Goal: Information Seeking & Learning: Find specific fact

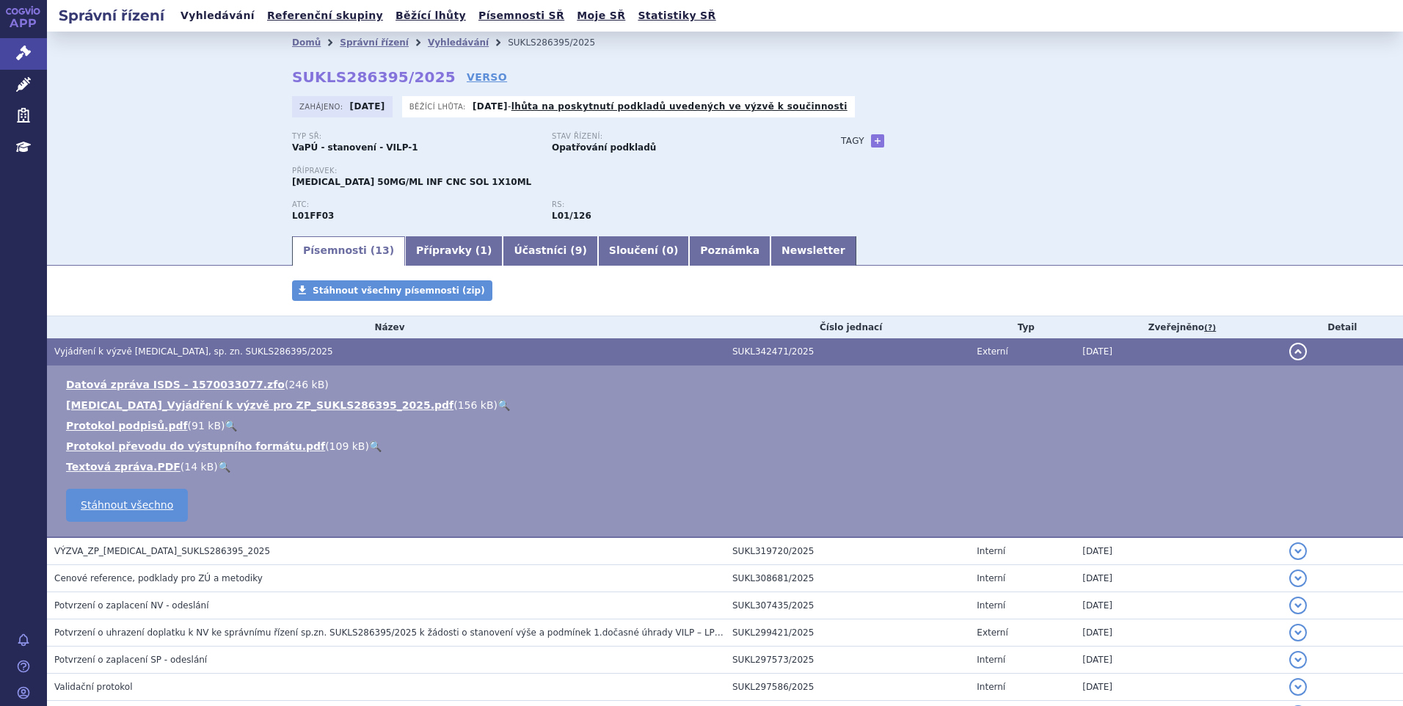
click at [218, 7] on link "Vyhledávání" at bounding box center [217, 16] width 83 height 20
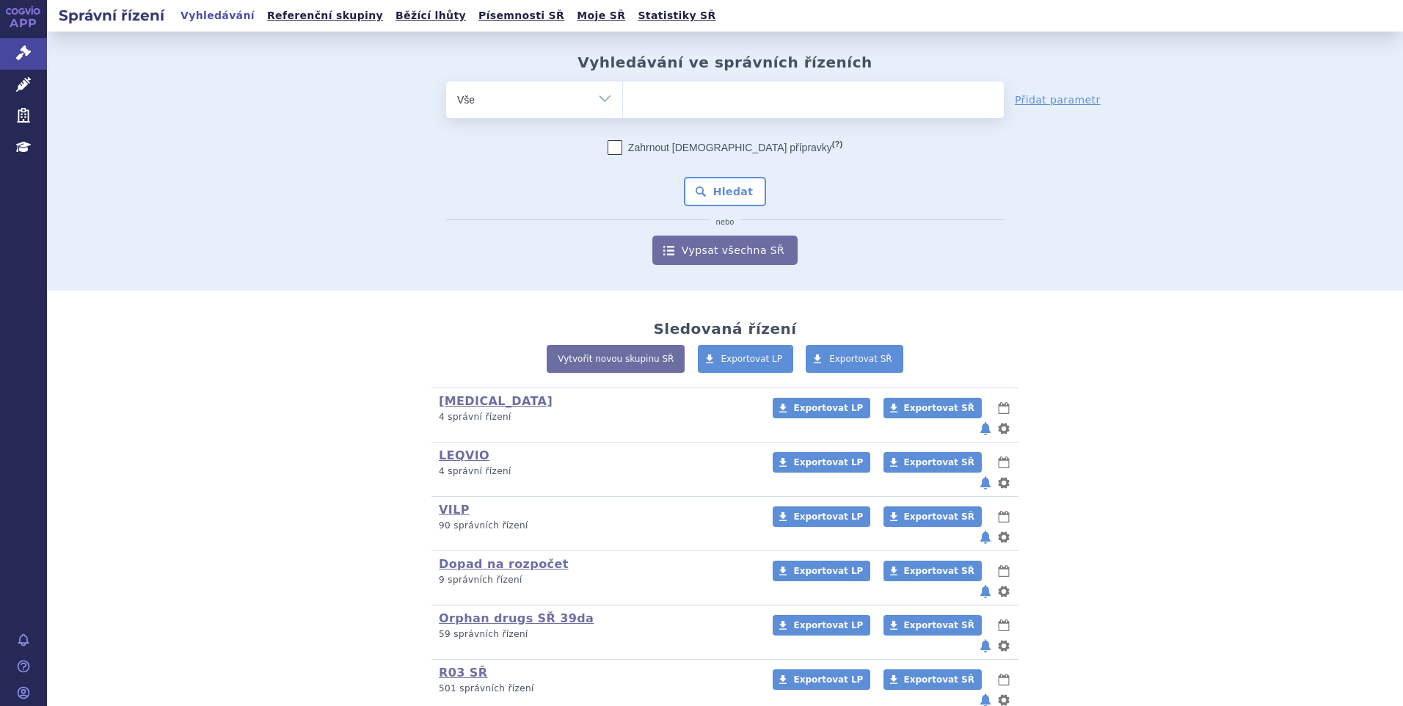
click at [646, 103] on ul at bounding box center [813, 96] width 381 height 31
click at [623, 103] on select at bounding box center [622, 99] width 1 height 37
type input "vy"
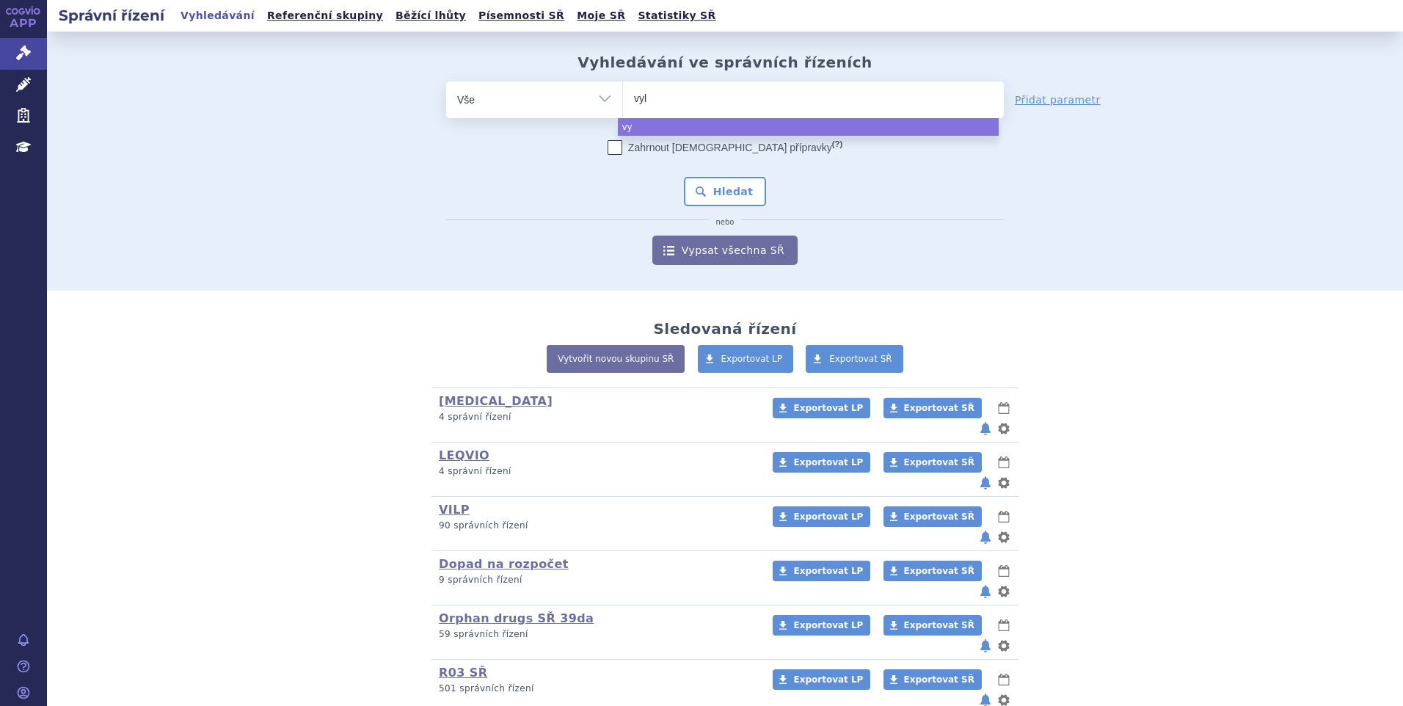
type input "vylo"
type input "vyloy"
select select "vyloy"
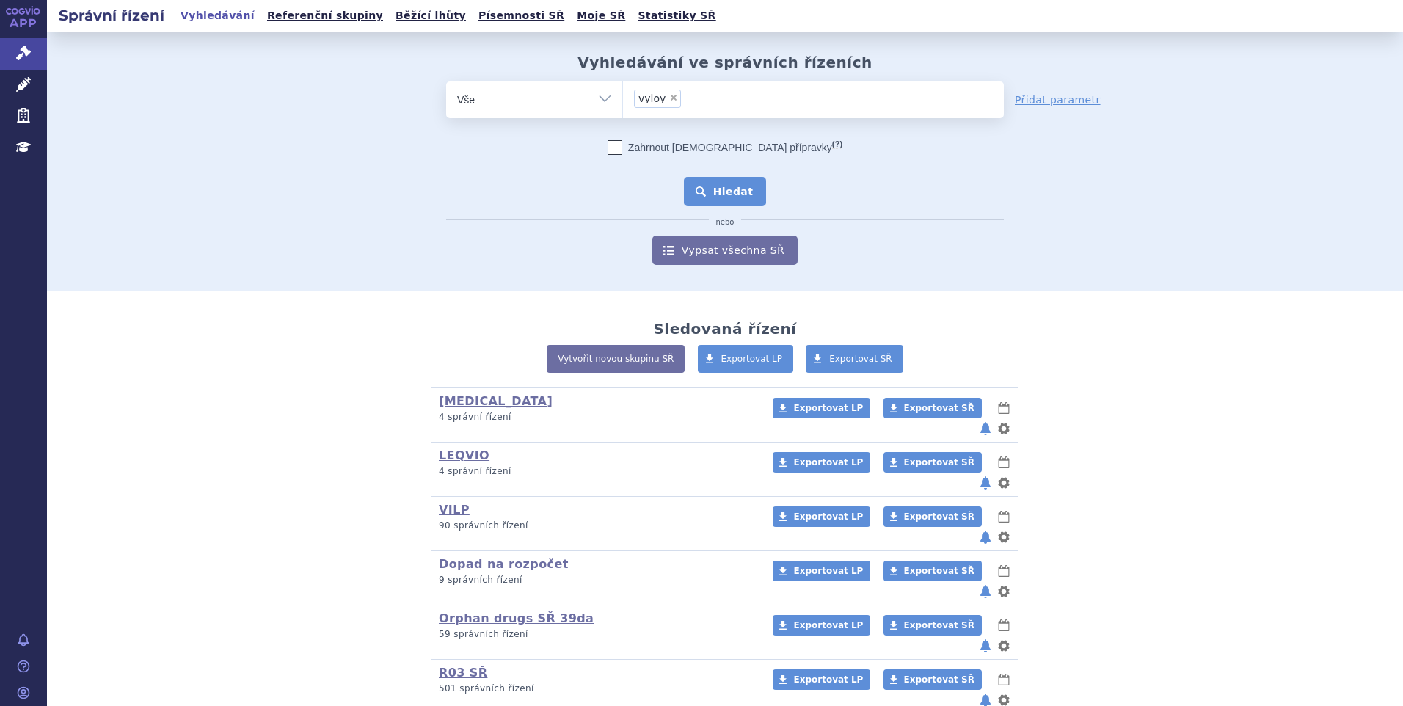
click at [723, 192] on button "Hledat" at bounding box center [725, 191] width 83 height 29
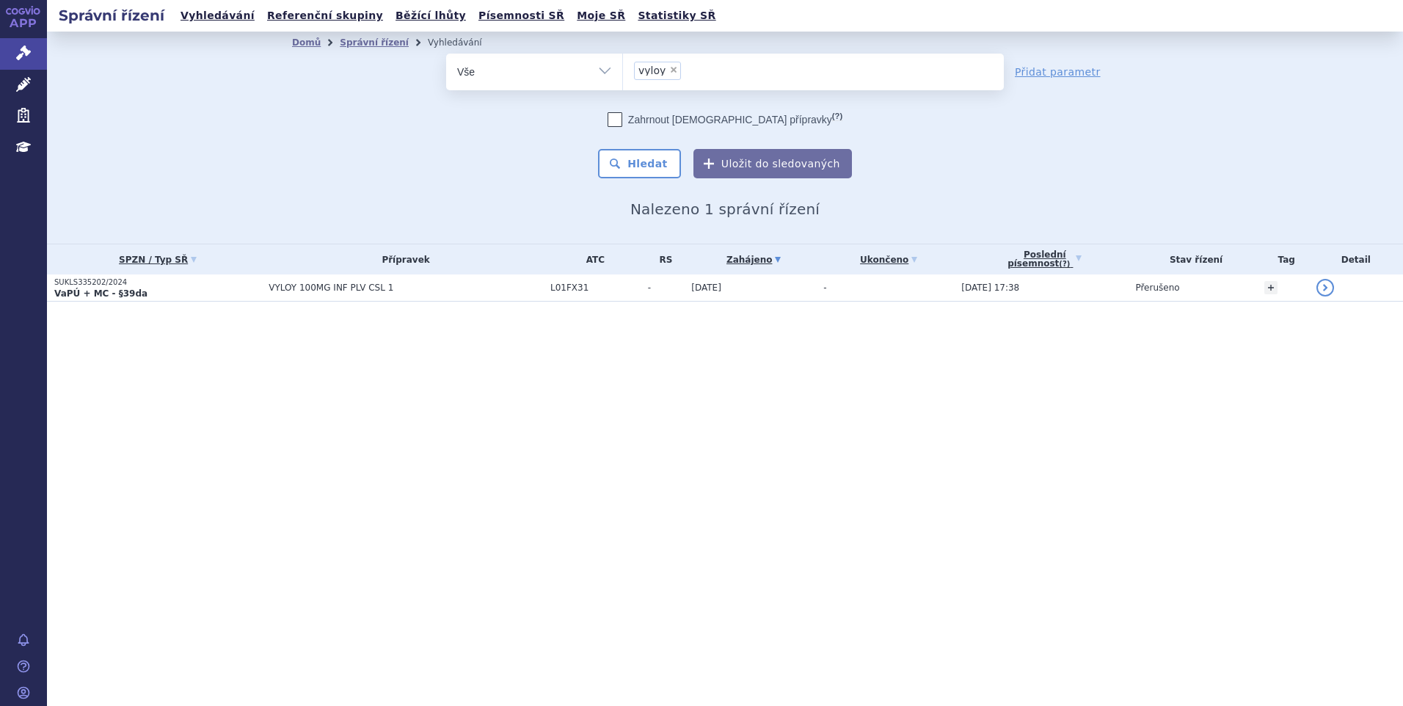
click at [230, 280] on p "SUKLS335202/2024" at bounding box center [157, 282] width 207 height 10
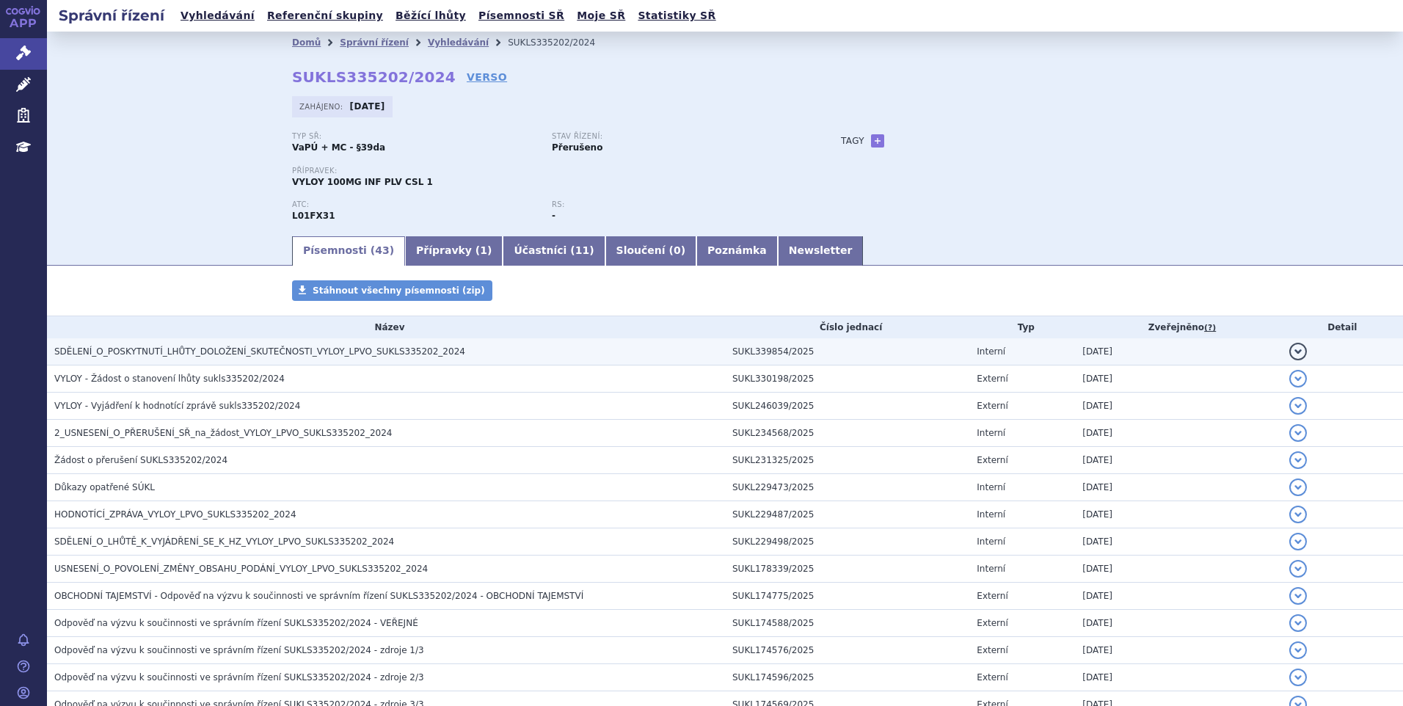
click at [193, 346] on span "SDĚLENÍ_O_POSKYTNUTÍ_LHŮTY_DOLOŽENÍ_SKUTEČNOSTI_VYLOY_LPVO_SUKLS335202_2024" at bounding box center [259, 351] width 411 height 10
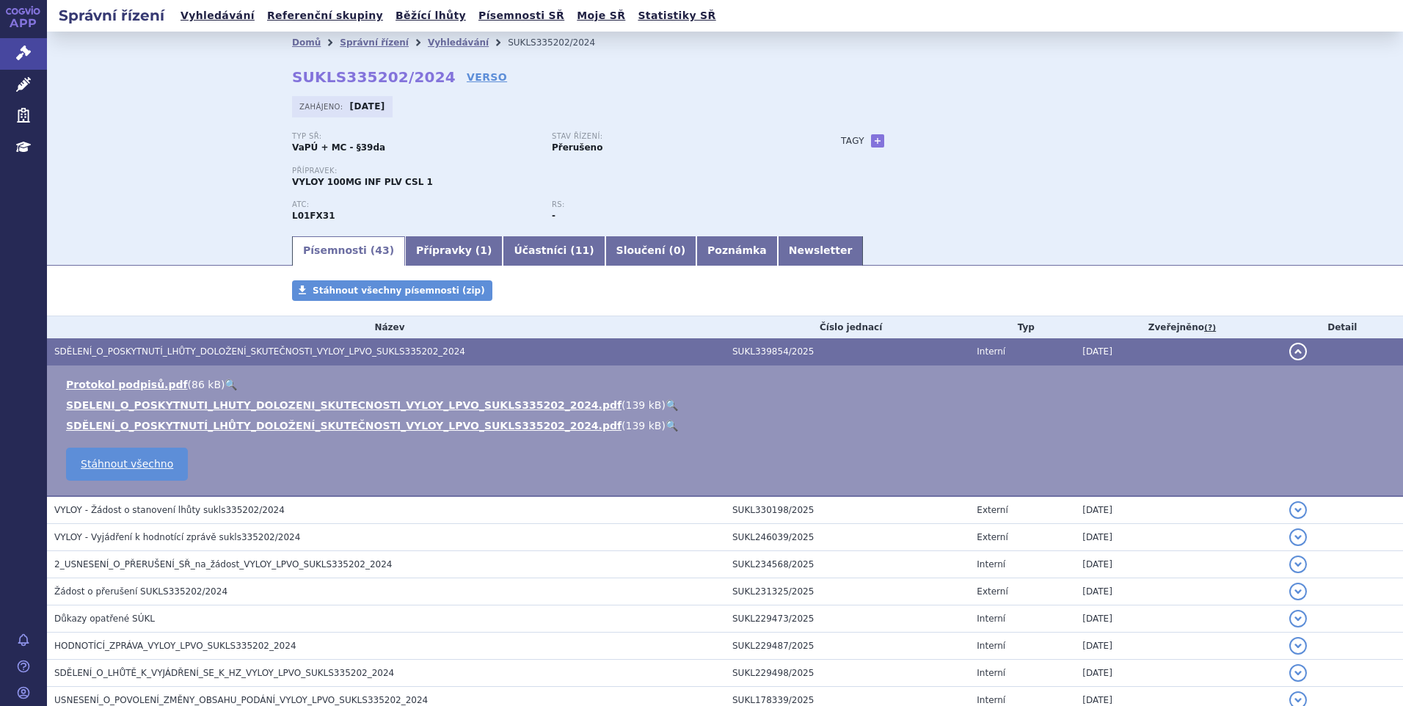
click at [666, 407] on link "🔍" at bounding box center [672, 405] width 12 height 12
click at [219, 20] on link "Vyhledávání" at bounding box center [217, 16] width 83 height 20
click at [216, 18] on link "Vyhledávání" at bounding box center [217, 16] width 83 height 20
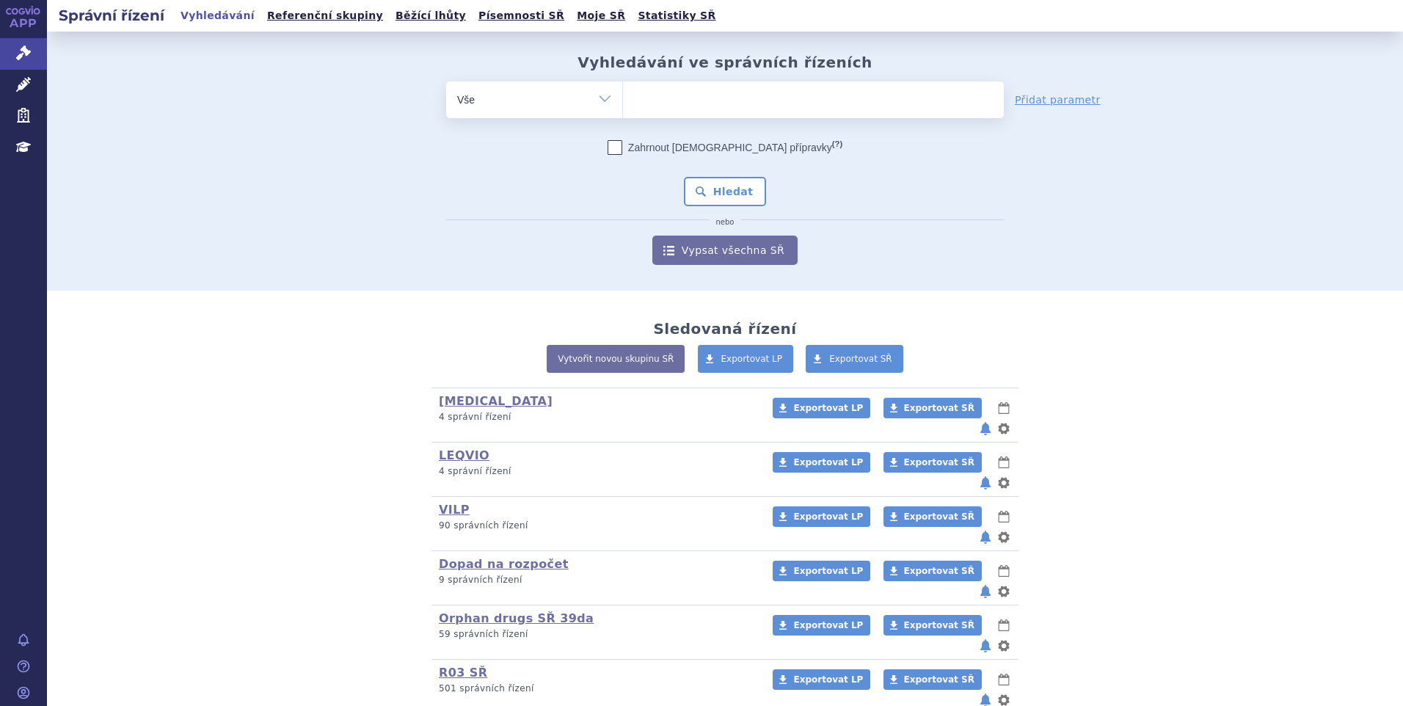
click at [714, 94] on ul at bounding box center [813, 96] width 381 height 31
click at [623, 94] on select at bounding box center [622, 99] width 1 height 37
paste input "SUKLS311724/2024"
type input "SUKLS311724/2024"
select select "SUKLS311724/2024"
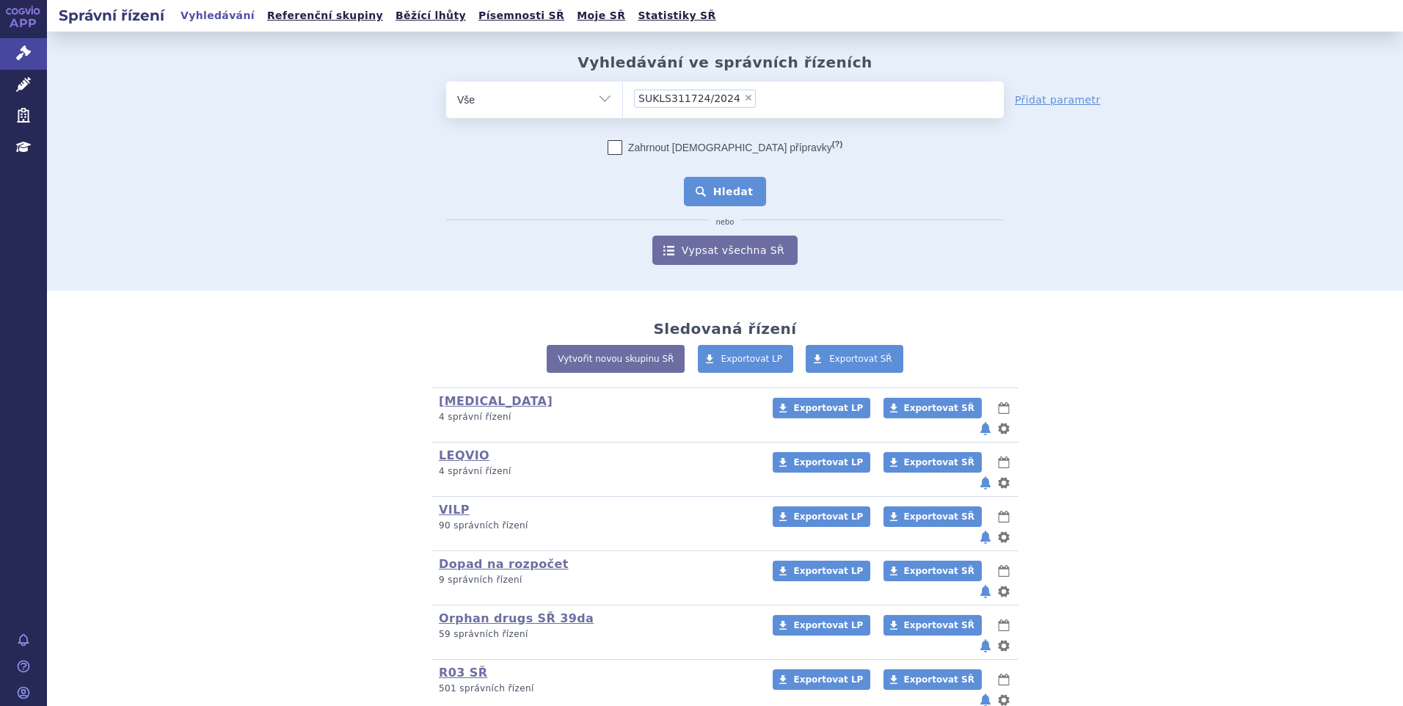
click at [704, 190] on button "Hledat" at bounding box center [725, 191] width 83 height 29
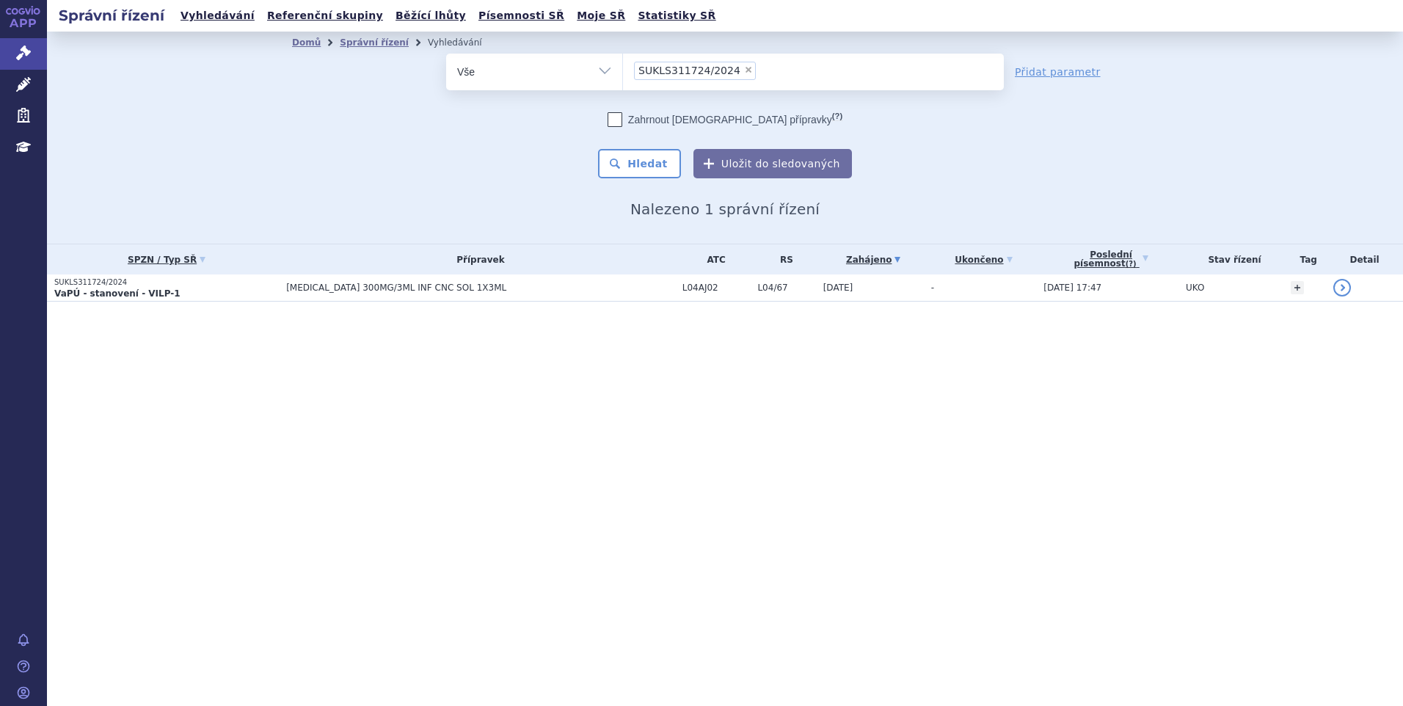
click at [202, 296] on p "VaPÚ - stanovení - VILP-1" at bounding box center [166, 294] width 225 height 12
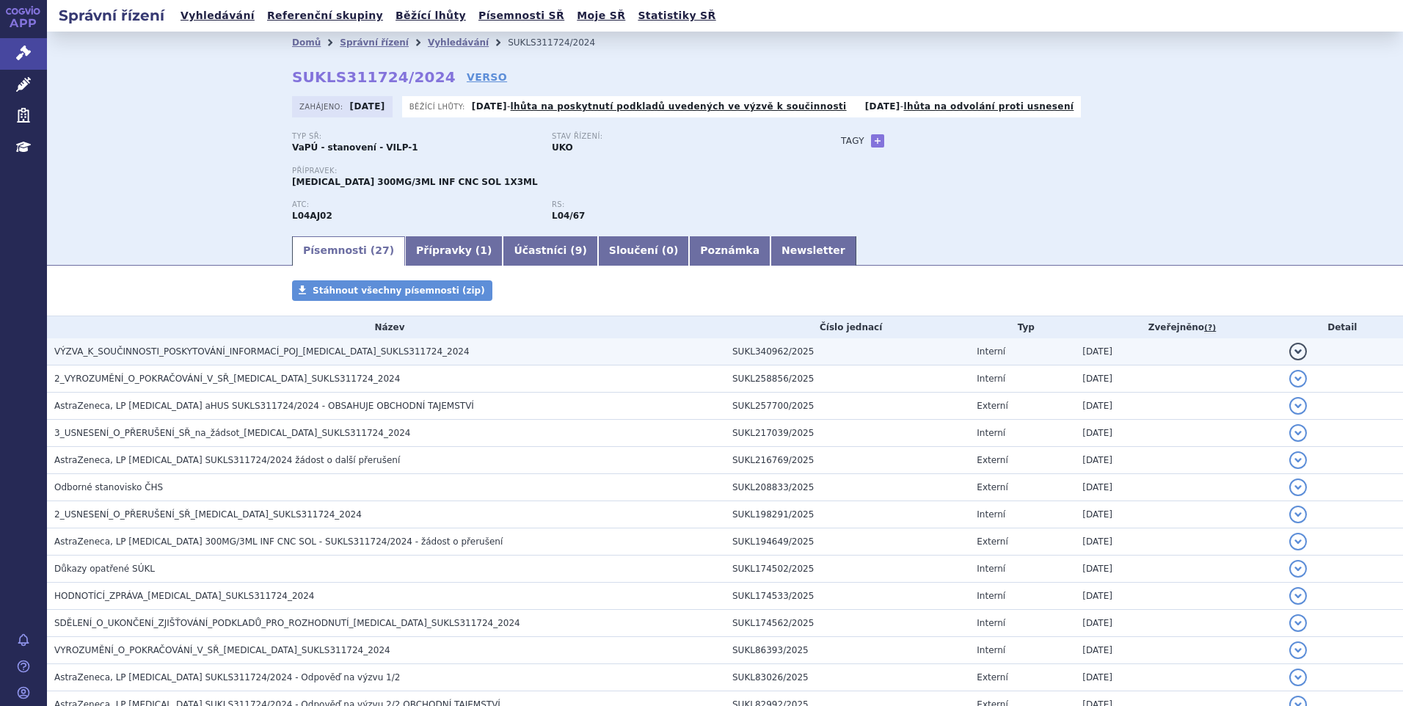
click at [216, 350] on span "VÝZVA_K_SOUČINNOSTI_POSKYTOVÁNÍ_INFORMACÍ_POJ_ULTOMIRIS_SUKLS311724_2024" at bounding box center [261, 351] width 415 height 10
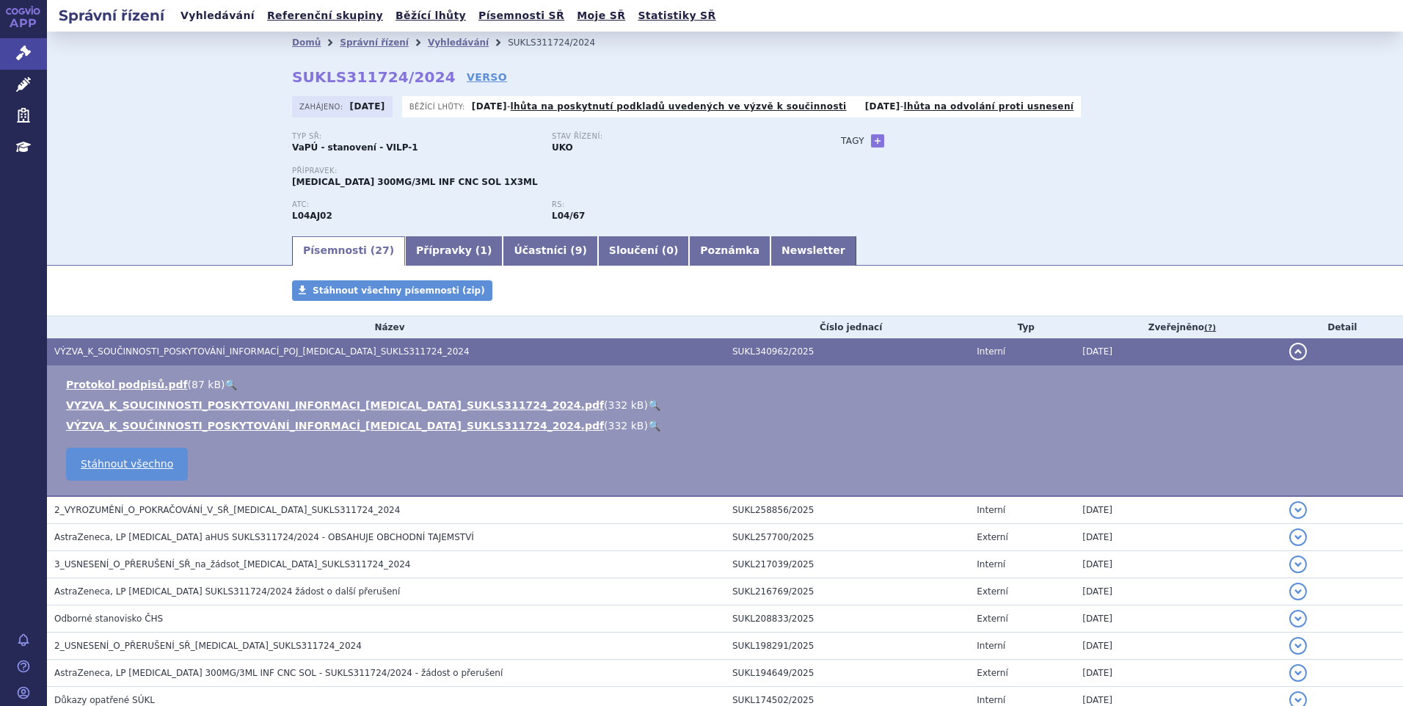
click at [218, 18] on link "Vyhledávání" at bounding box center [217, 16] width 83 height 20
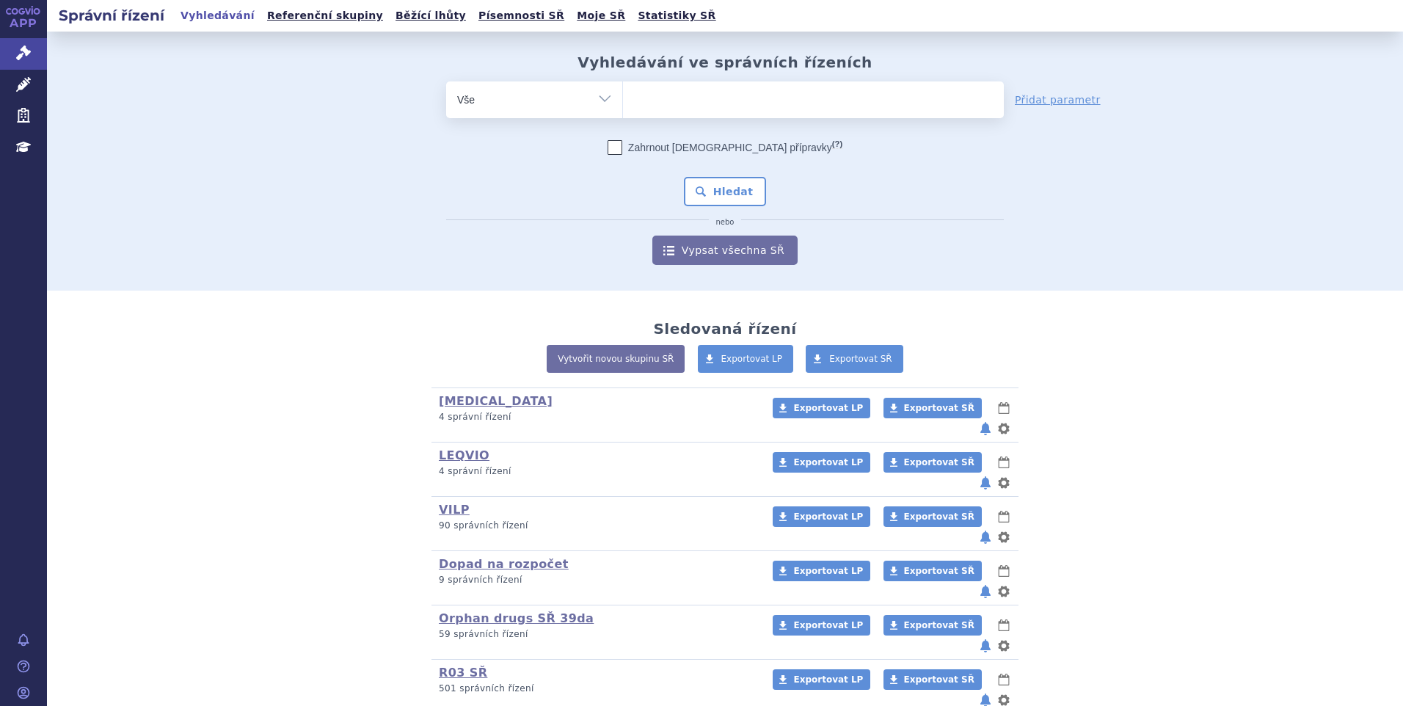
click at [789, 108] on ul at bounding box center [813, 96] width 381 height 31
click at [623, 108] on select at bounding box center [622, 99] width 1 height 37
type input "SO"
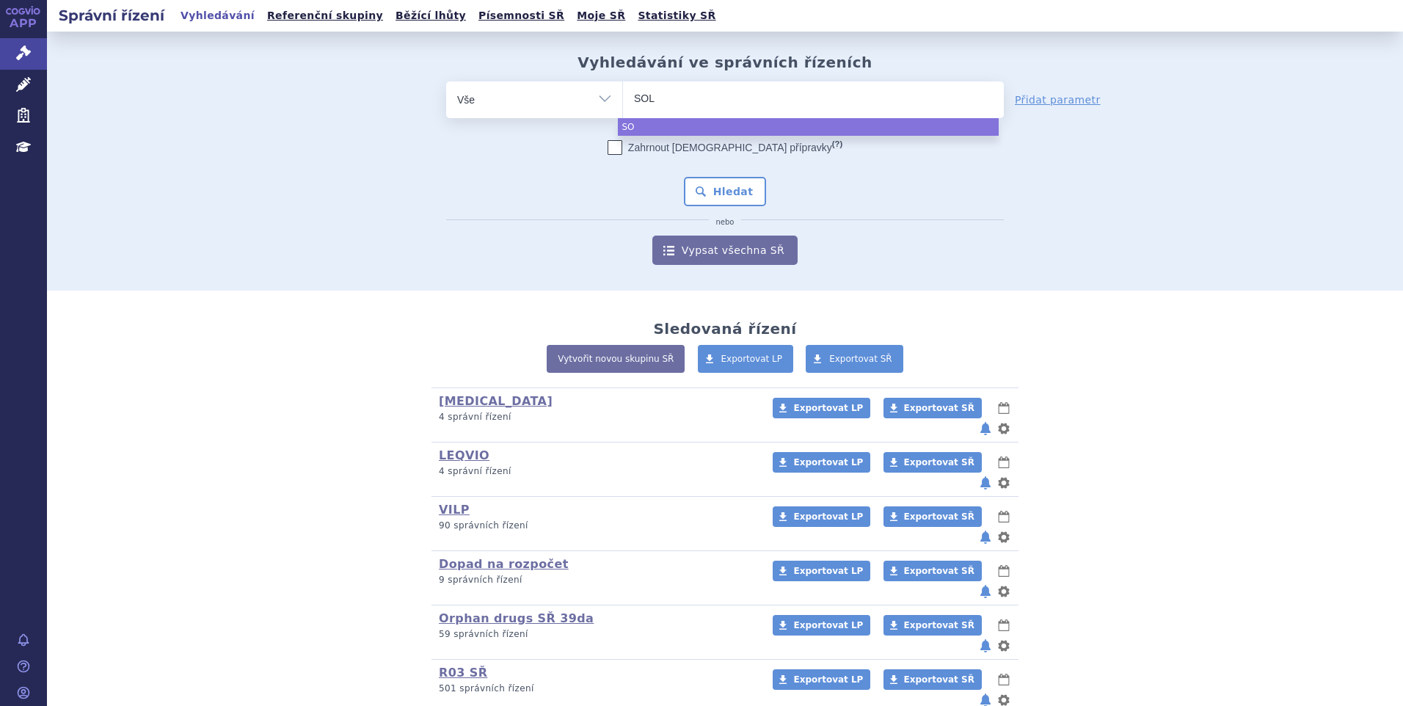
type input "SOLI"
type input "SOLIRI"
type input "SOLIRIS"
select select "SOLIRIS"
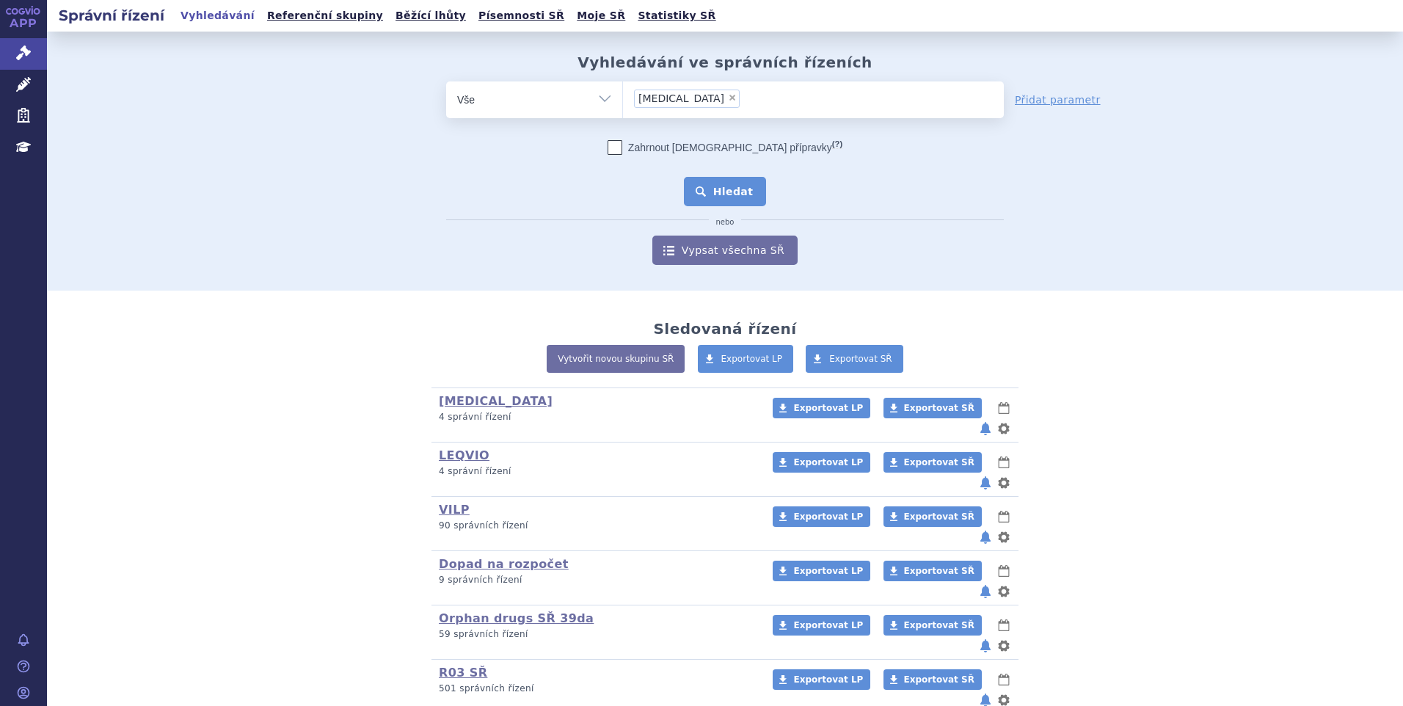
click at [715, 199] on button "Hledat" at bounding box center [725, 191] width 83 height 29
click at [685, 101] on ul at bounding box center [813, 96] width 381 height 31
click at [623, 101] on select at bounding box center [622, 99] width 1 height 37
paste input "SUKLS35039/2025"
type input "SUKLS35039/2025"
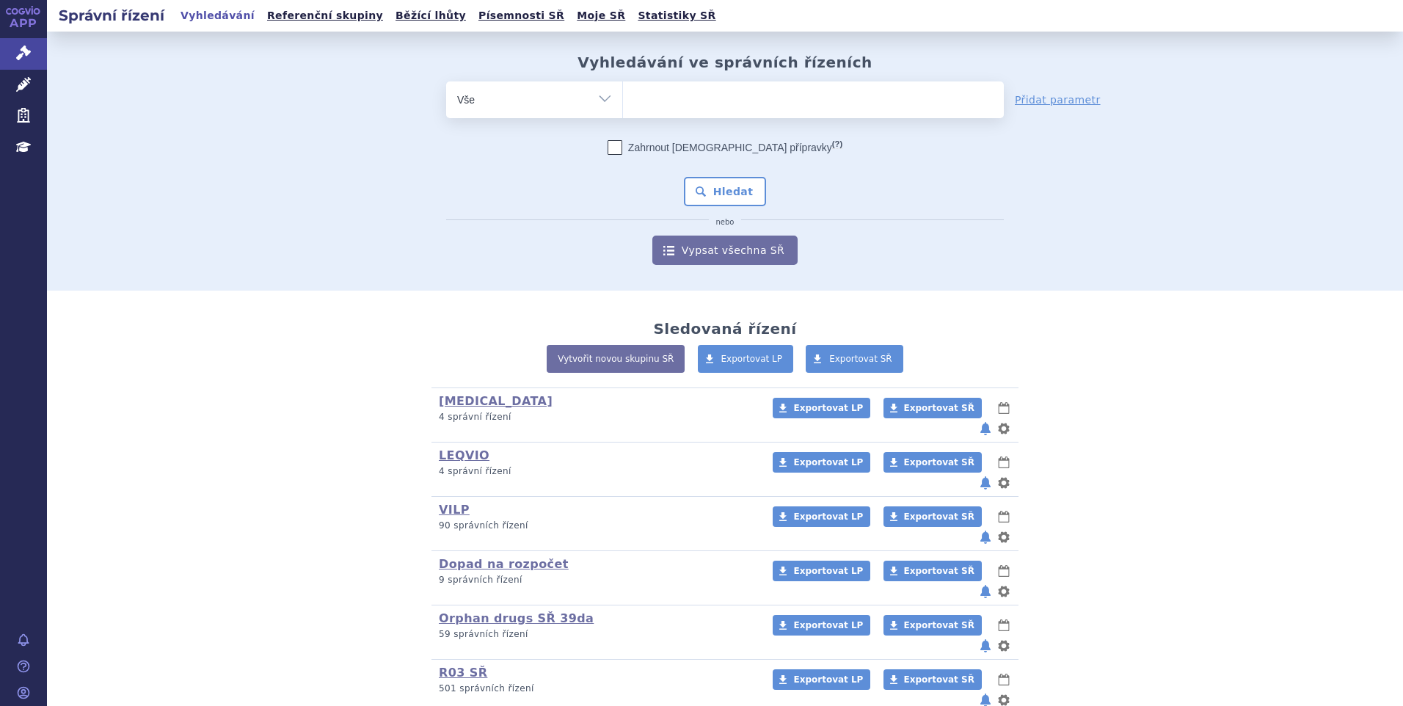
select select "SUKLS35039/2025"
click at [743, 189] on button "Hledat" at bounding box center [725, 191] width 83 height 29
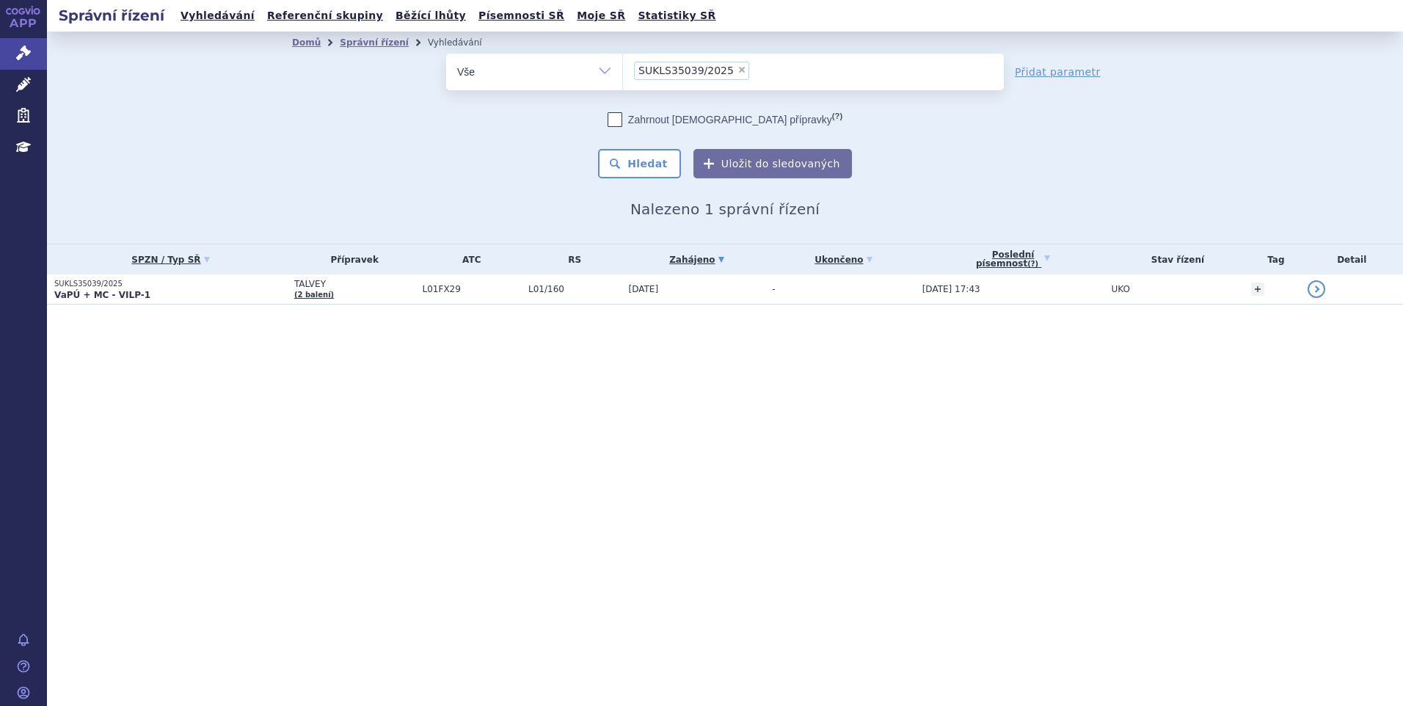
click at [198, 285] on p "SUKLS35039/2025" at bounding box center [170, 284] width 233 height 10
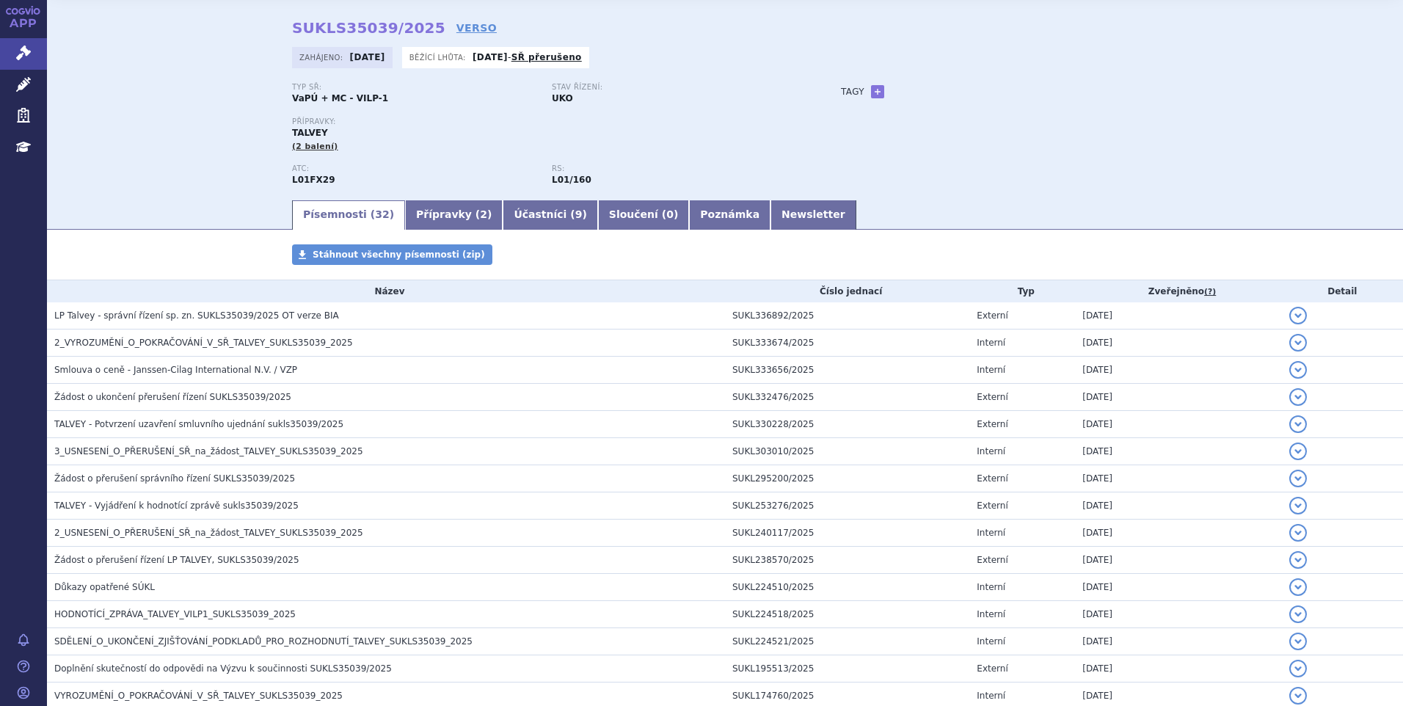
scroll to position [73, 0]
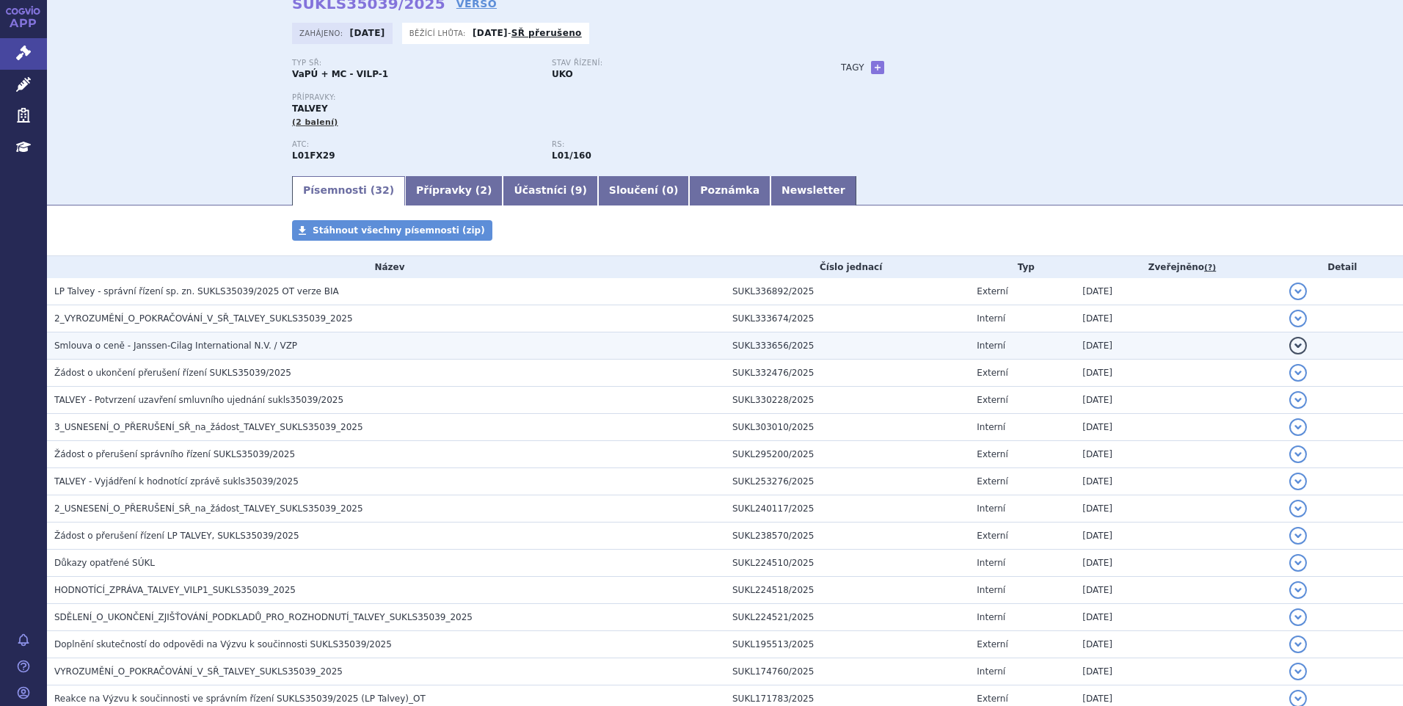
click at [167, 350] on span "Smlouva o ceně - Janssen-Cilag International N.V. / VZP" at bounding box center [175, 345] width 243 height 10
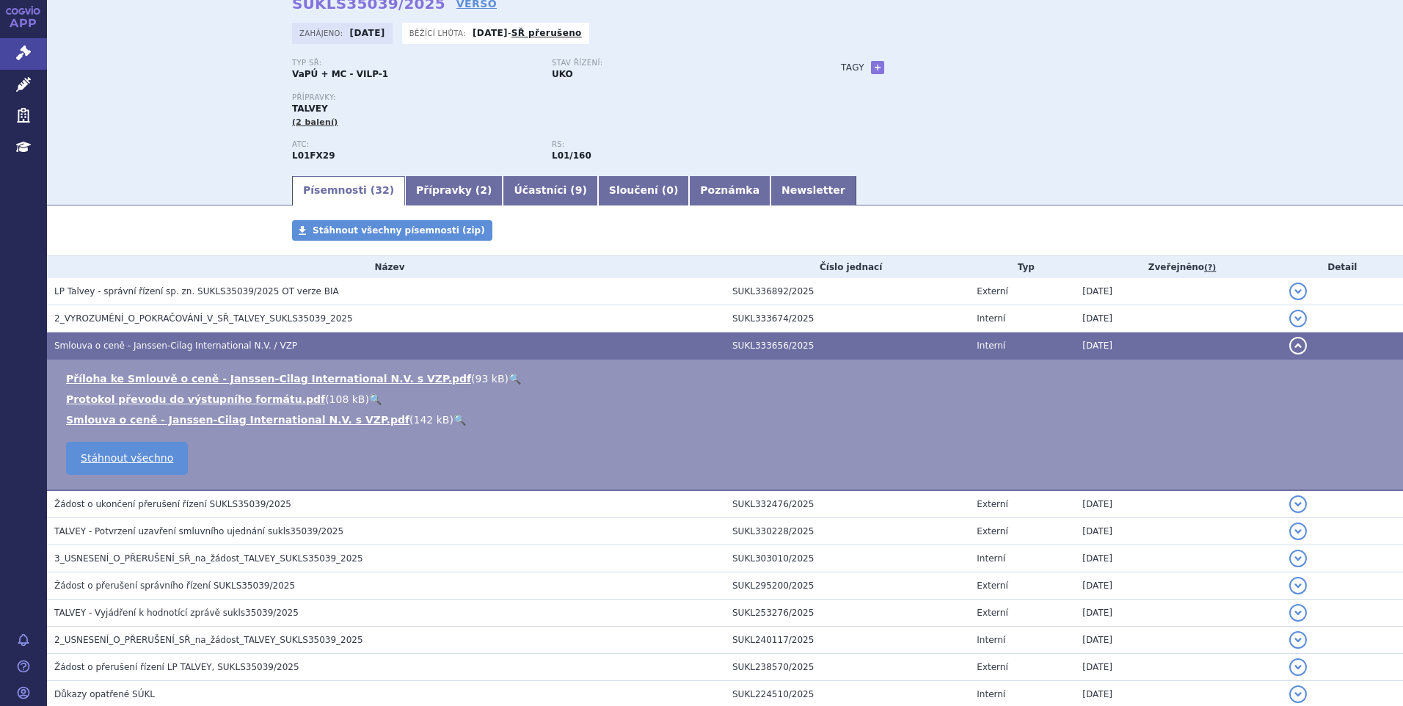
click at [164, 351] on span "Smlouva o ceně - Janssen-Cilag International N.V. / VZP" at bounding box center [175, 345] width 243 height 10
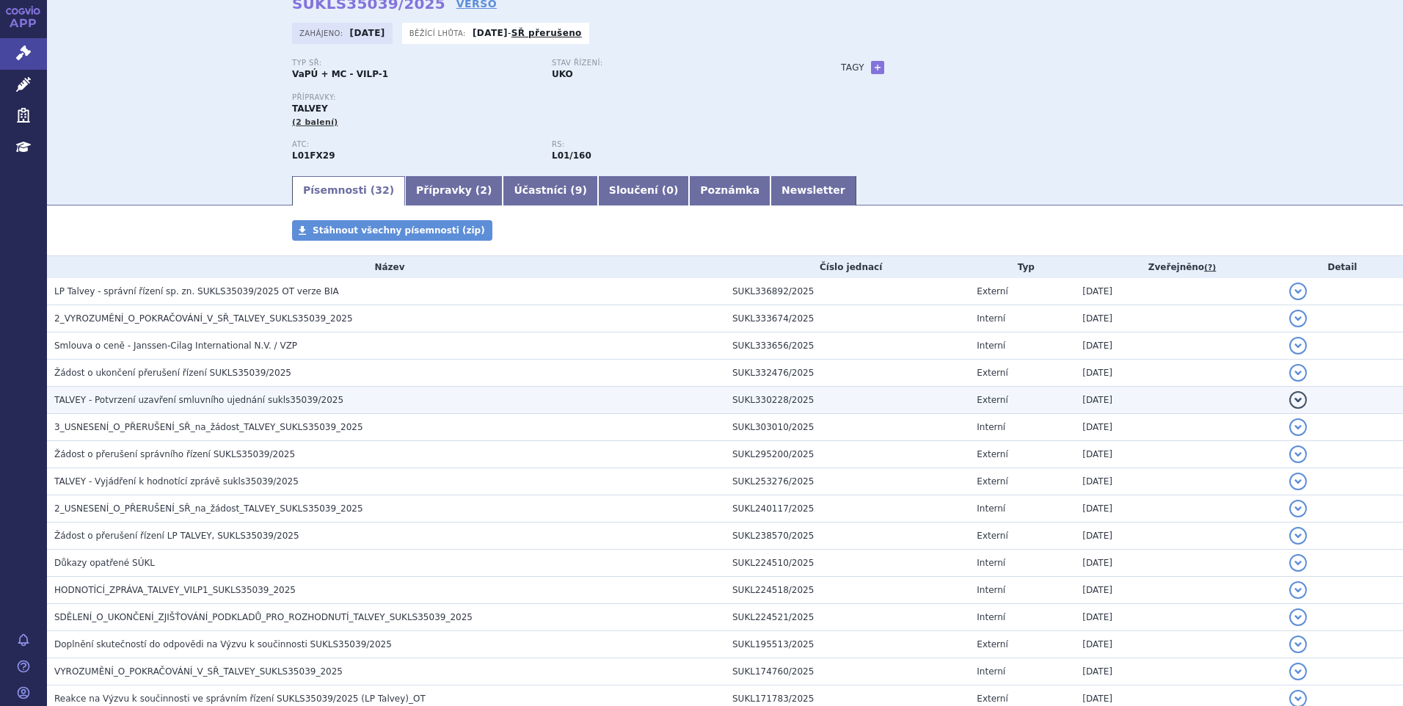
click at [166, 403] on span "TALVEY - Potvrzení uzavření smluvního ujednání sukls35039/2025" at bounding box center [198, 400] width 289 height 10
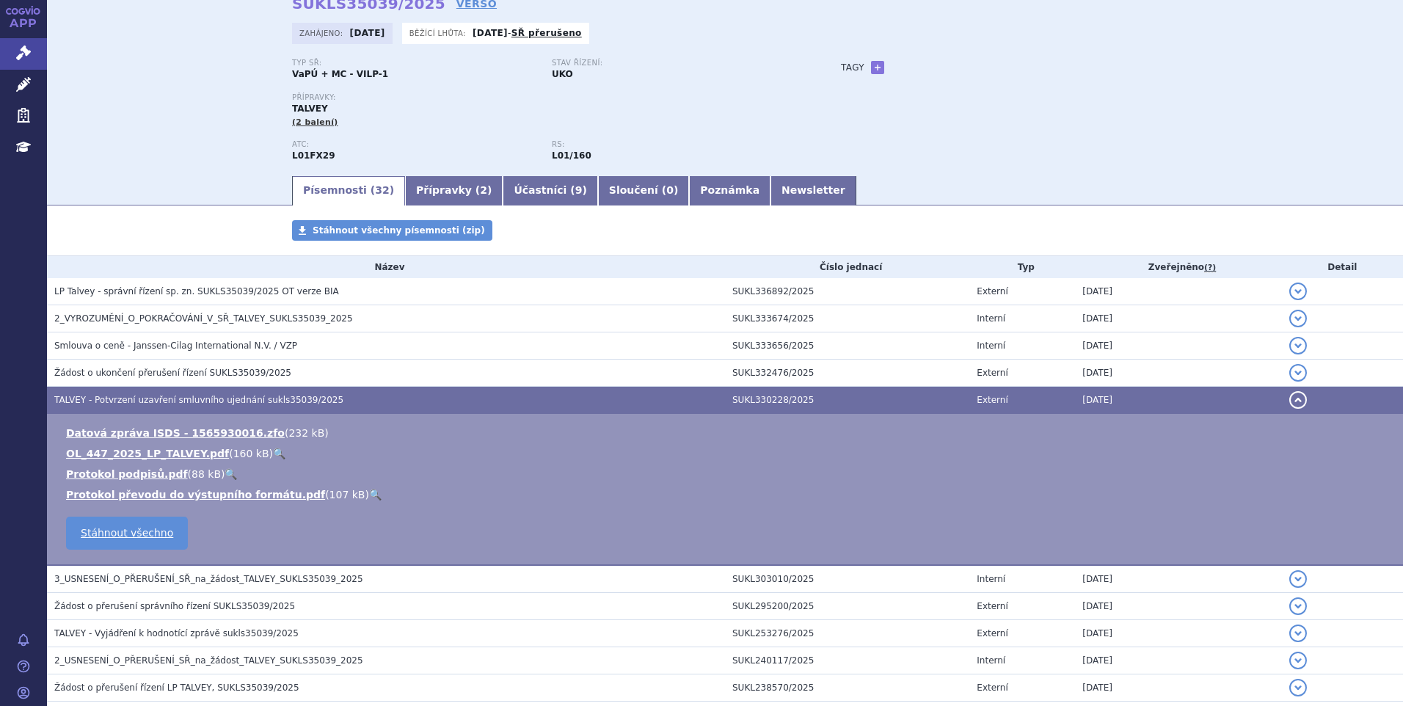
click at [166, 403] on span "TALVEY - Potvrzení uzavření smluvního ujednání sukls35039/2025" at bounding box center [198, 400] width 289 height 10
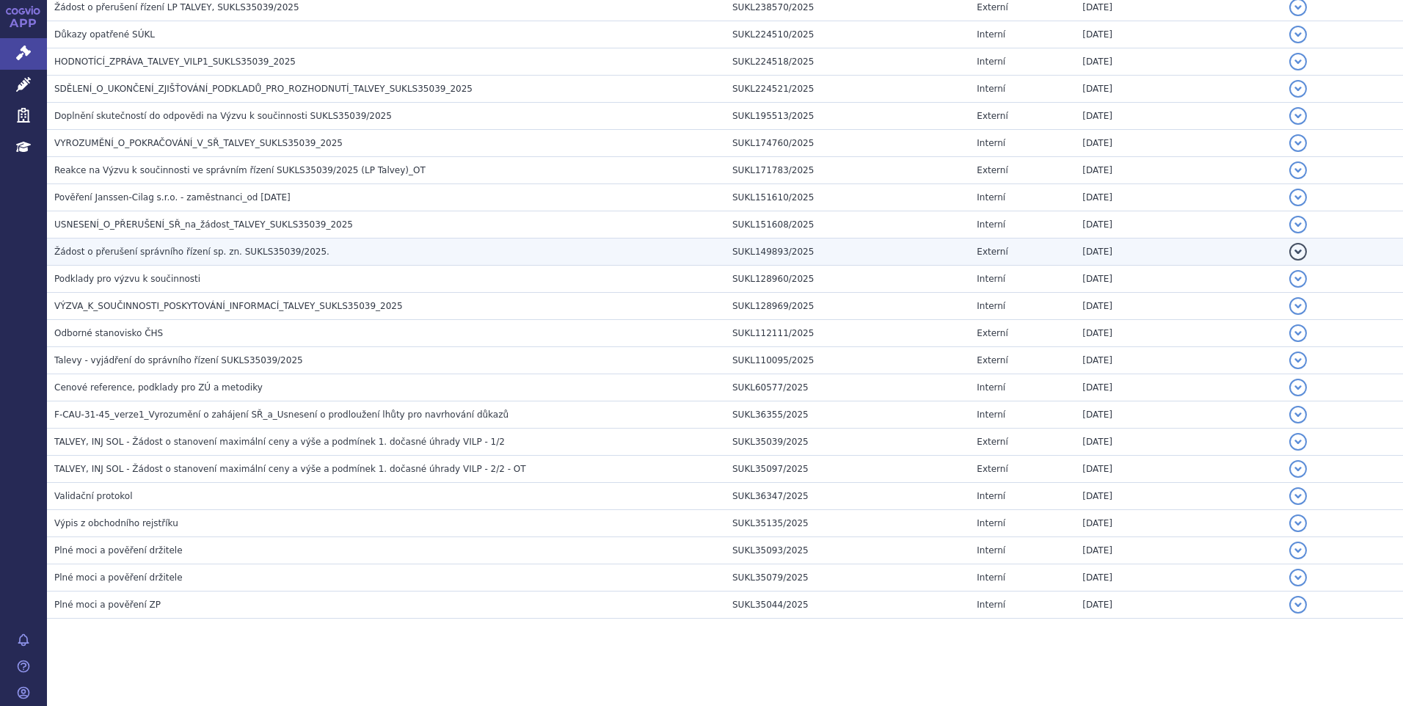
scroll to position [602, 0]
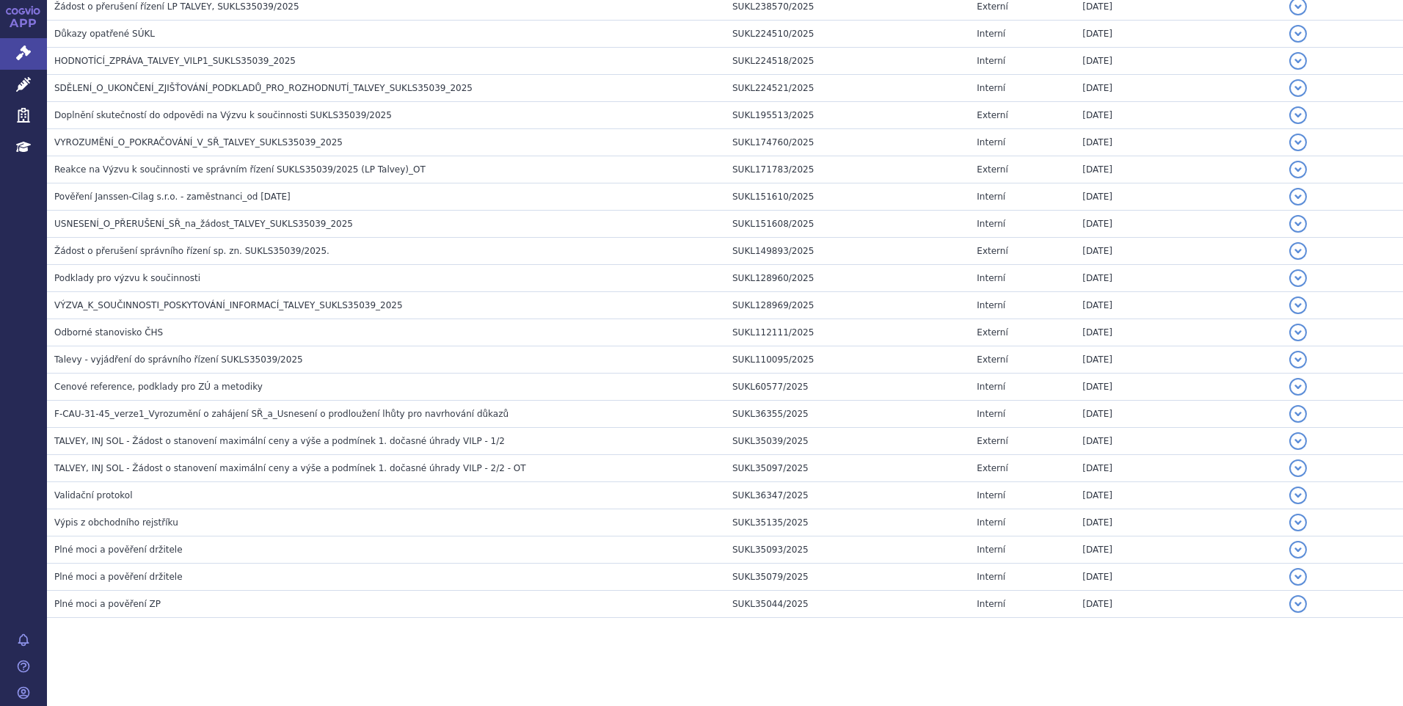
click at [222, 664] on section "Domů Správní řízení Vyhledávání SUKLS35039/2025 SUKLS35039/2025 VERSO Zahájeno:…" at bounding box center [725, 67] width 1356 height 1277
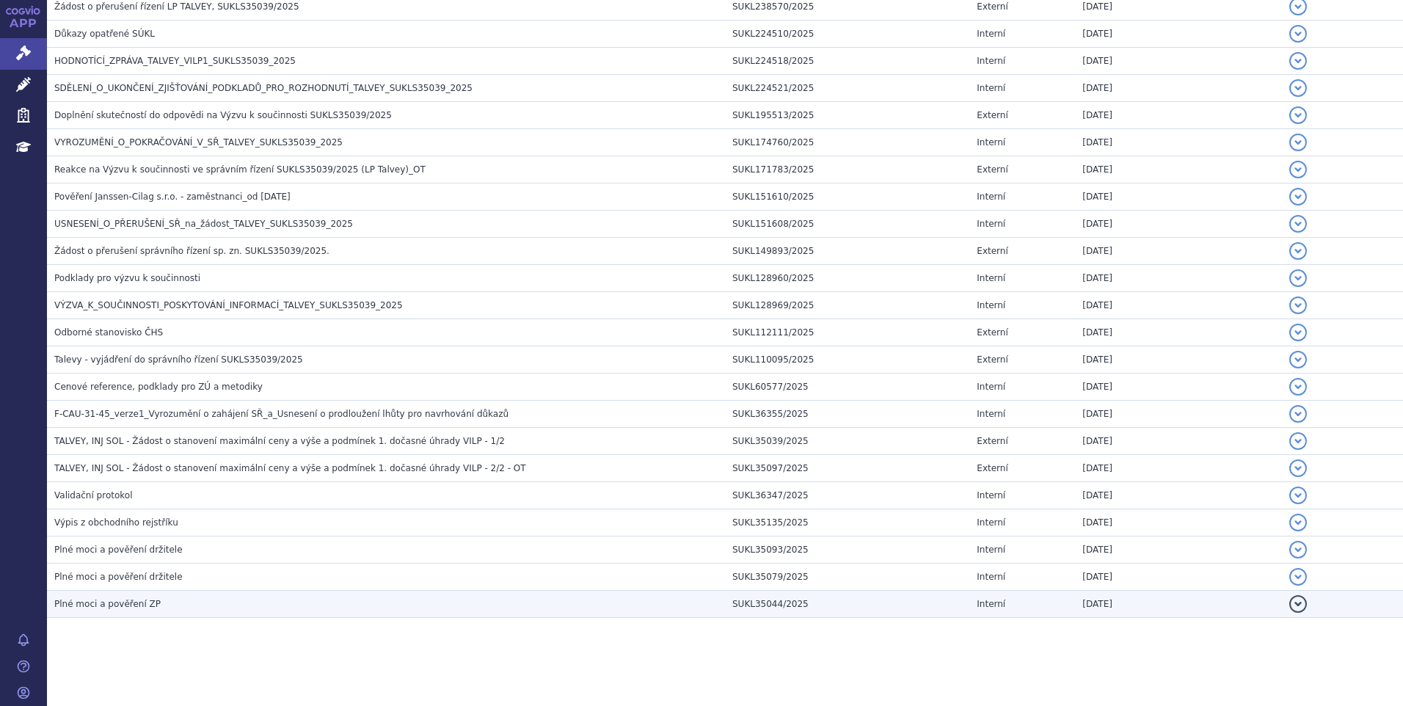
click at [147, 617] on td "Plné moci a pověření ZP" at bounding box center [386, 604] width 678 height 27
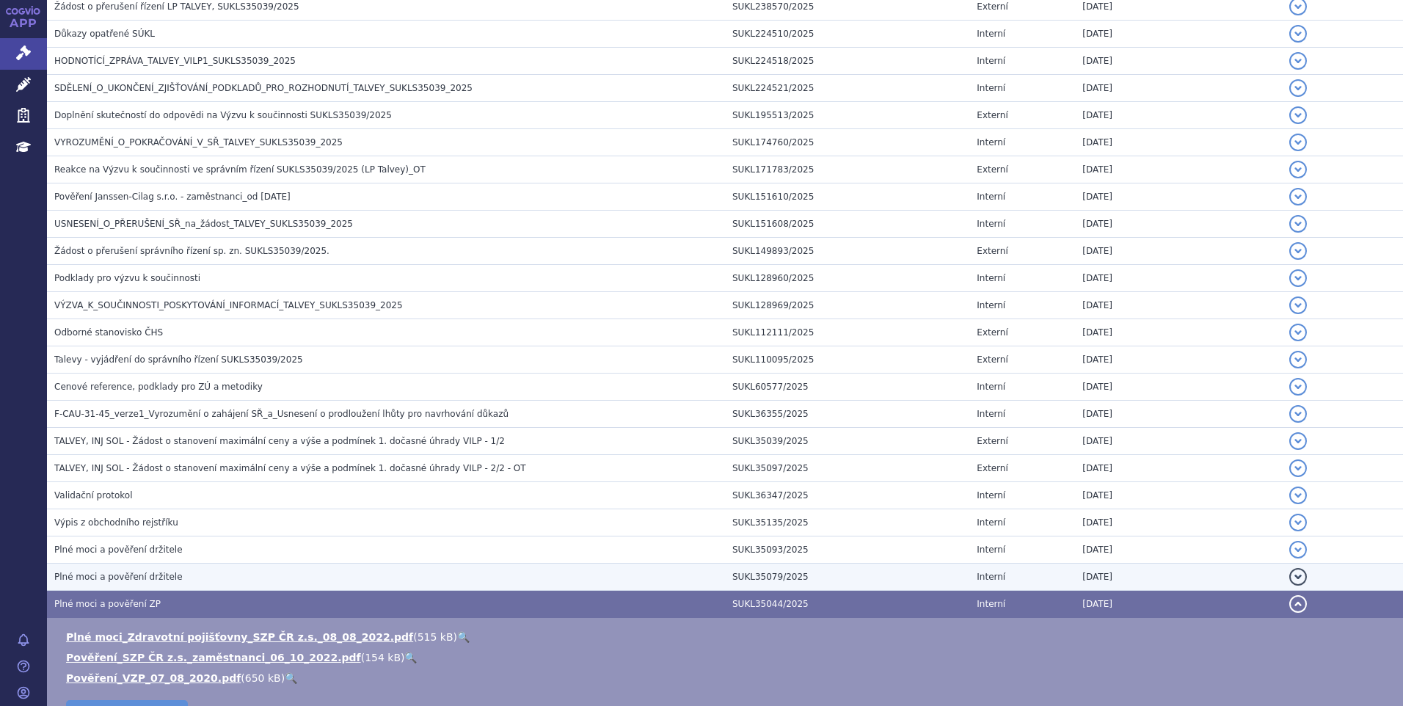
click at [138, 580] on span "Plné moci a pověření držitele" at bounding box center [118, 577] width 128 height 10
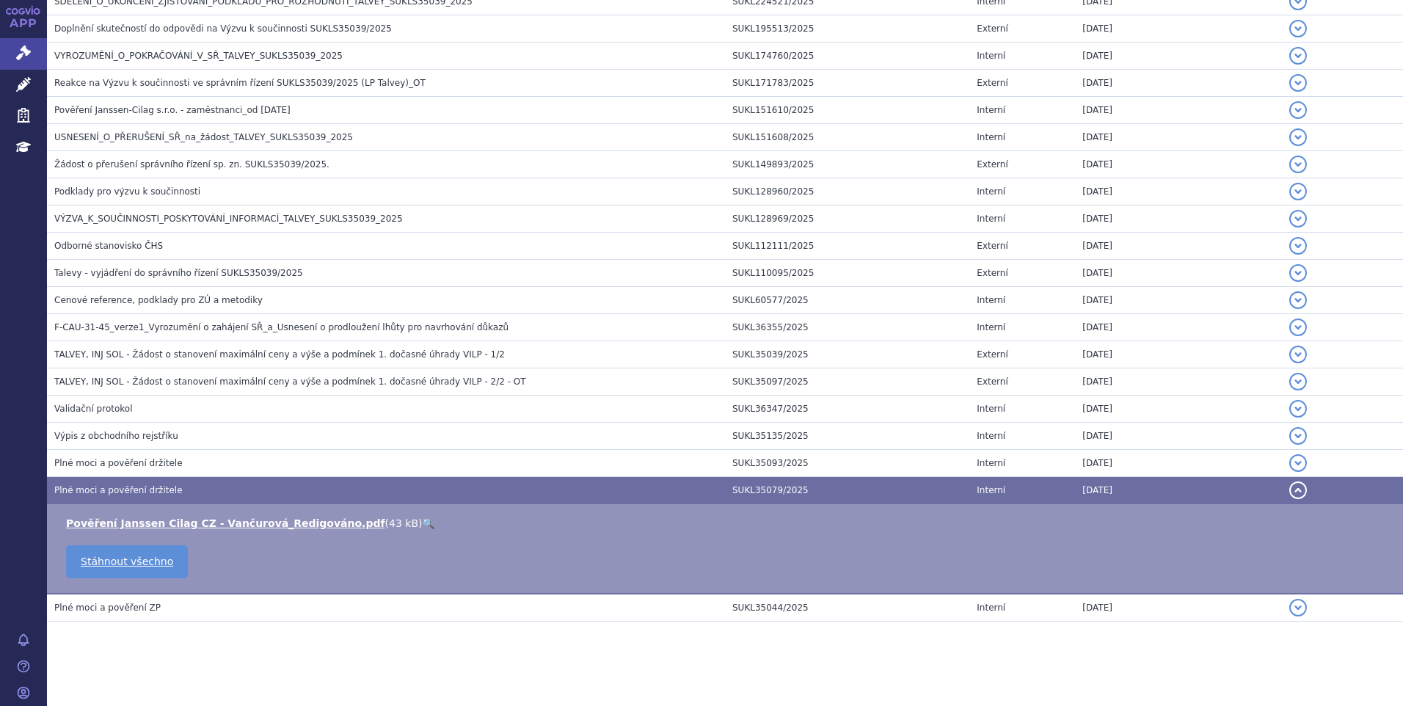
scroll to position [693, 0]
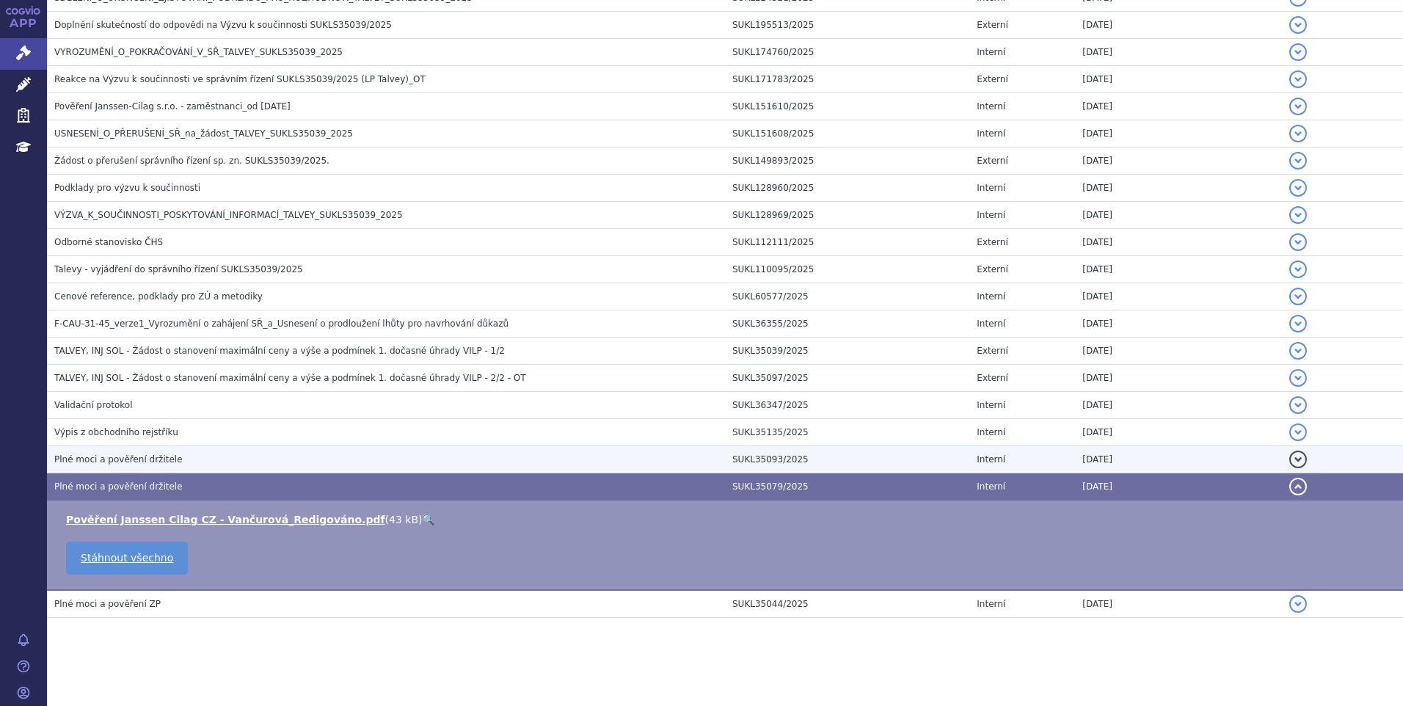
click at [117, 456] on span "Plné moci a pověření držitele" at bounding box center [118, 459] width 128 height 10
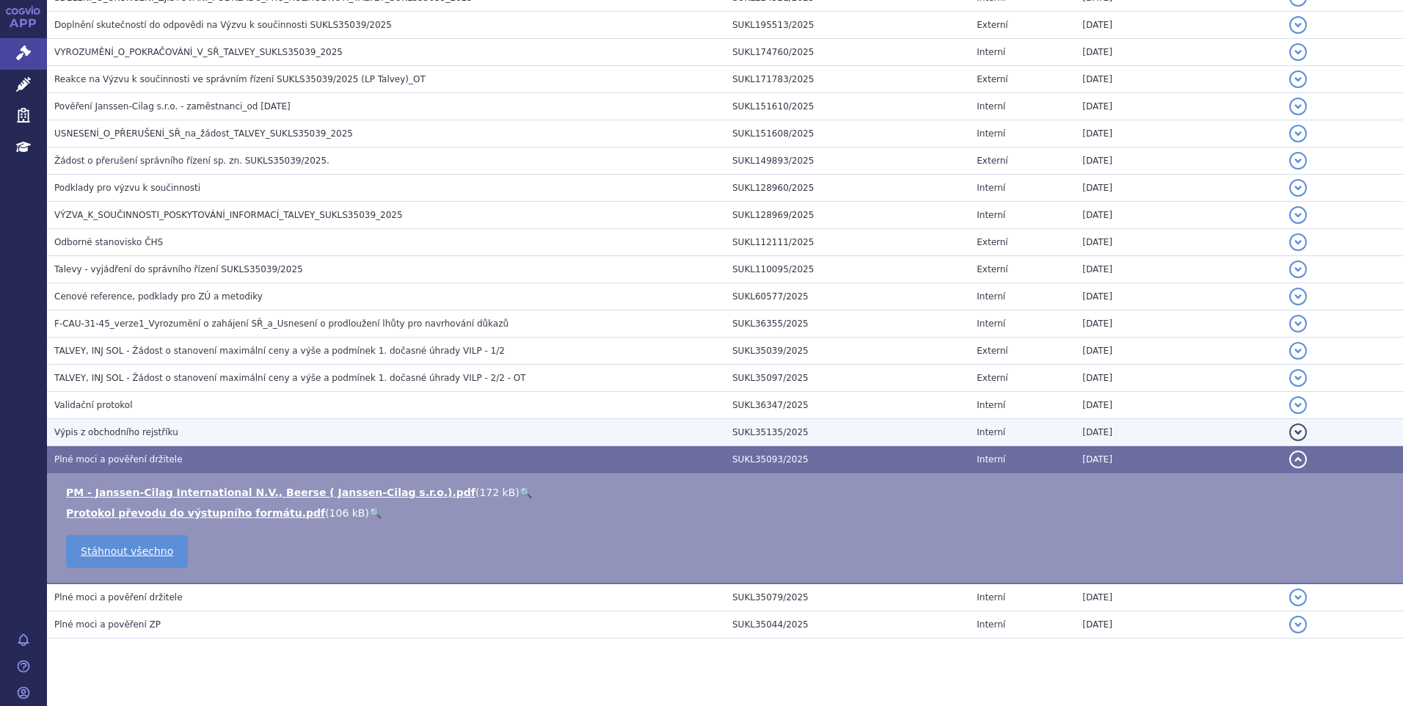
click at [136, 428] on span "Výpis z obchodního rejstříku" at bounding box center [116, 432] width 124 height 10
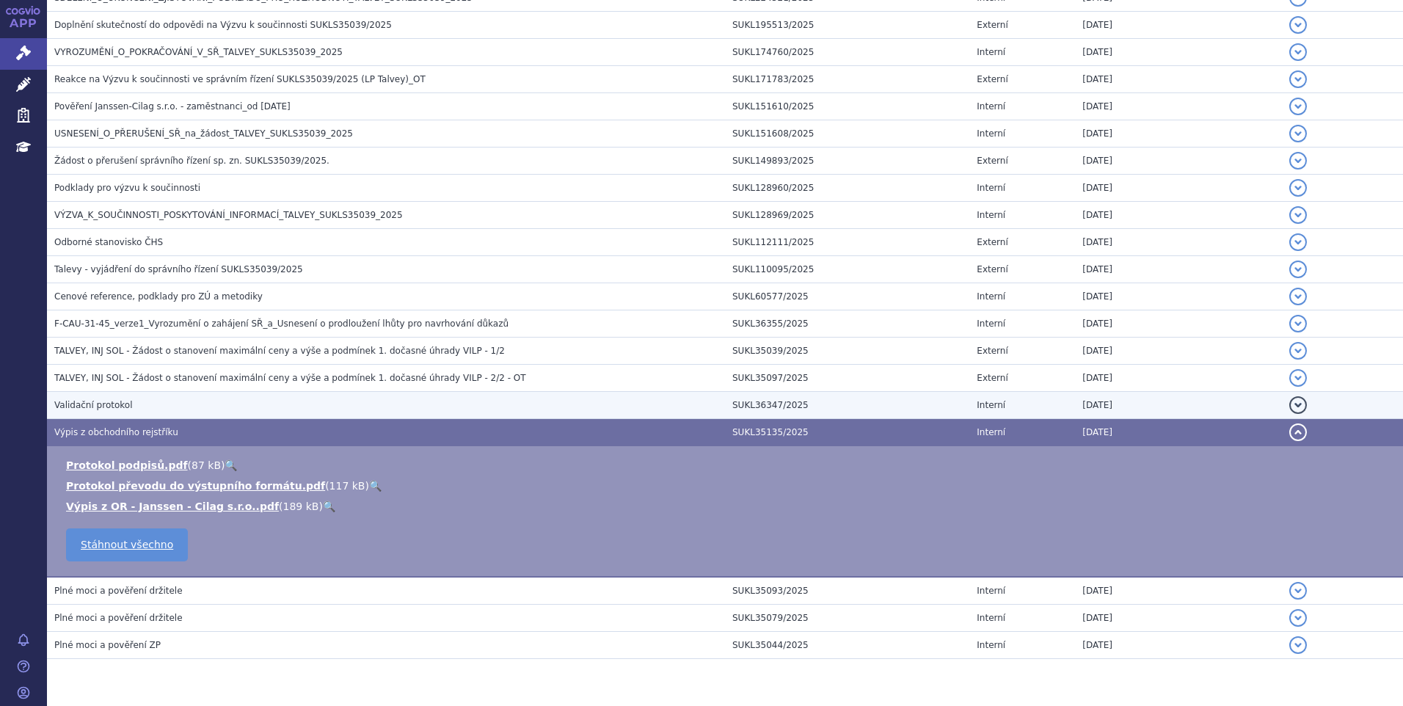
click at [136, 404] on h3 "Validační protokol" at bounding box center [389, 405] width 671 height 15
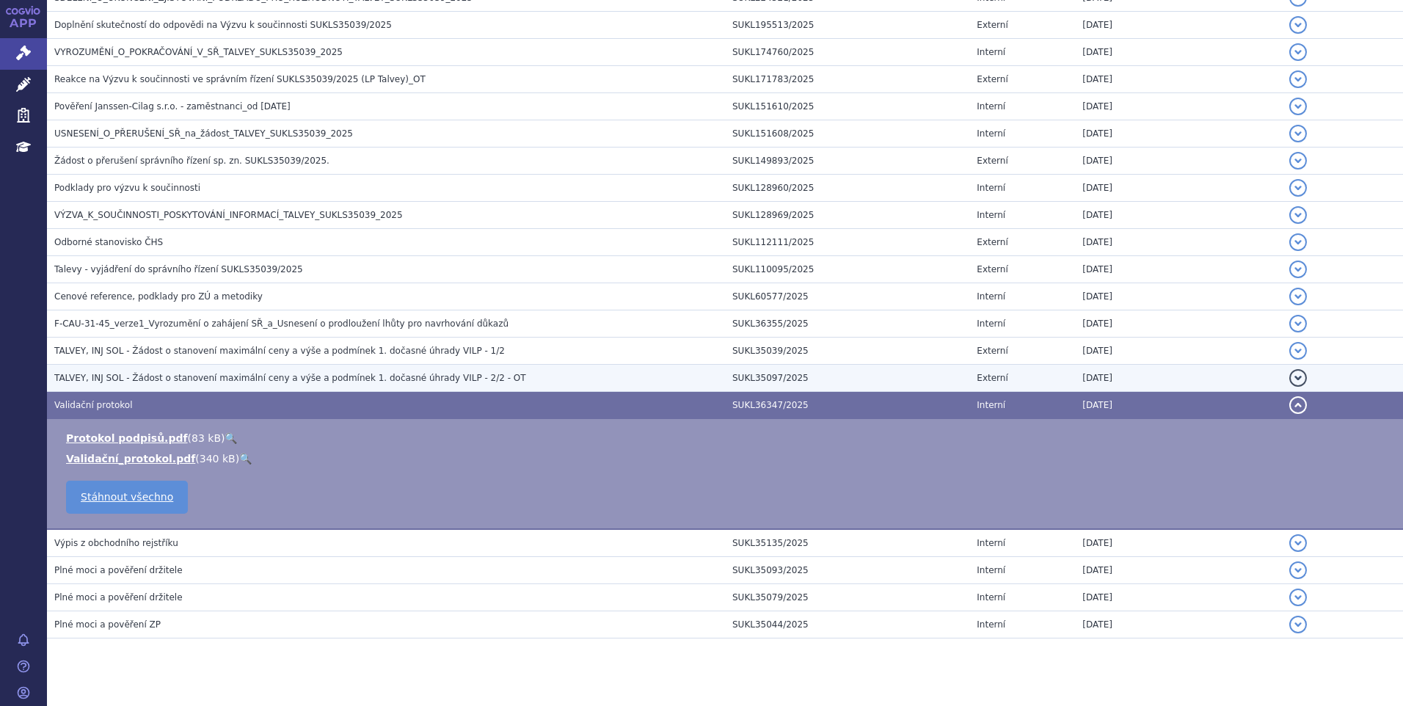
click at [143, 374] on span "TALVEY, INJ SOL - Žádost o stanovení maximální ceny a výše a podmínek 1. dočasn…" at bounding box center [290, 378] width 472 height 10
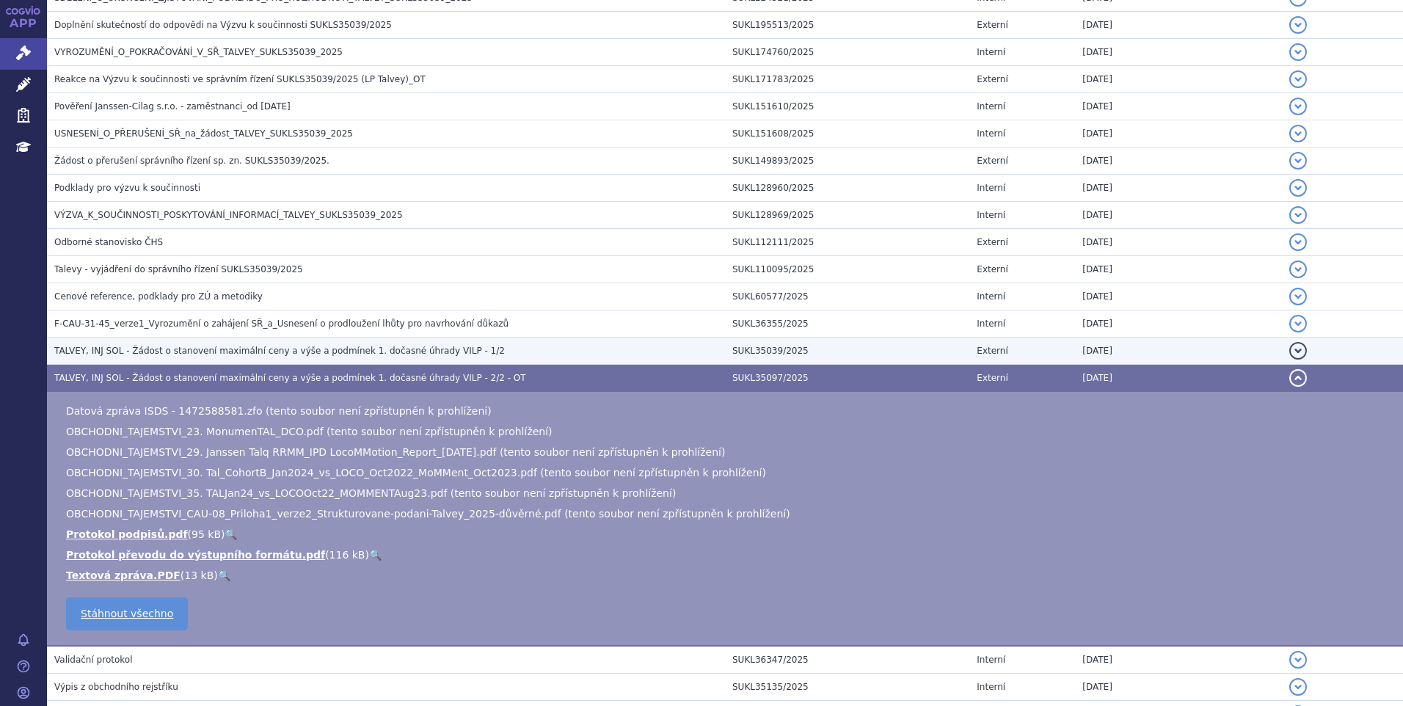
click at [146, 353] on span "TALVEY, INJ SOL - Žádost o stanovení maximální ceny a výše a podmínek 1. dočasn…" at bounding box center [279, 351] width 451 height 10
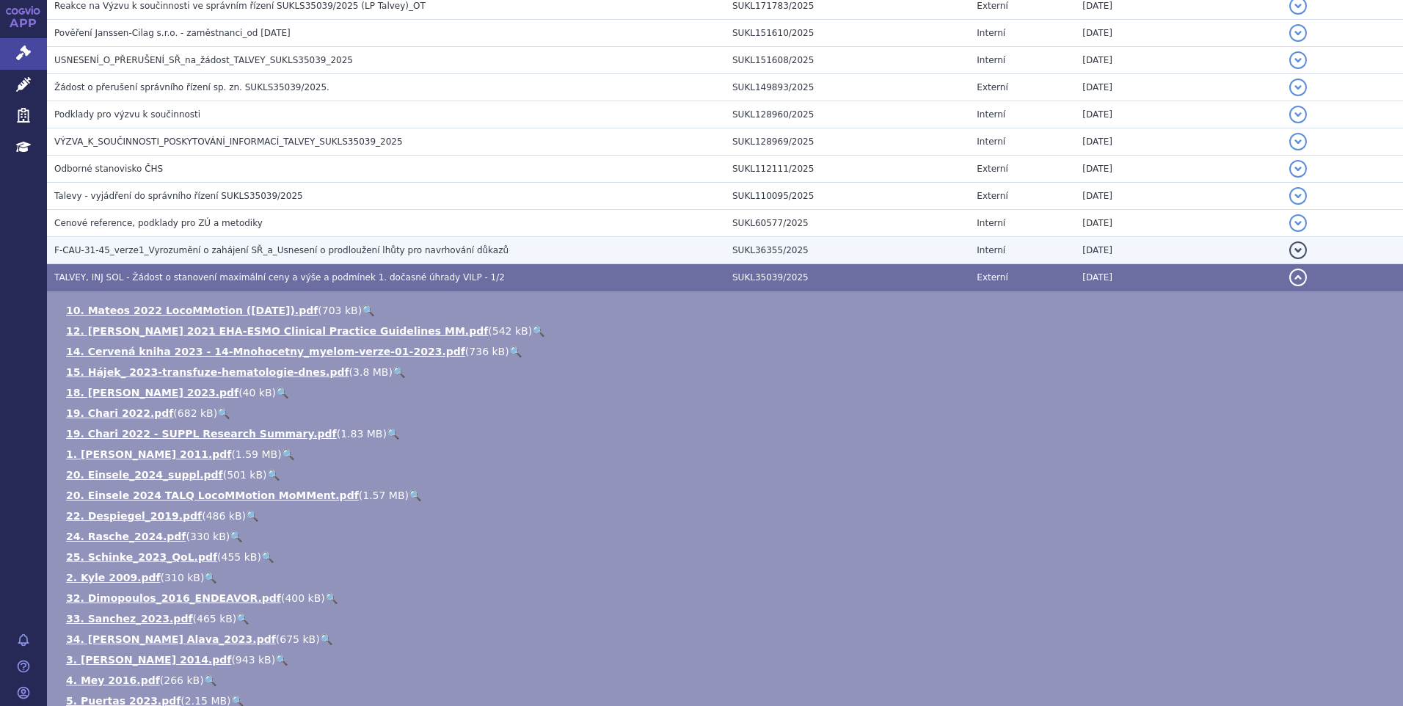
click at [108, 255] on span "F-CAU-31-45_verze1_Vyrozumění o zahájení SŘ_a_Usnesení o prodloužení lhůty pro …" at bounding box center [281, 250] width 454 height 10
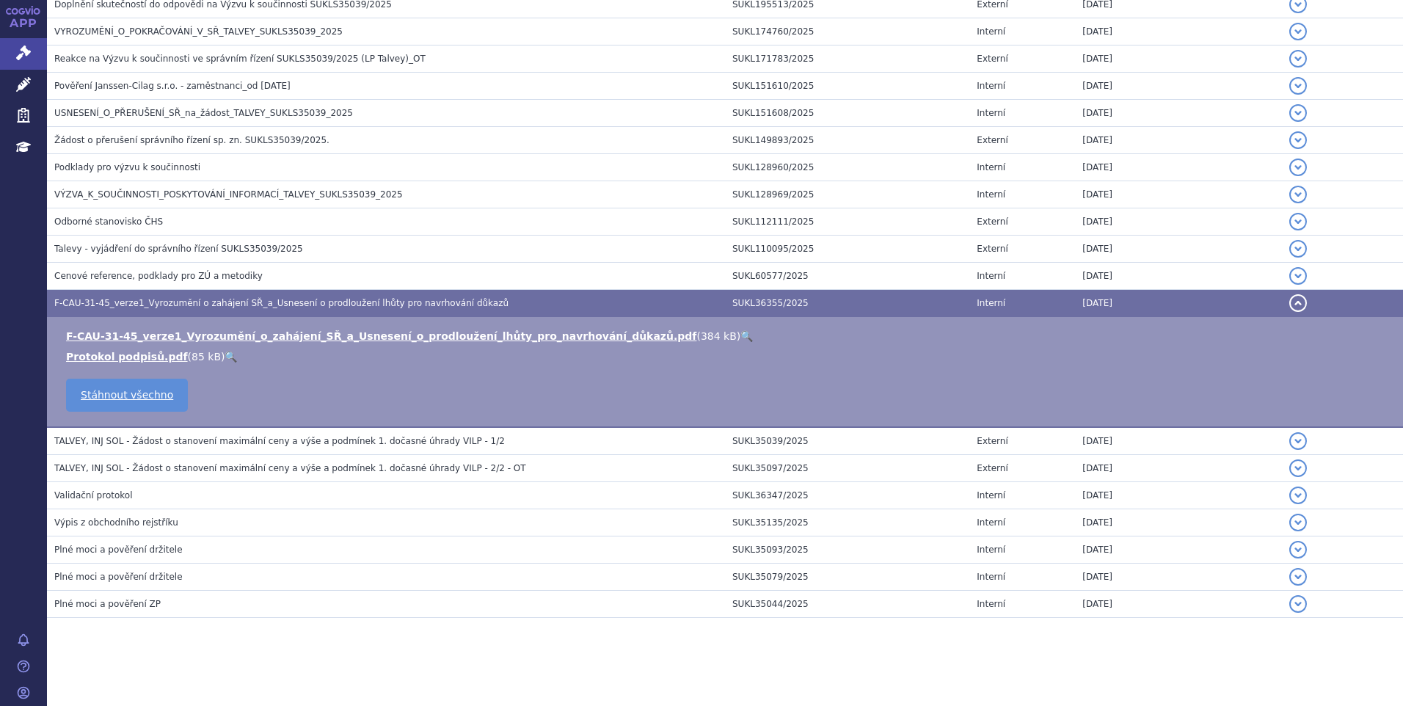
click at [121, 272] on span "Cenové reference, podklady pro ZÚ a metodiky" at bounding box center [158, 276] width 208 height 10
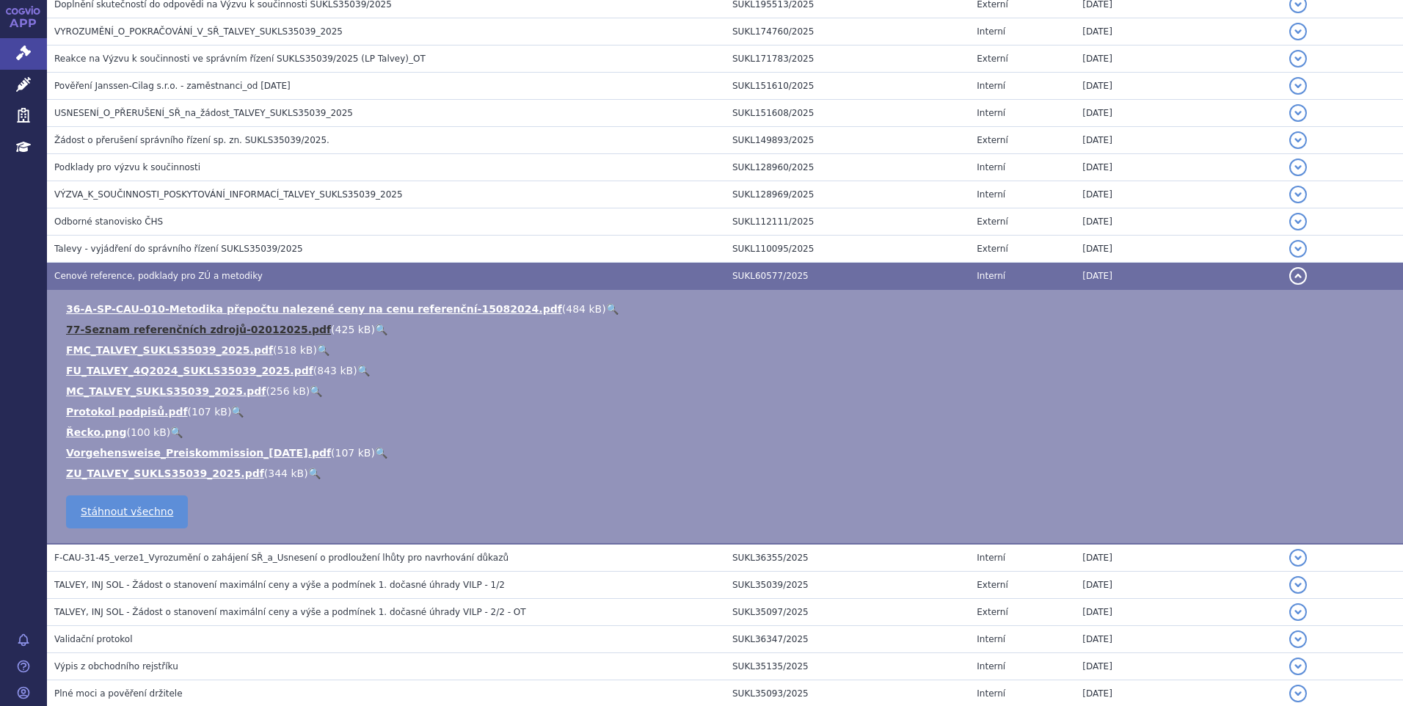
scroll to position [766, 0]
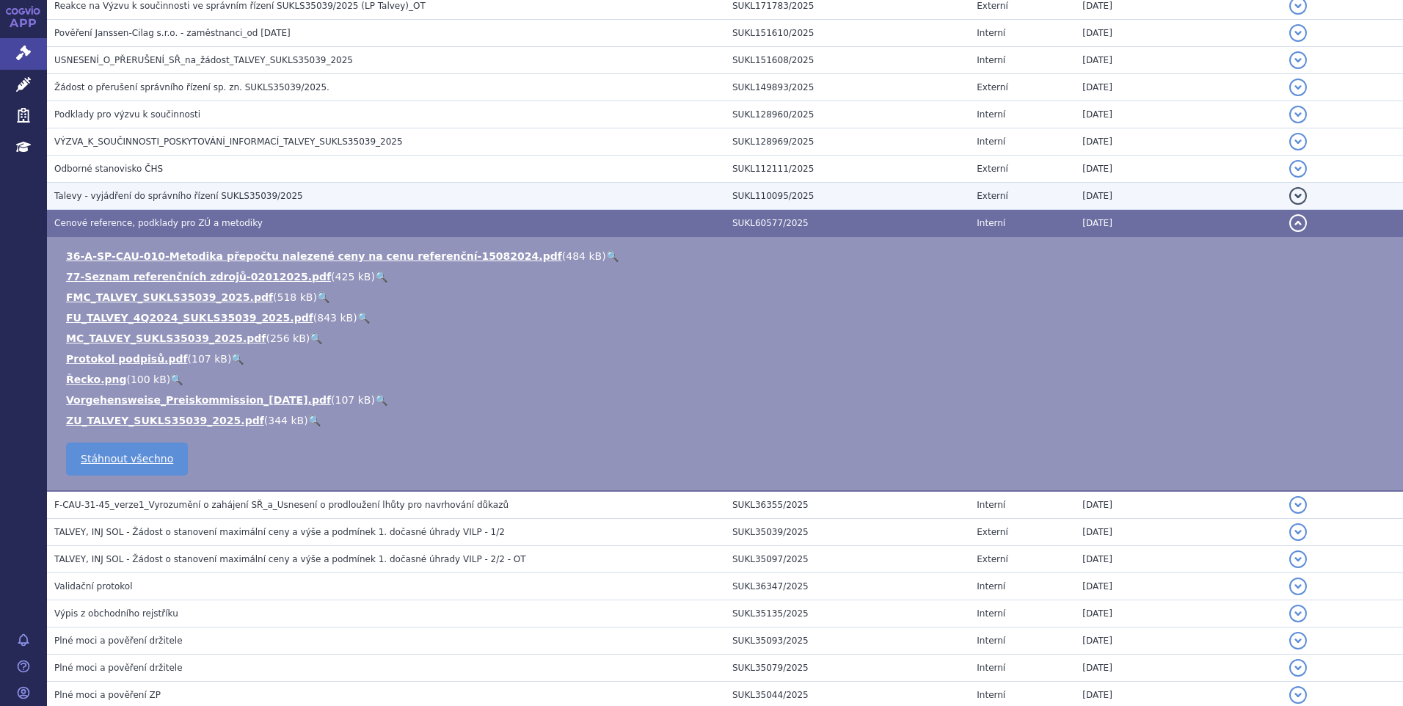
click at [159, 192] on span "Talevy - vyjádření do správního řízení SUKLS35039/2025" at bounding box center [178, 196] width 249 height 10
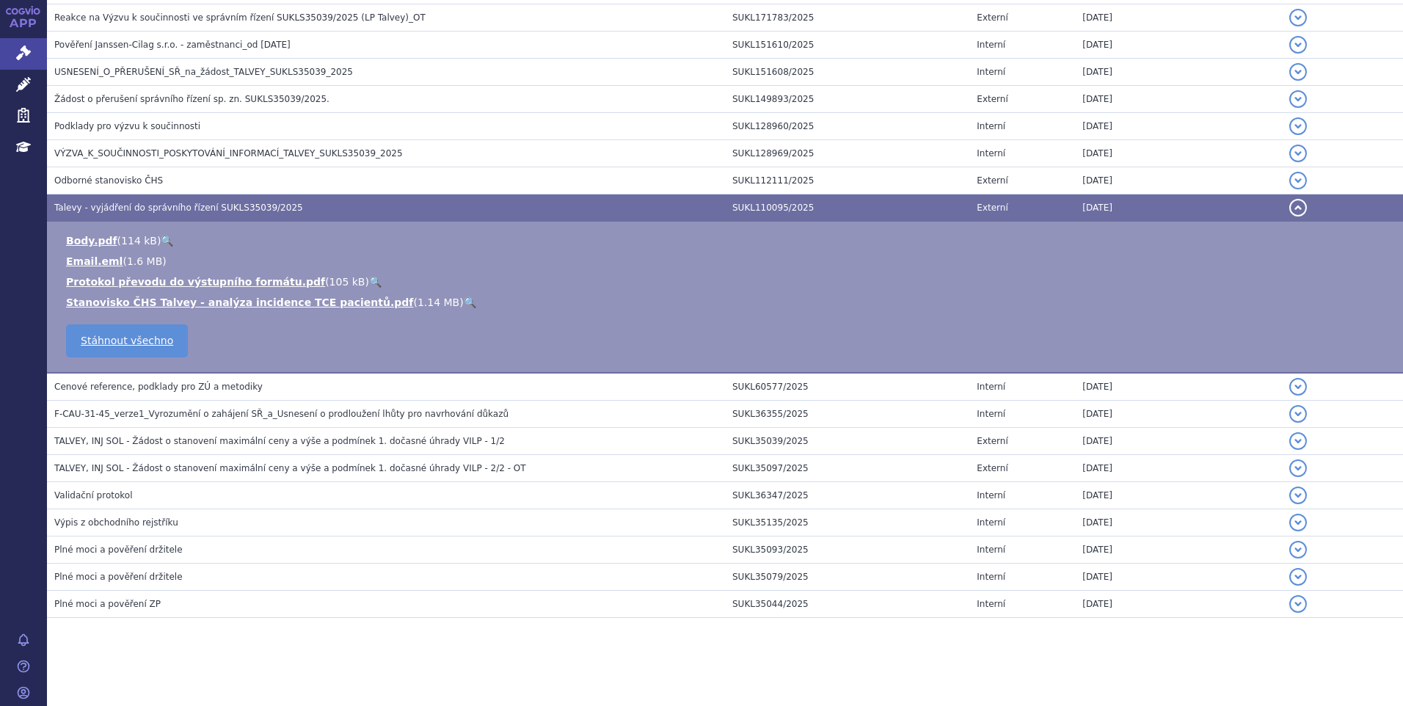
scroll to position [754, 0]
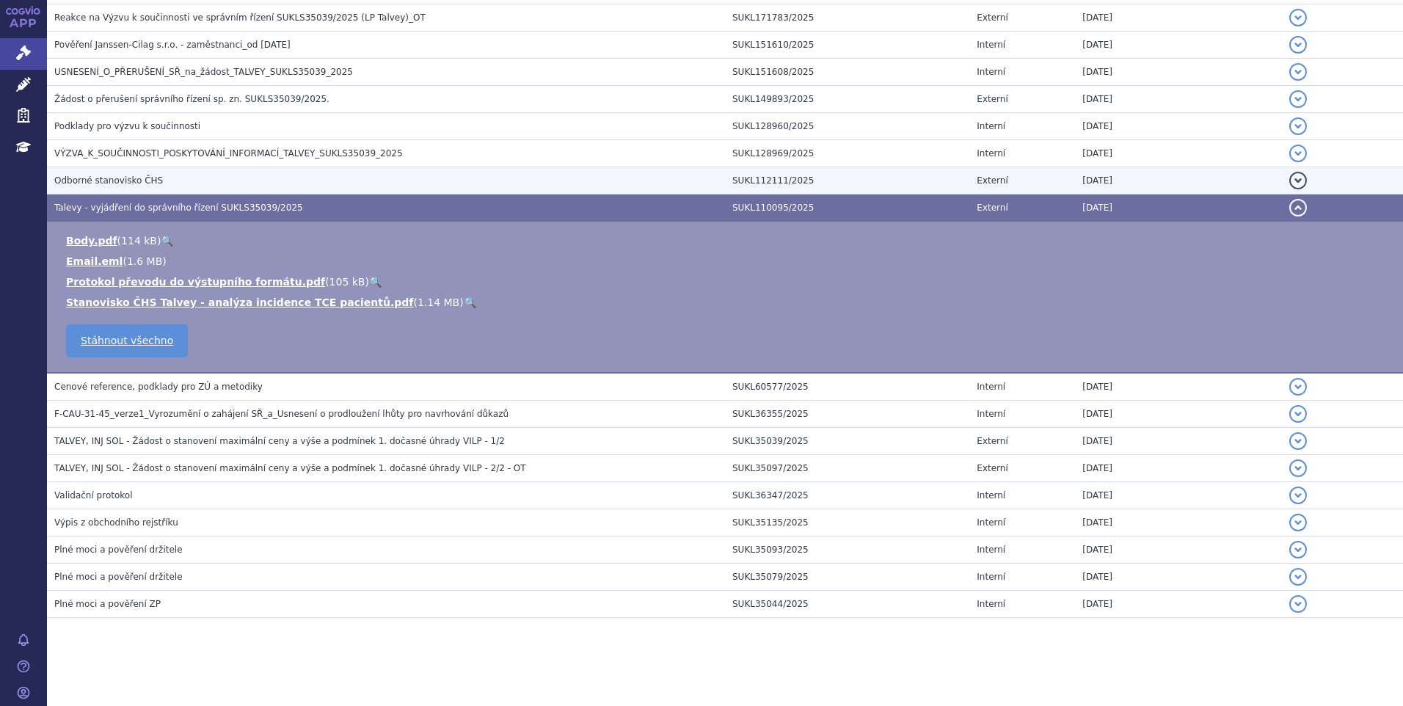
click at [154, 178] on h3 "Odborné stanovisko ČHS" at bounding box center [389, 180] width 671 height 15
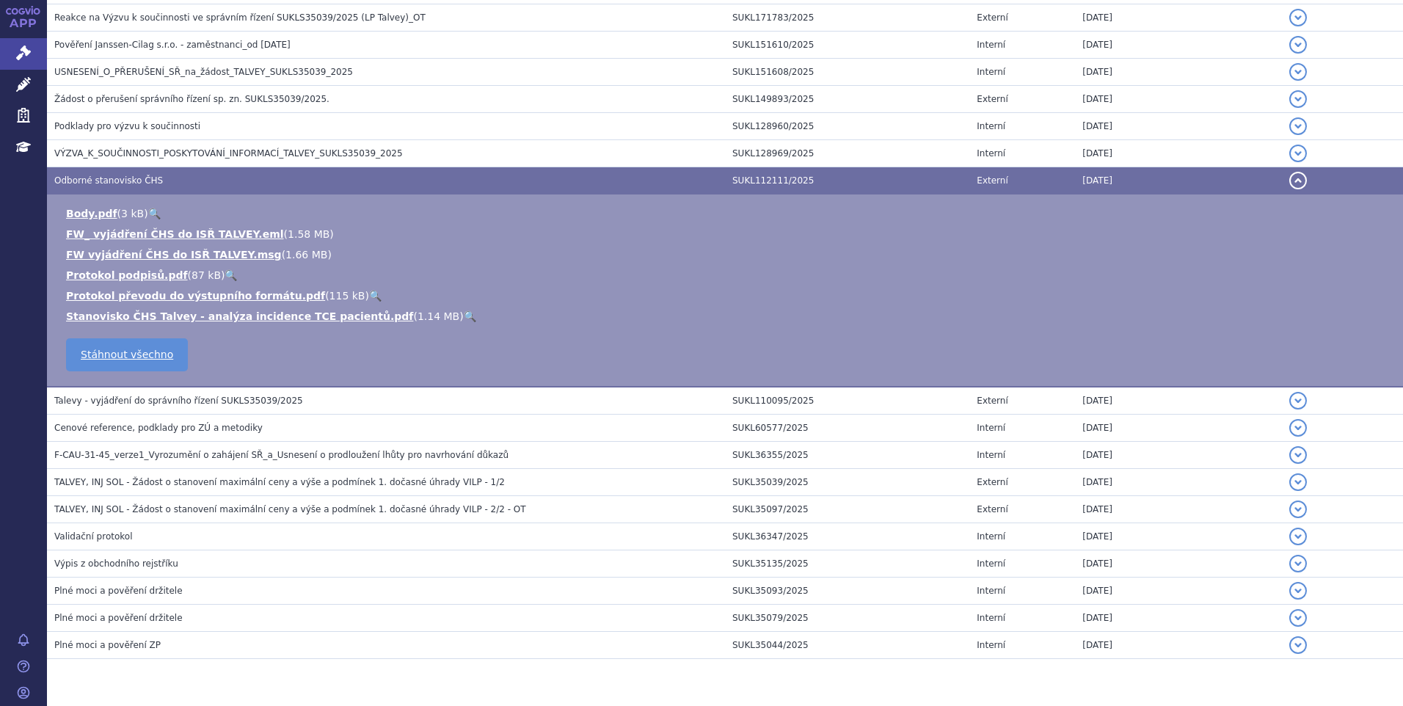
scroll to position [766, 0]
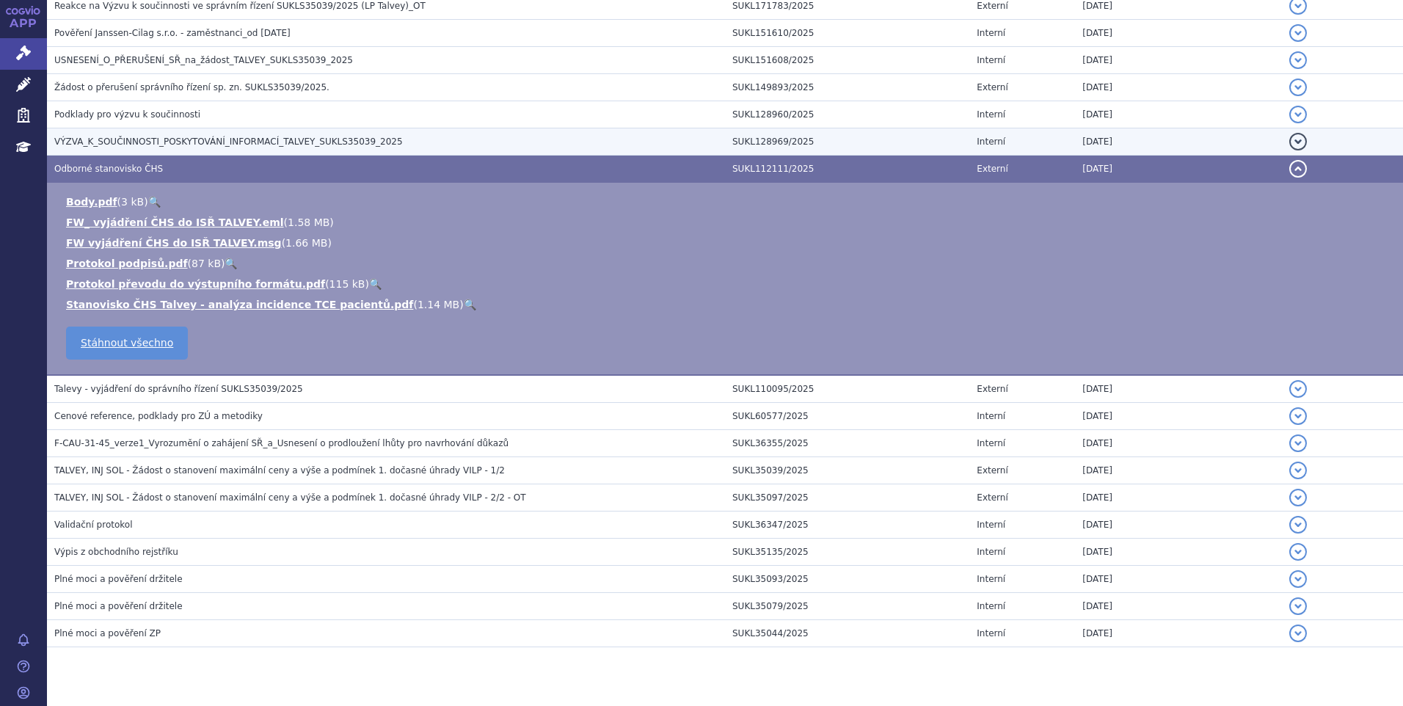
click at [172, 148] on h3 "VÝZVA_K_SOUČINNOSTI_POSKYTOVÁNÍ_INFORMACÍ_TALVEY_SUKLS35039_2025" at bounding box center [389, 141] width 671 height 15
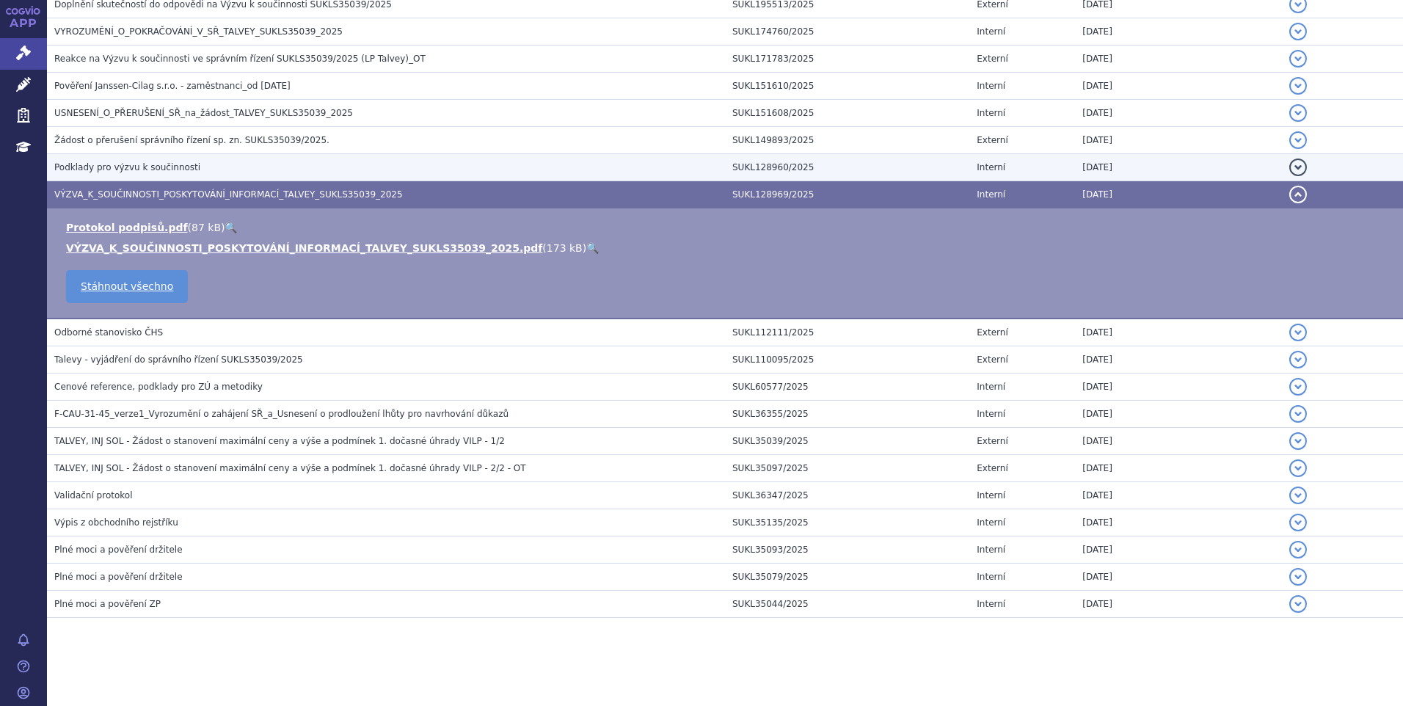
click at [144, 163] on span "Podklady pro výzvu k součinnosti" at bounding box center [127, 167] width 146 height 10
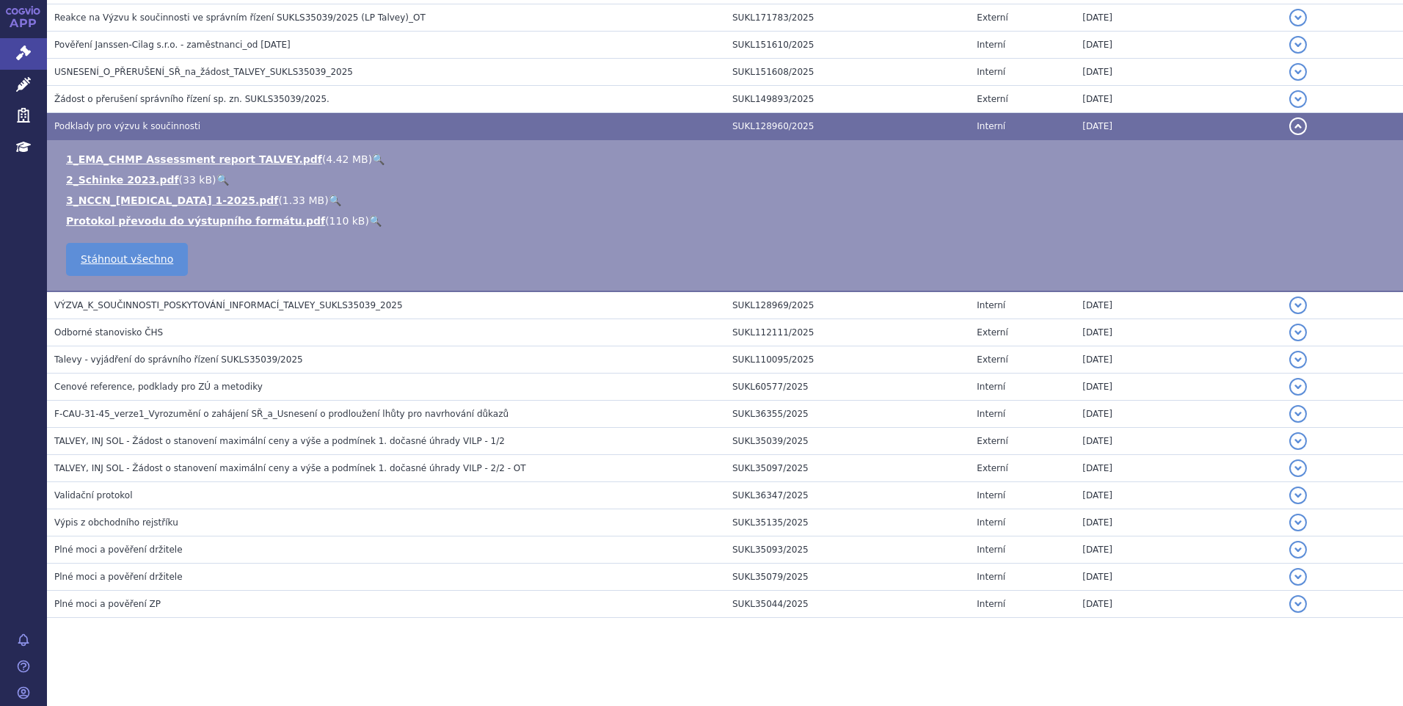
click at [123, 107] on td "Žádost o přerušení správního řízení sp. zn. SUKLS35039/2025." at bounding box center [386, 99] width 678 height 27
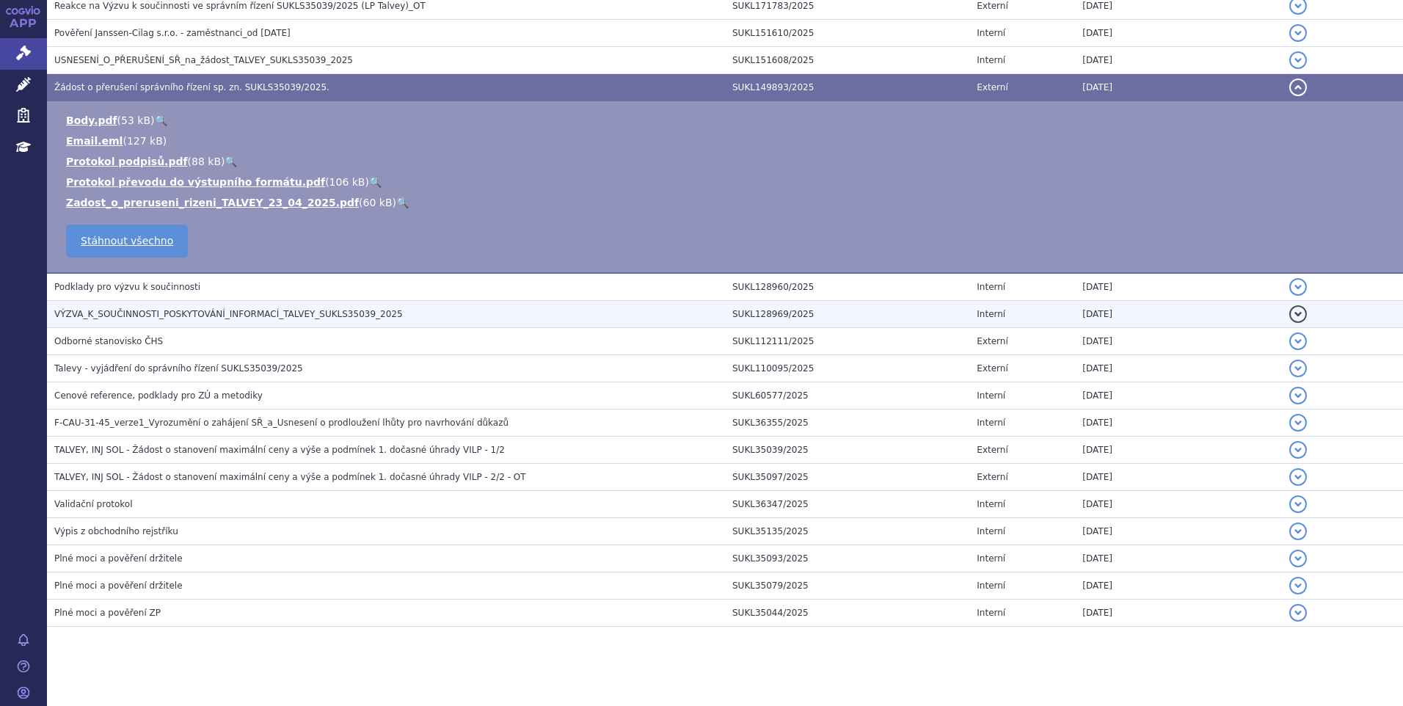
scroll to position [693, 0]
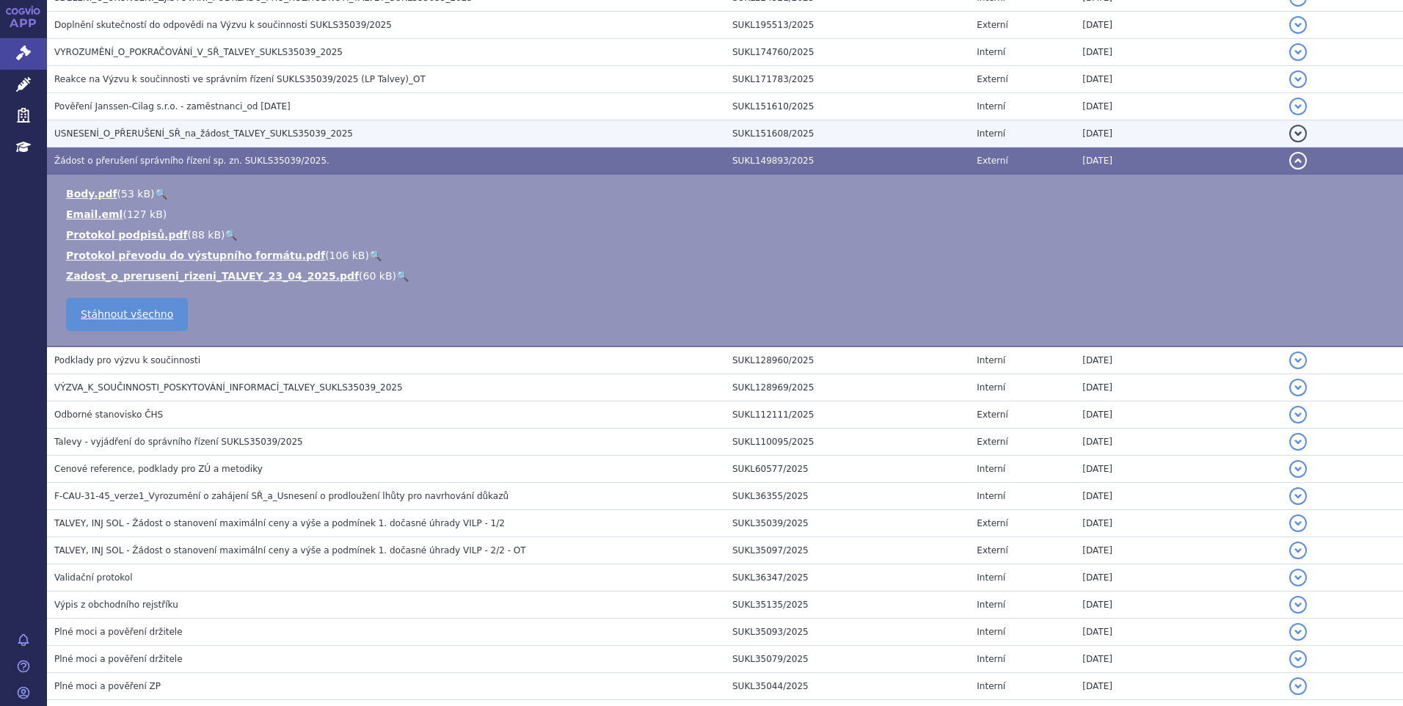
click at [131, 128] on span "USNESENÍ_O_PŘERUŠENÍ_SŘ_na_žádost_TALVEY_SUKLS35039_2025" at bounding box center [203, 133] width 299 height 10
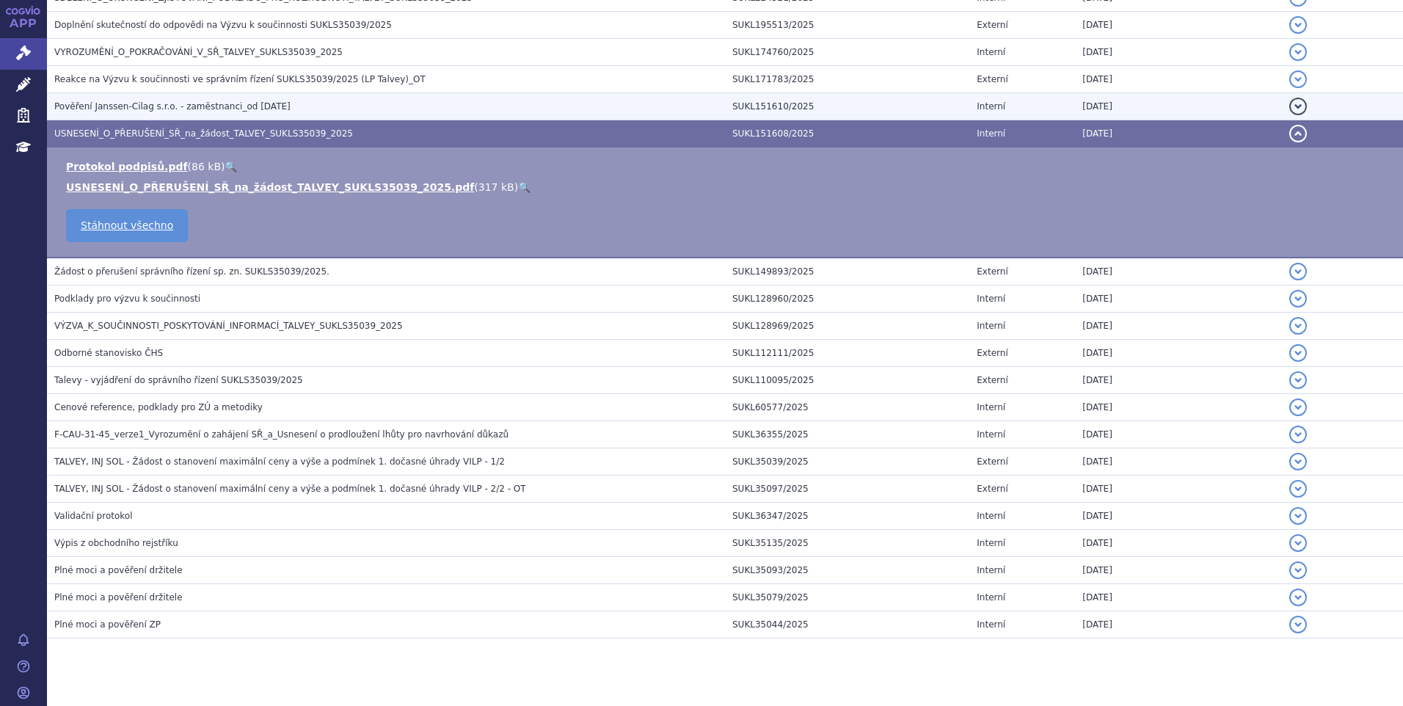
click at [131, 113] on h3 "Pověření Janssen-Cilag s.r.o. - zaměstnanci_od 03.03.2025" at bounding box center [389, 106] width 671 height 15
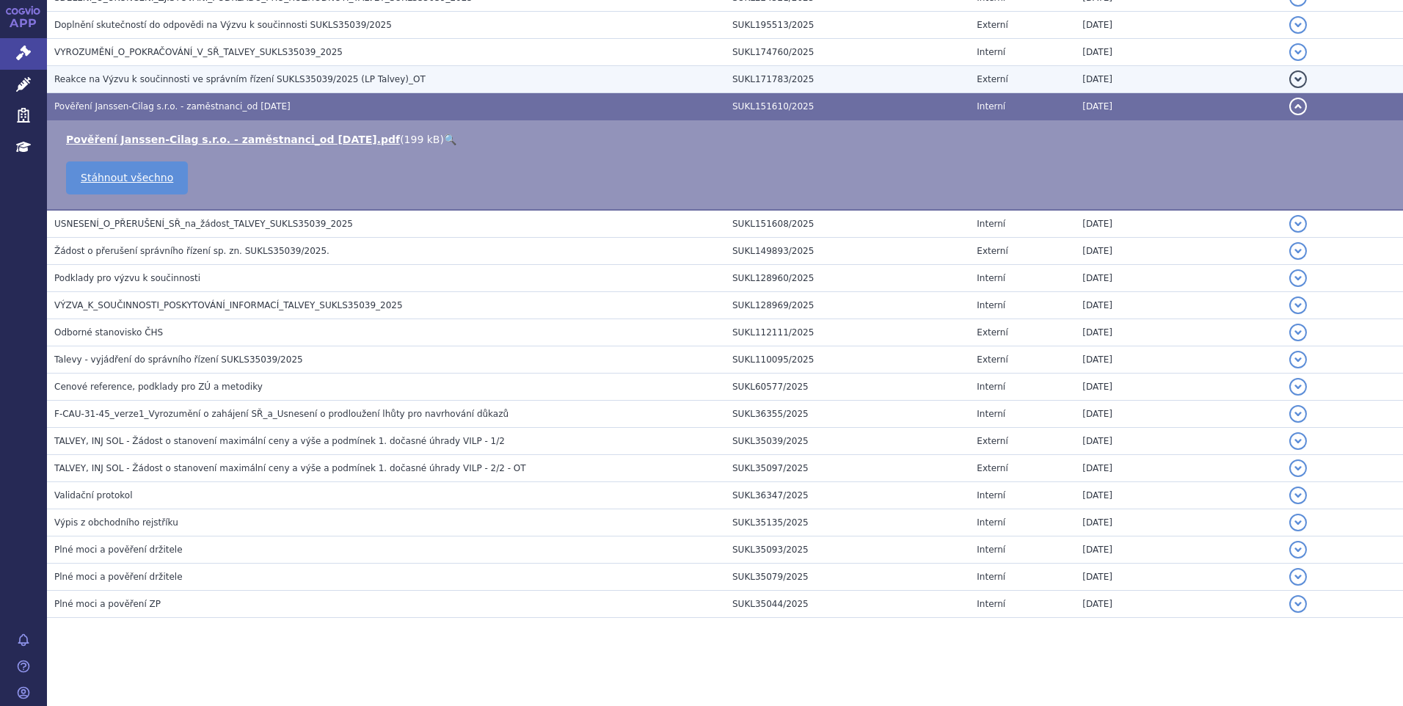
click at [127, 76] on span "Reakce na Výzvu k součinnosti ve správním řízení SUKLS35039/2025 (LP Talvey)_OT" at bounding box center [239, 79] width 371 height 10
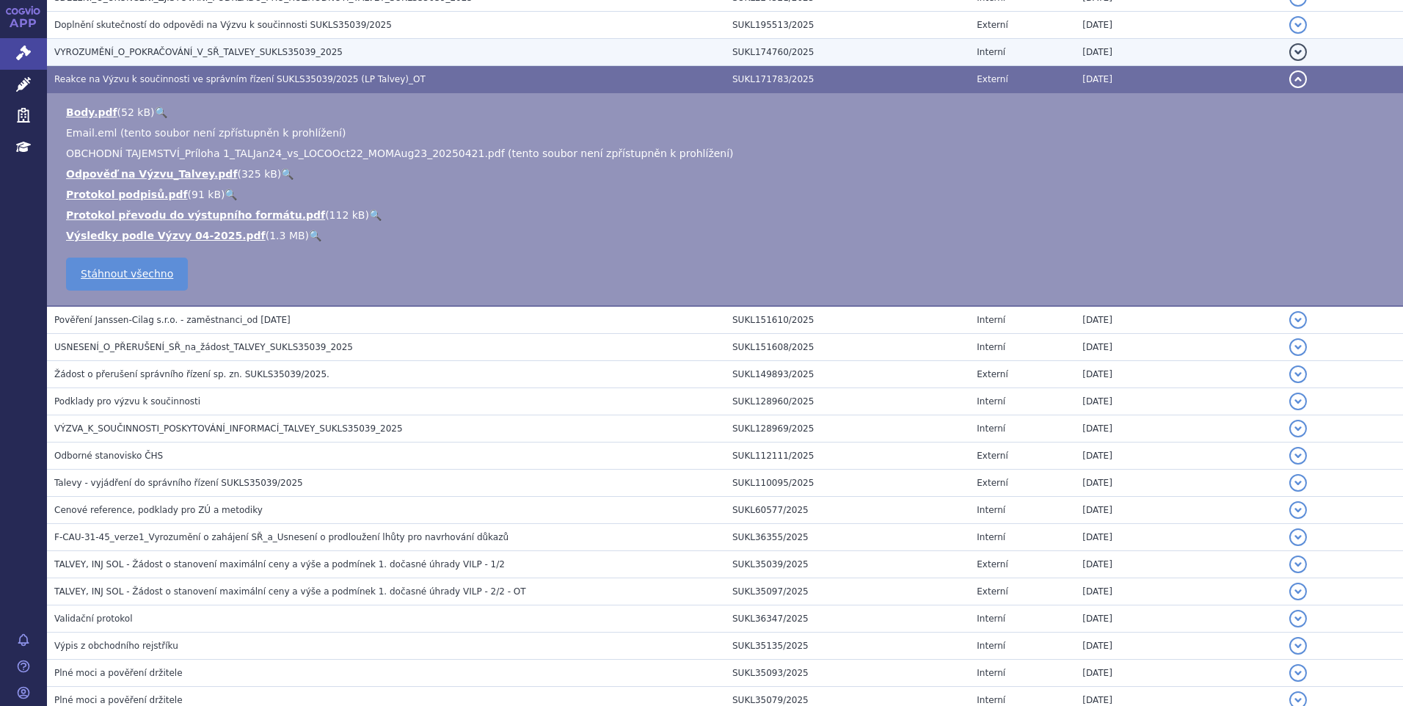
click at [136, 60] on td "VYROZUMĚNÍ_O_POKRAČOVÁNÍ_V_SŘ_TALVEY_SUKLS35039_2025" at bounding box center [386, 52] width 678 height 27
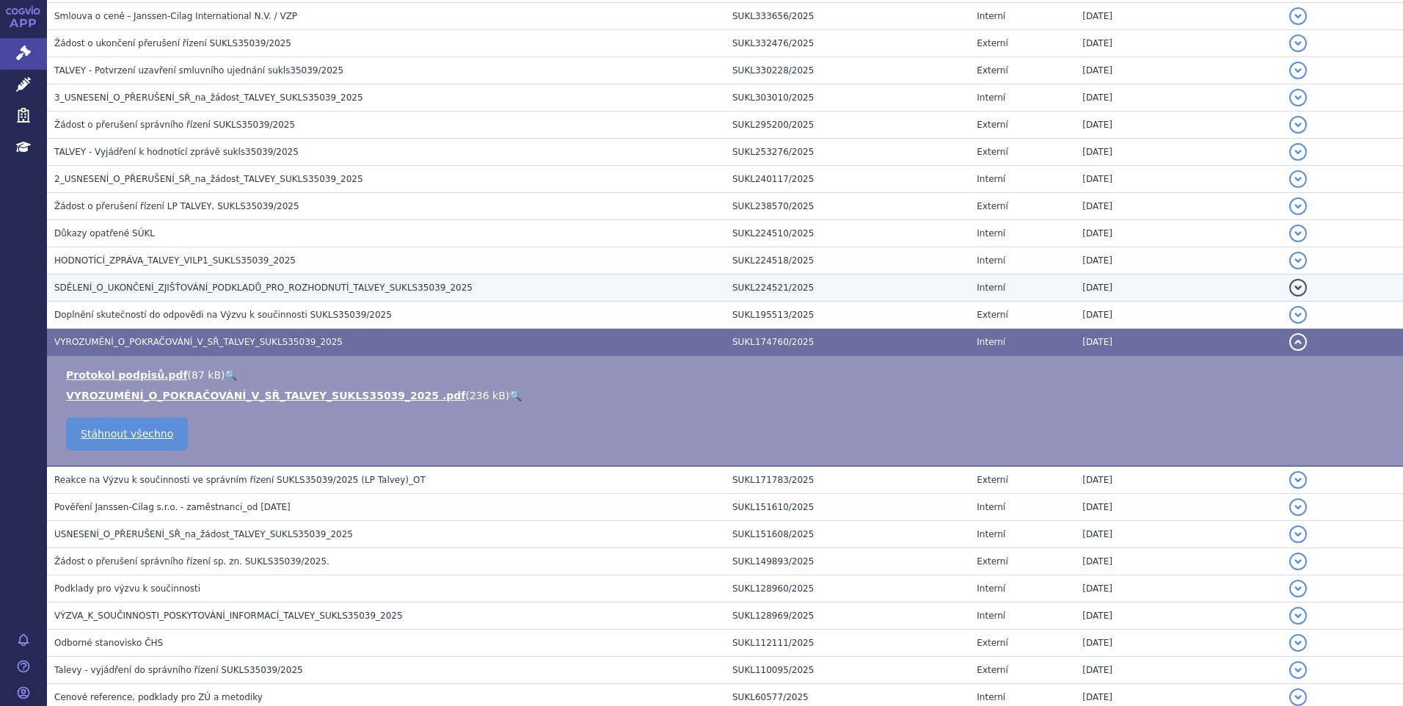
scroll to position [399, 0]
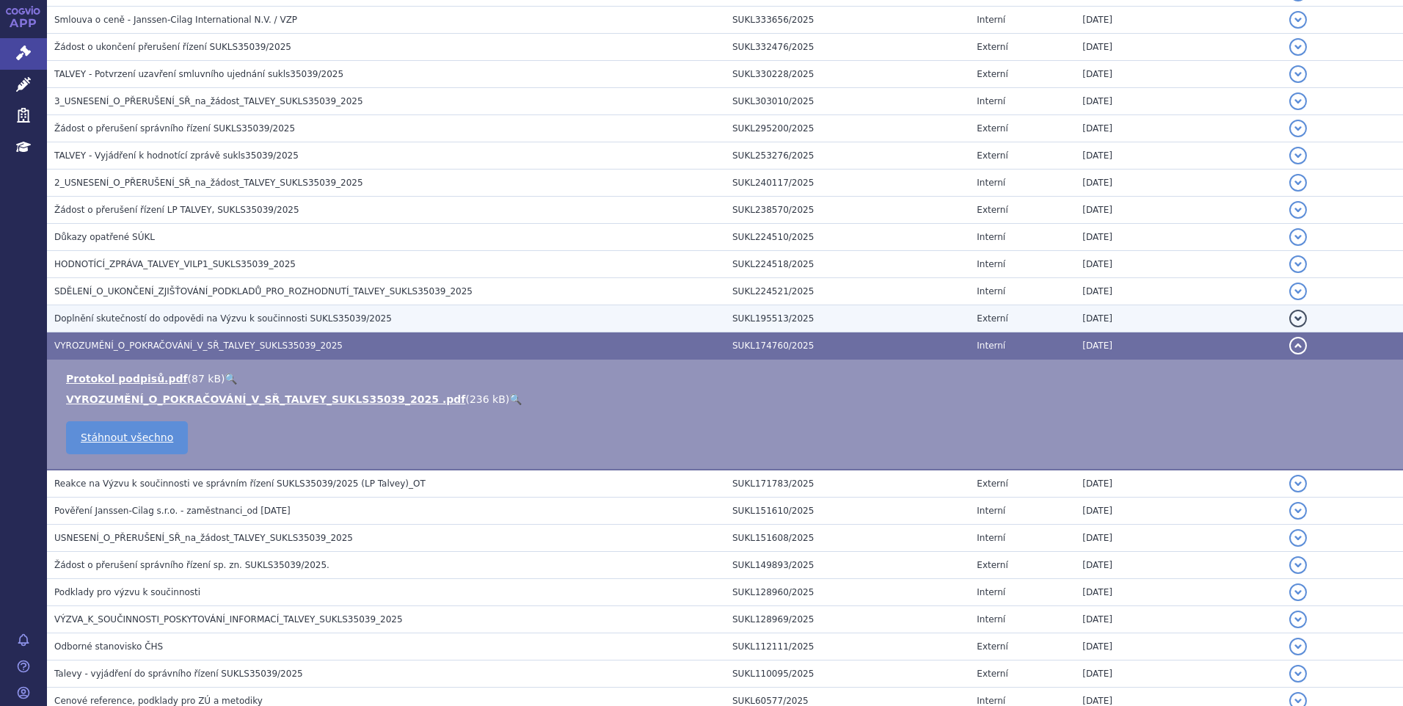
click at [186, 317] on span "Doplnění skutečností do odpovědi na Výzvu k součinnosti SUKLS35039/2025" at bounding box center [223, 318] width 338 height 10
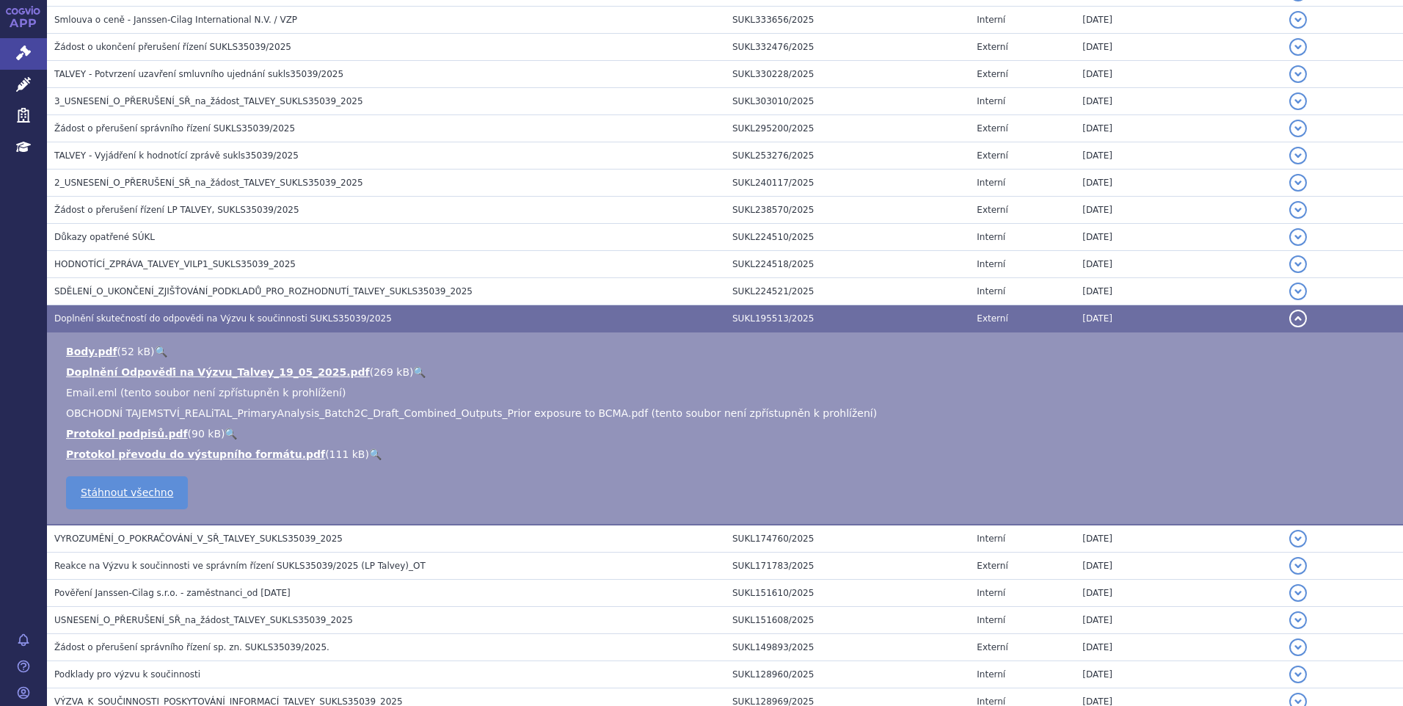
click at [413, 366] on link "🔍" at bounding box center [419, 372] width 12 height 12
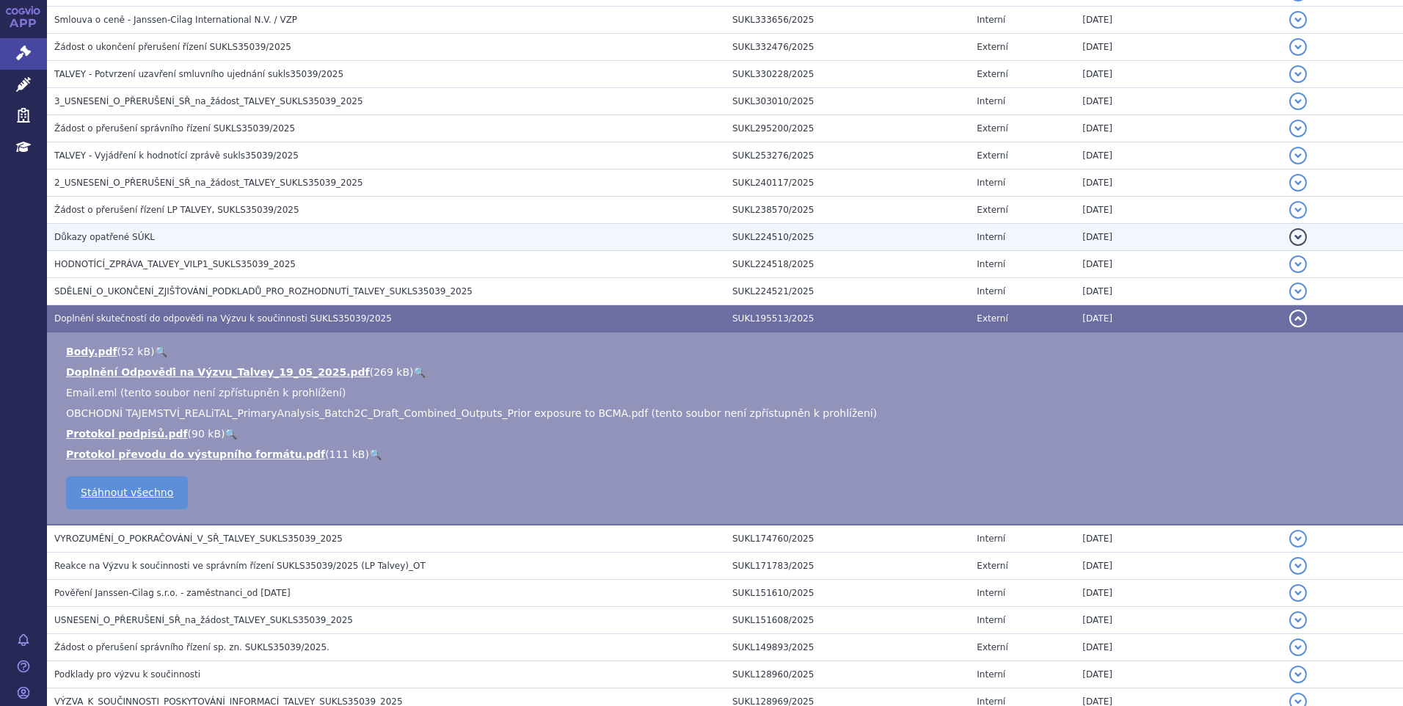
click at [276, 245] on td "Důkazy opatřené SÚKL" at bounding box center [386, 237] width 678 height 27
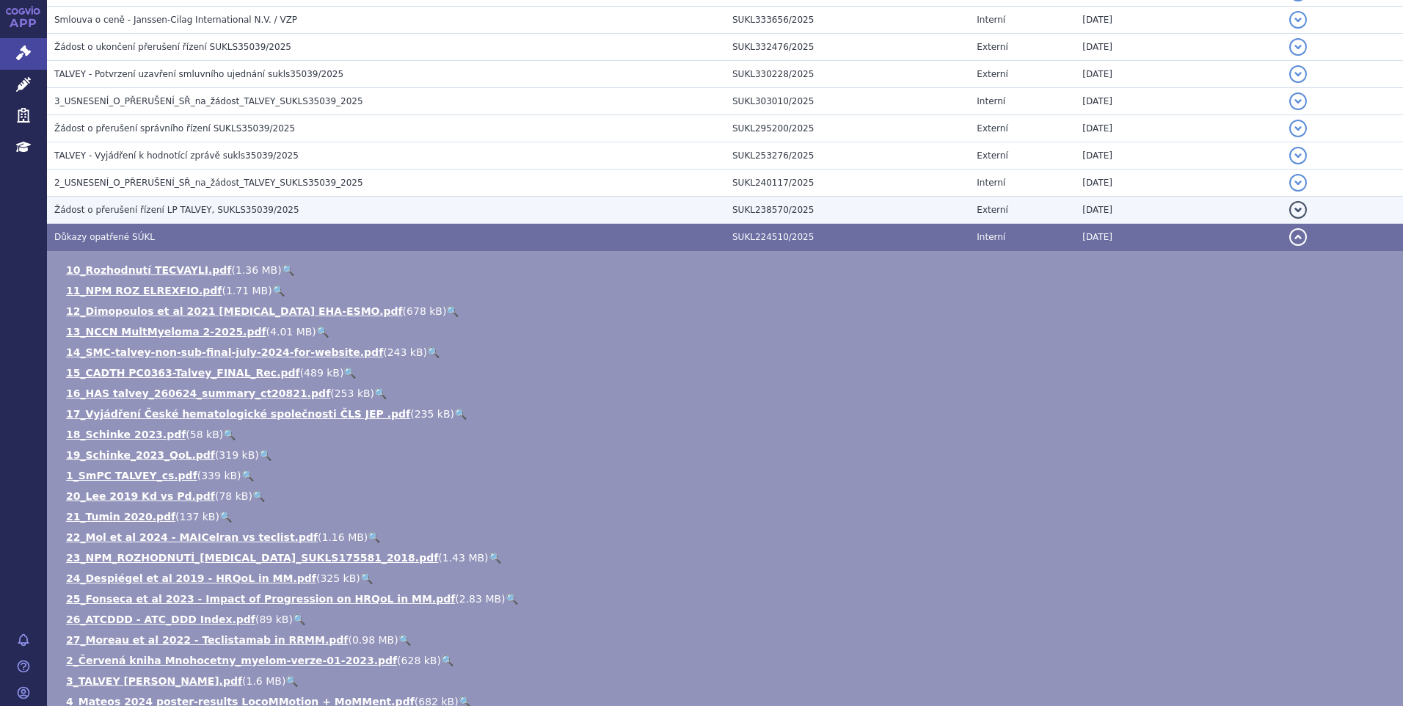
click at [194, 206] on span "Žádost o přerušení řízení LP TALVEY, SUKLS35039/2025" at bounding box center [176, 210] width 245 height 10
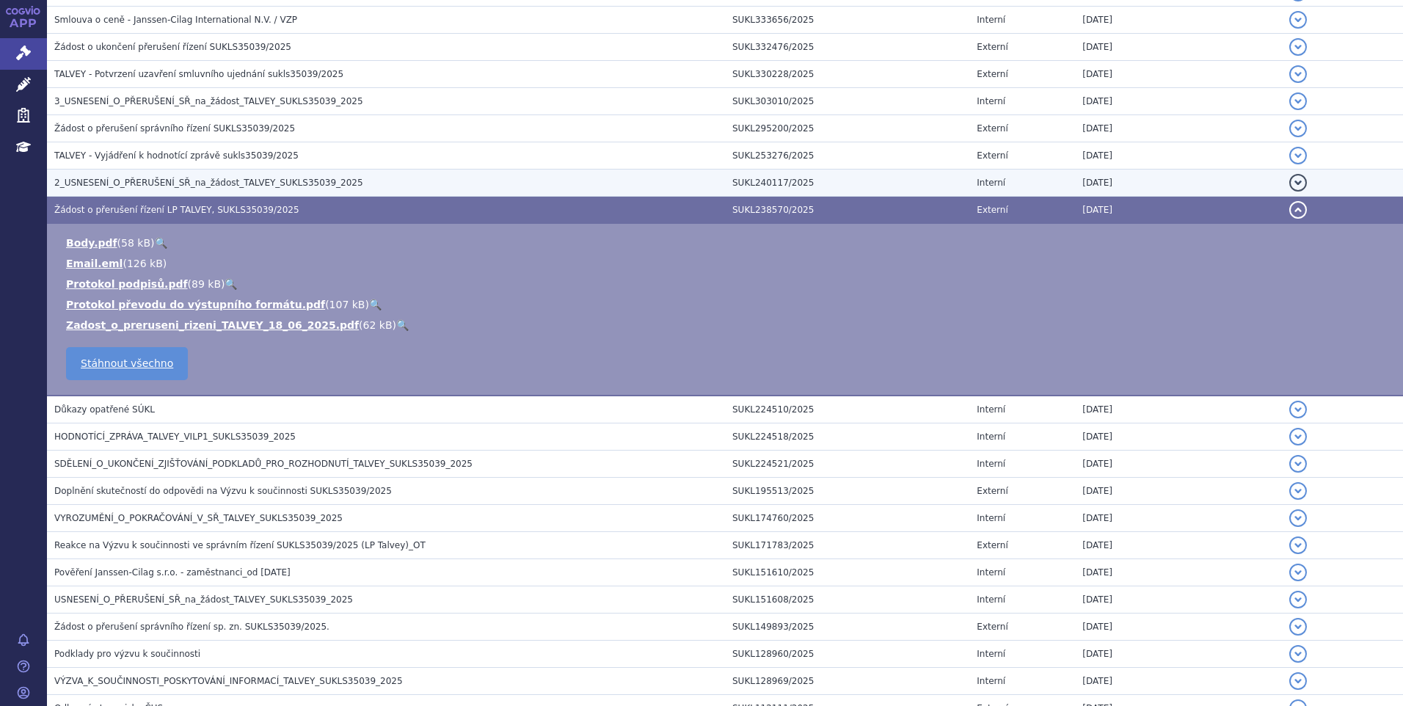
click at [200, 186] on span "2_USNESENÍ_O_PŘERUŠENÍ_SŘ_na_žádost_TALVEY_SUKLS35039_2025" at bounding box center [208, 183] width 309 height 10
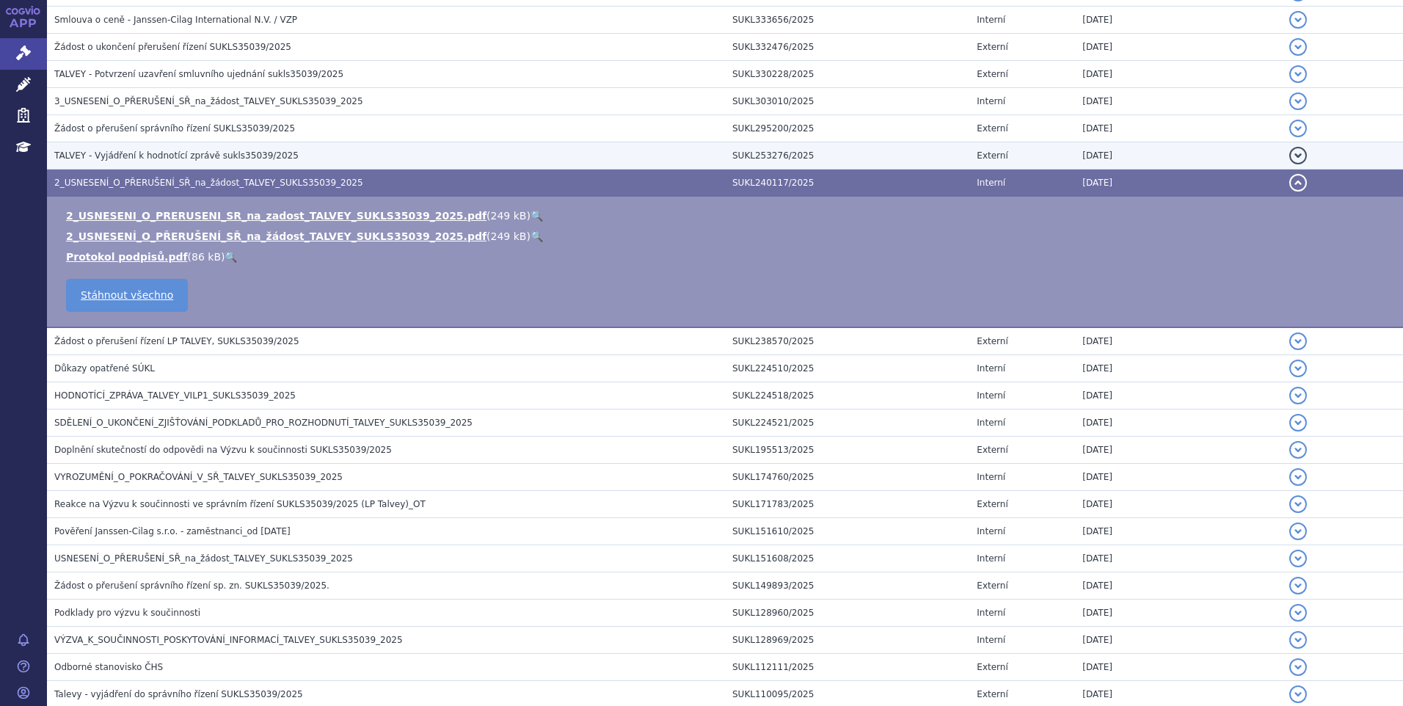
click at [202, 159] on span "TALVEY - Vyjádření k hodnotící zprávě sukls35039/2025" at bounding box center [176, 155] width 244 height 10
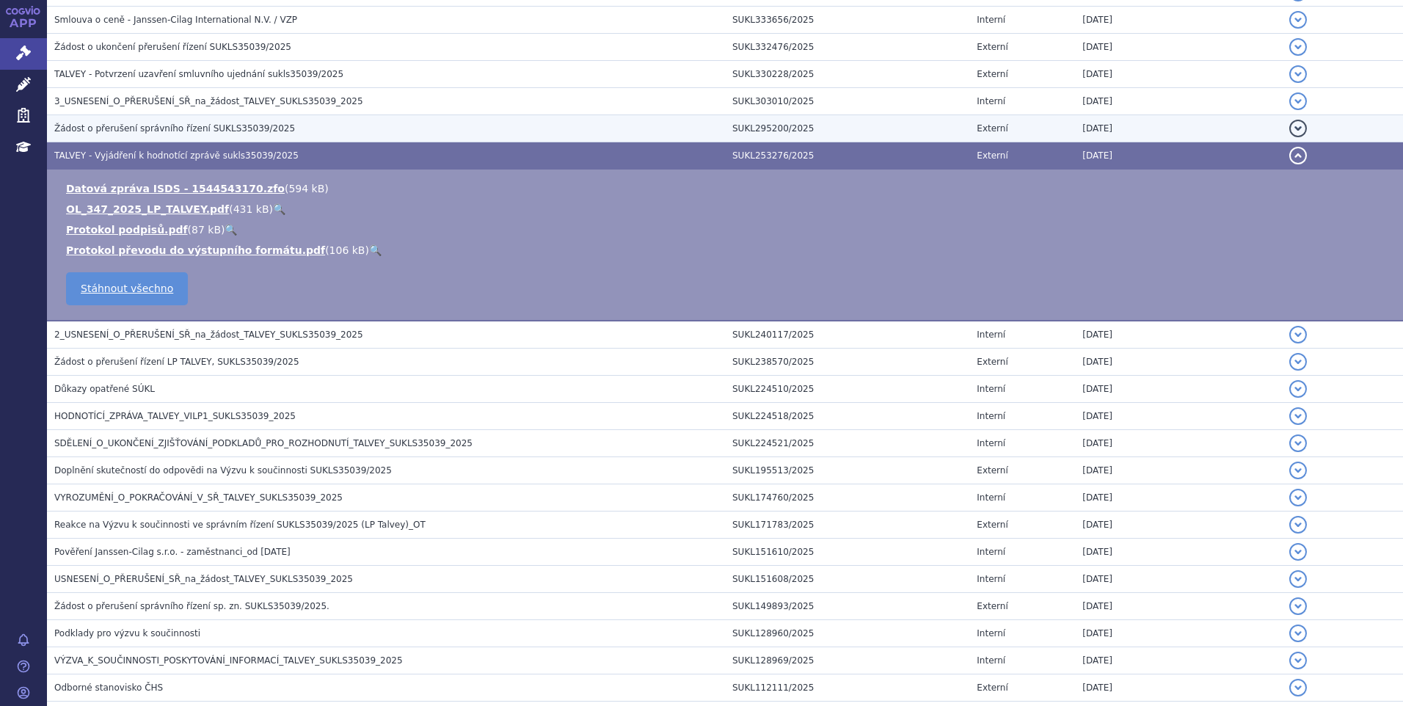
click at [209, 139] on td "Žádost o přerušení správního řízení SUKLS35039/2025" at bounding box center [386, 128] width 678 height 27
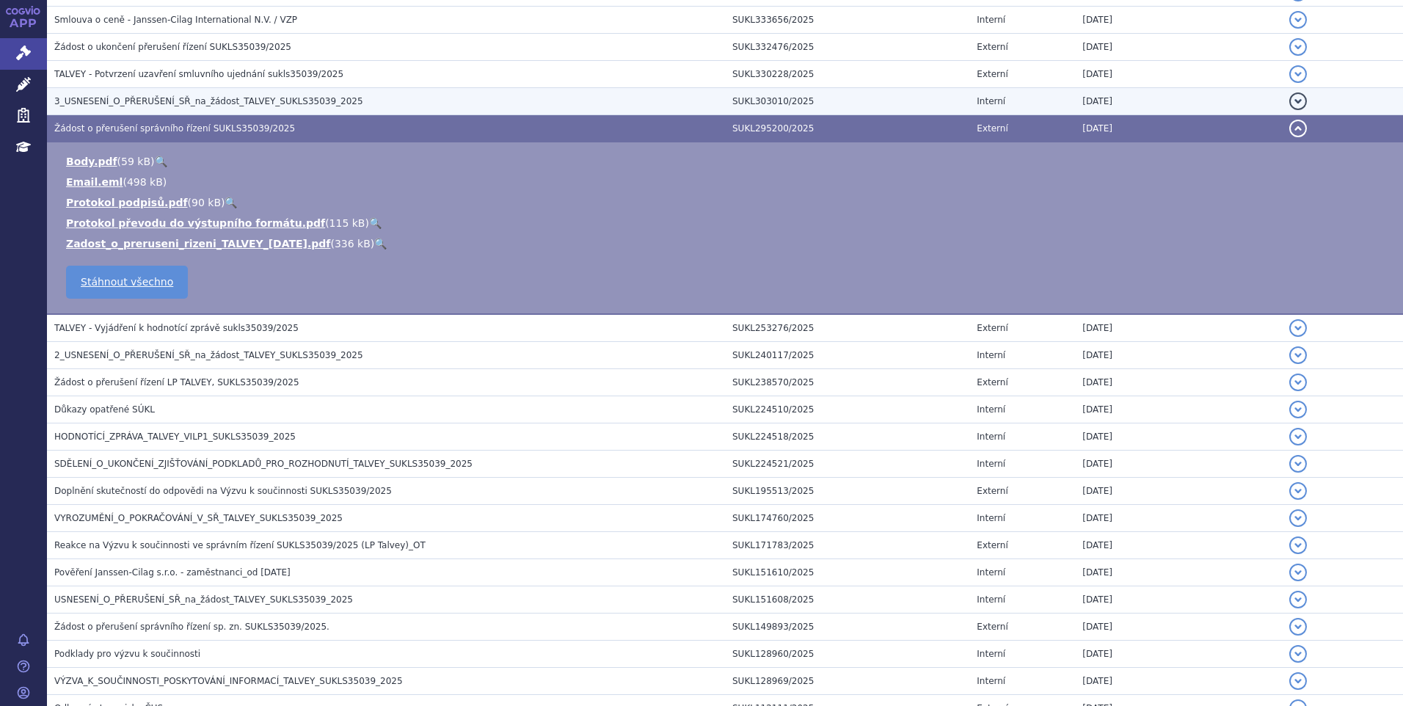
click at [205, 108] on h3 "3_USNESENÍ_O_PŘERUŠENÍ_SŘ_na_žádost_TALVEY_SUKLS35039_2025" at bounding box center [389, 101] width 671 height 15
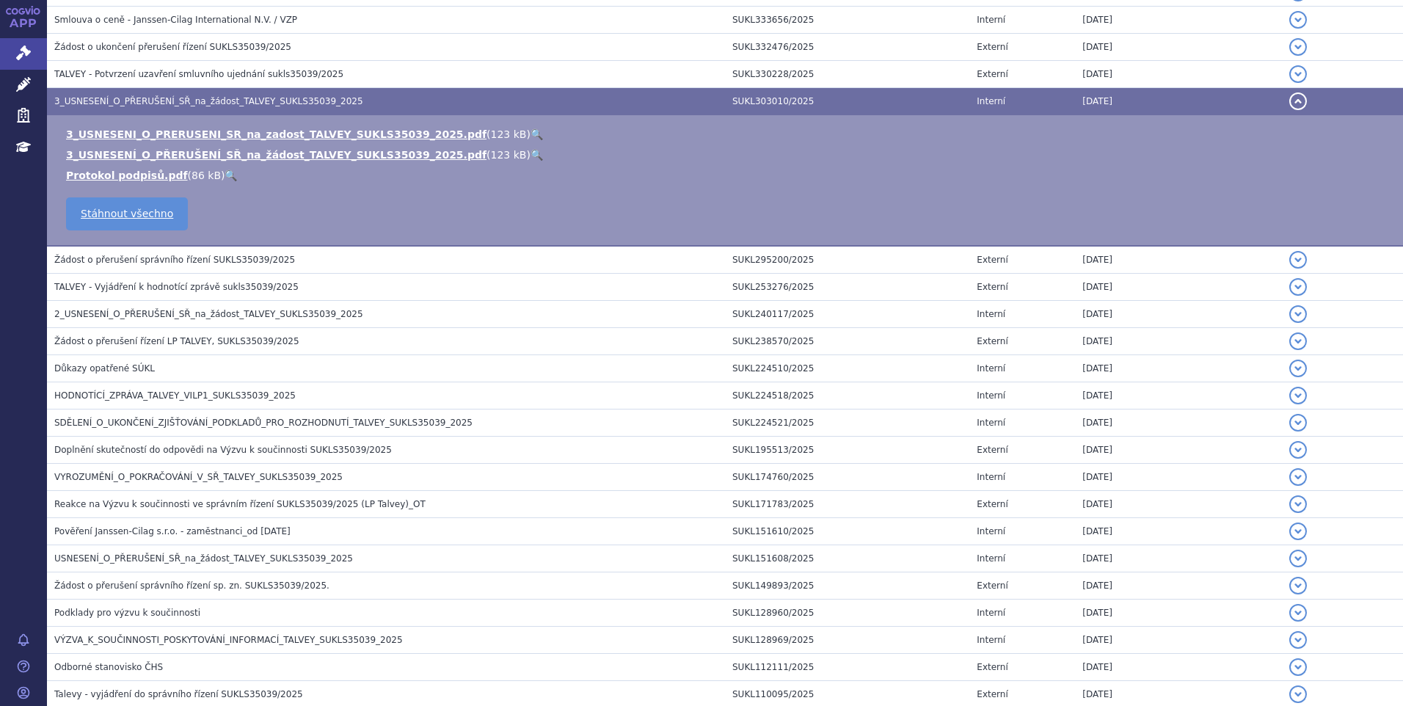
click at [197, 88] on td "3_USNESENÍ_O_PŘERUŠENÍ_SŘ_na_žádost_TALVEY_SUKLS35039_2025" at bounding box center [386, 101] width 678 height 27
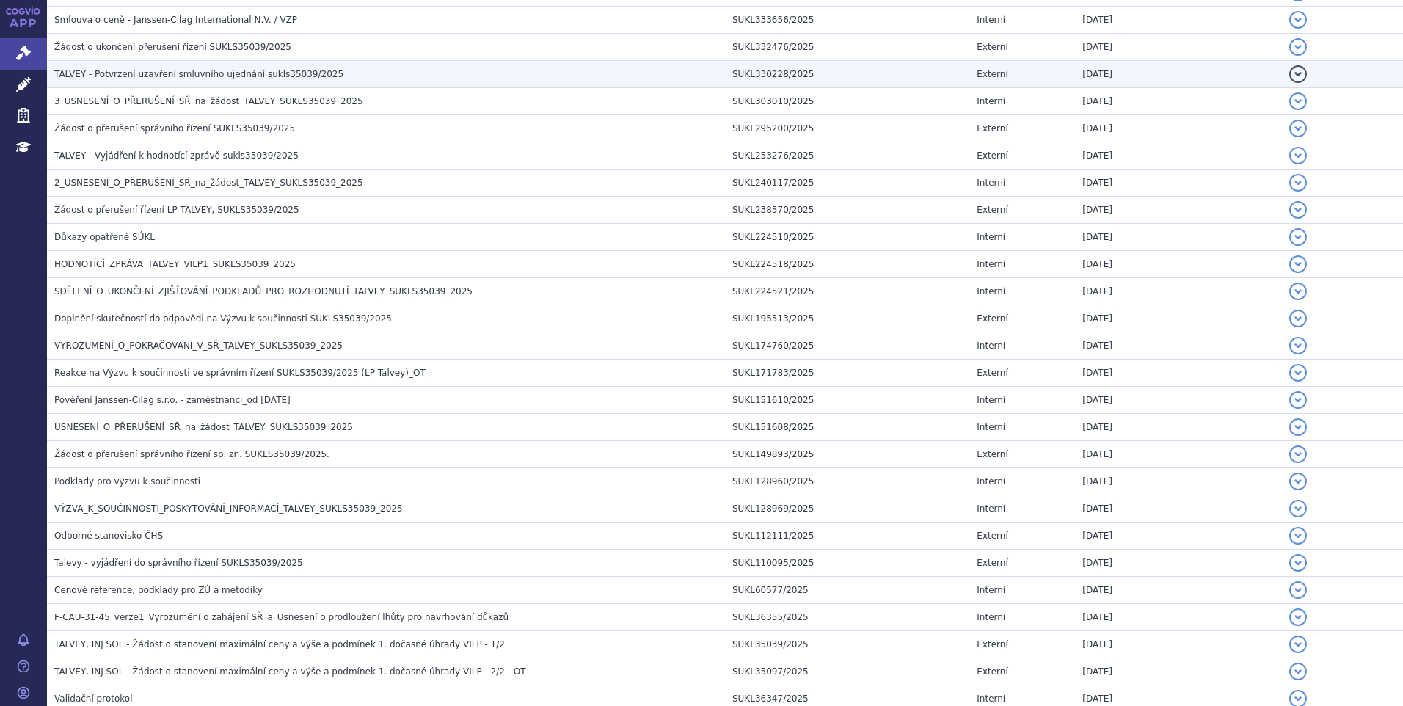
click at [197, 76] on span "TALVEY - Potvrzení uzavření smluvního ujednání sukls35039/2025" at bounding box center [198, 74] width 289 height 10
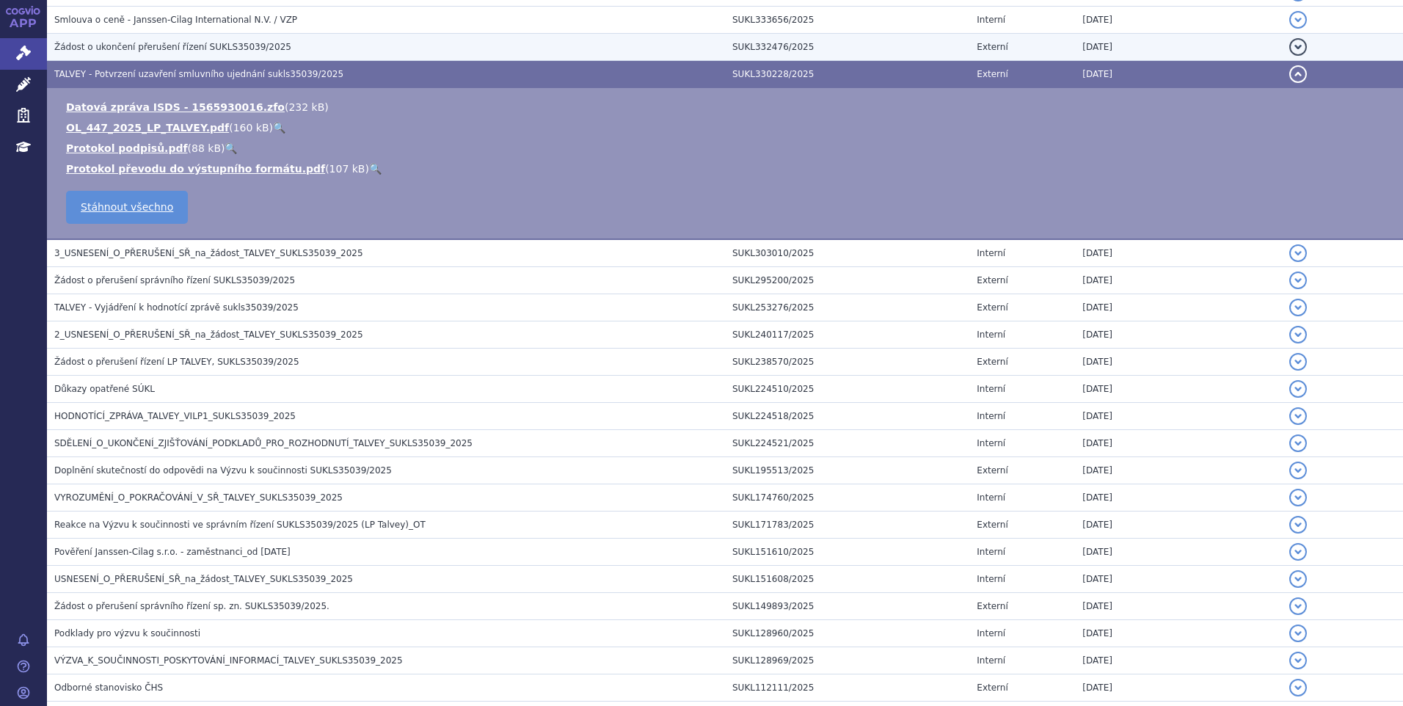
click at [192, 54] on h3 "Žádost o ukončení přerušení řízení SUKLS35039/2025" at bounding box center [389, 47] width 671 height 15
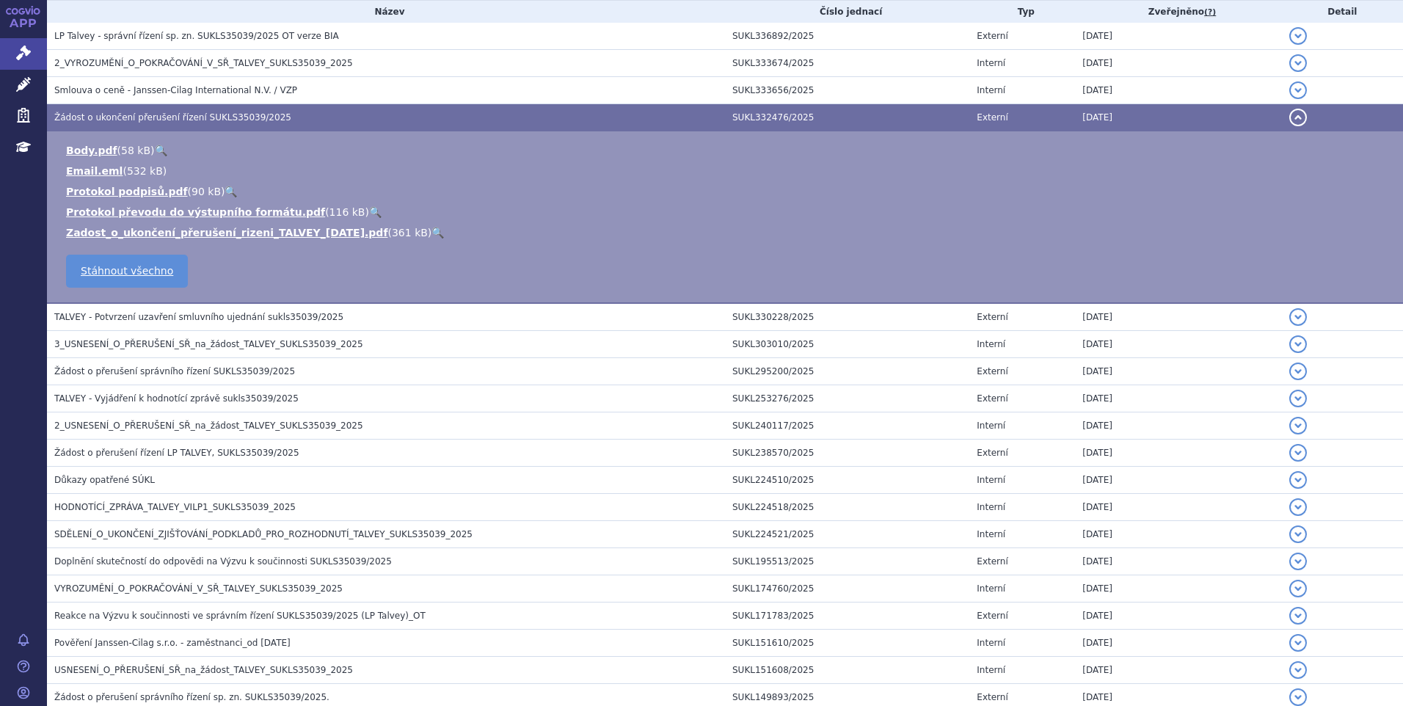
scroll to position [179, 0]
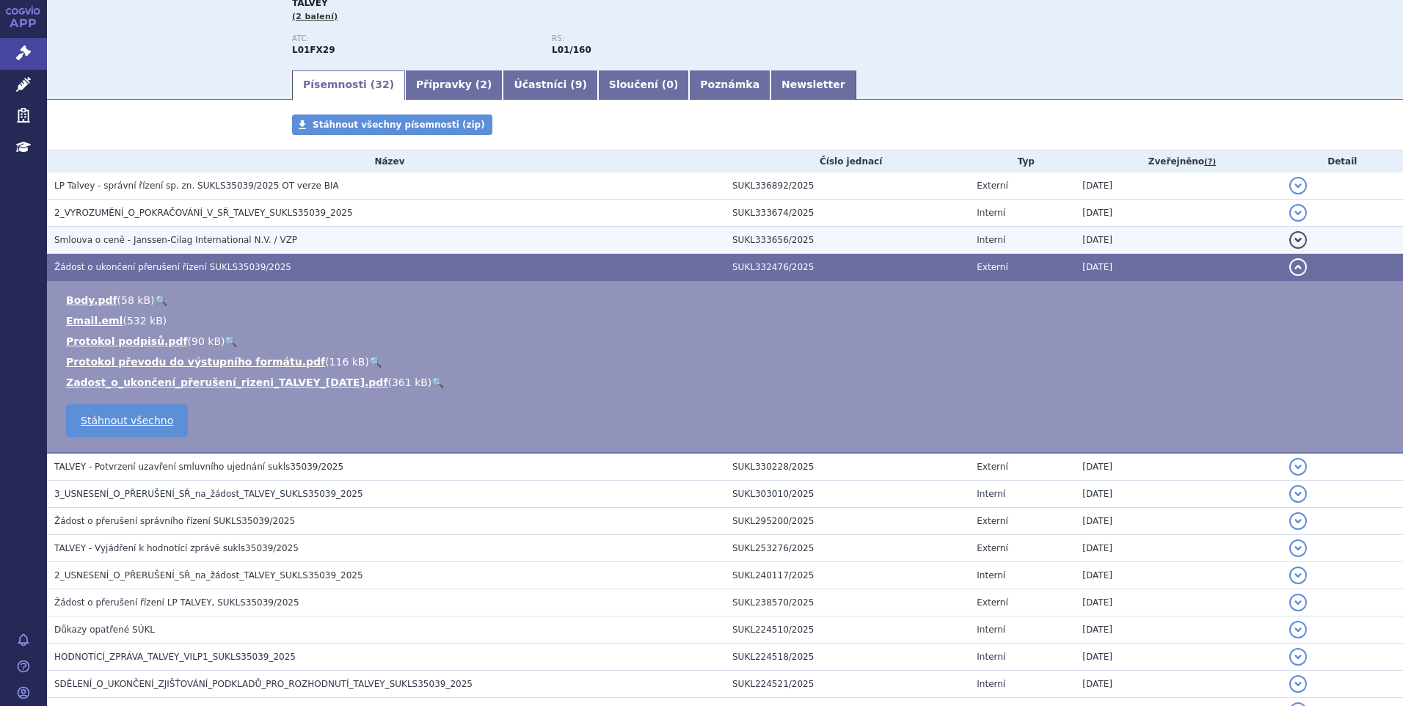
click at [194, 237] on span "Smlouva o ceně - Janssen-Cilag International N.V. / VZP" at bounding box center [175, 240] width 243 height 10
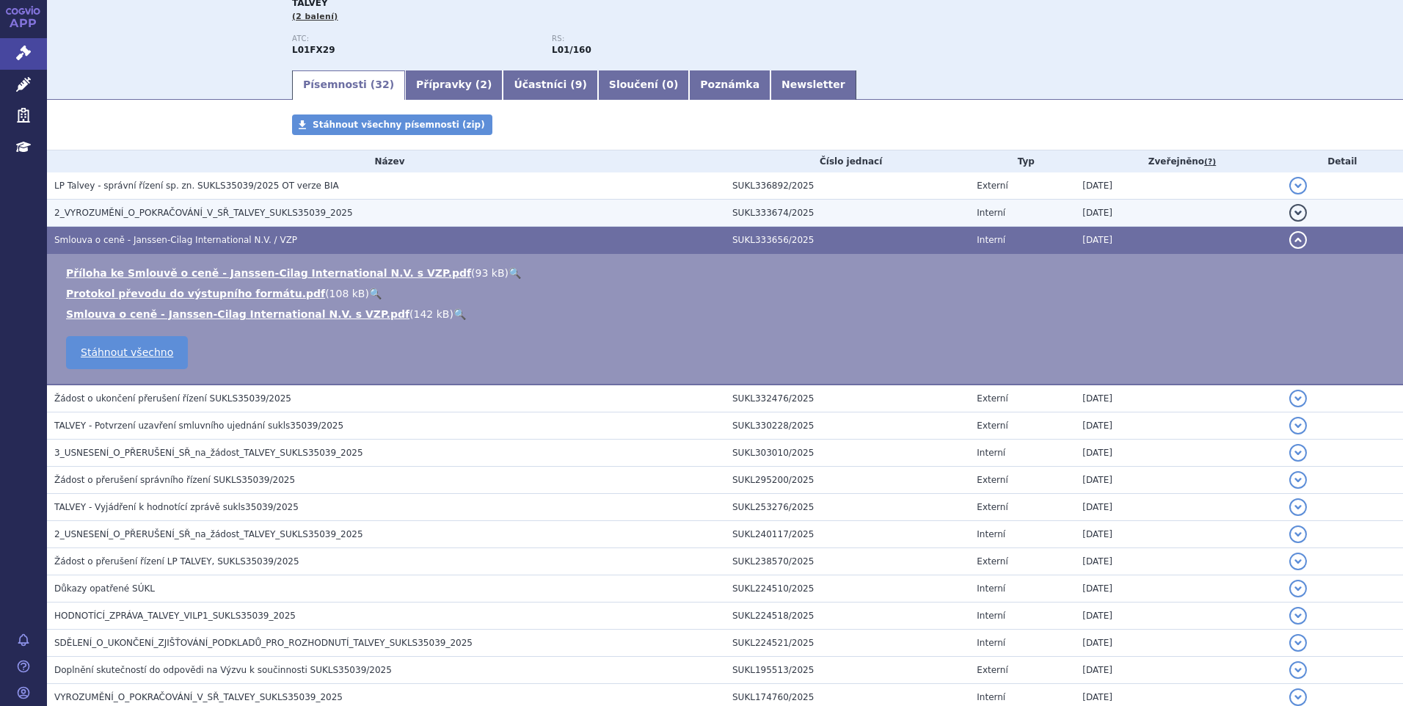
click at [265, 211] on span "2_VYROZUMĚNÍ_O_POKRAČOVÁNÍ_V_SŘ_TALVEY_SUKLS35039_2025" at bounding box center [203, 213] width 299 height 10
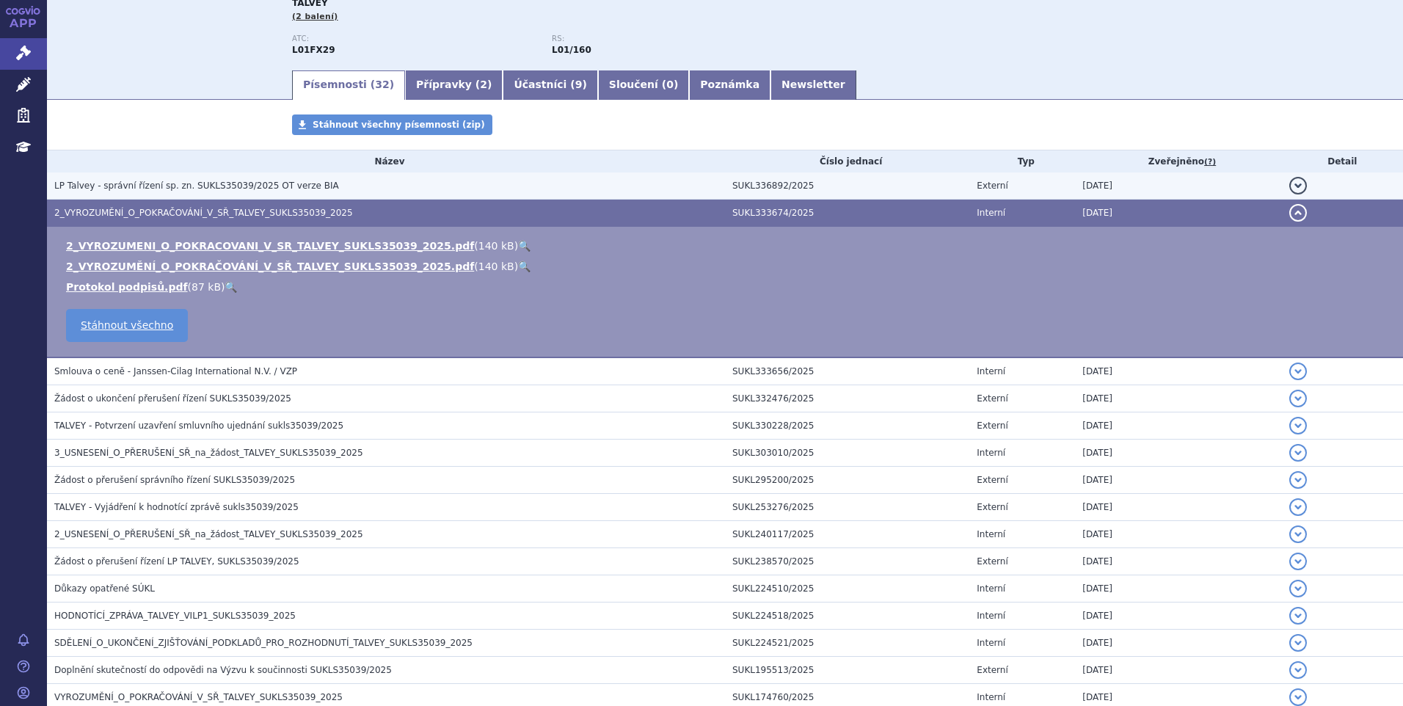
click at [260, 189] on span "LP Talvey - správní řízení sp. zn. SUKLS35039/2025 OT verze BIA" at bounding box center [196, 186] width 285 height 10
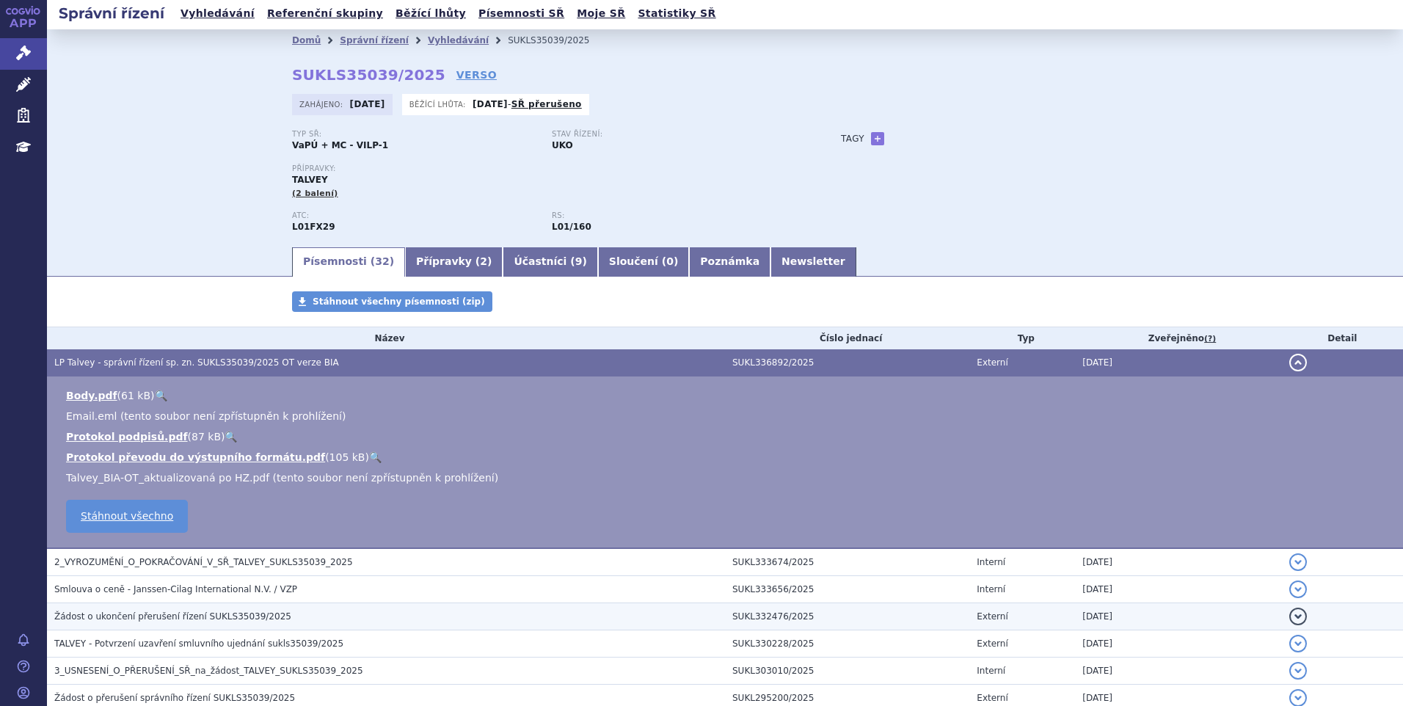
scroll to position [0, 0]
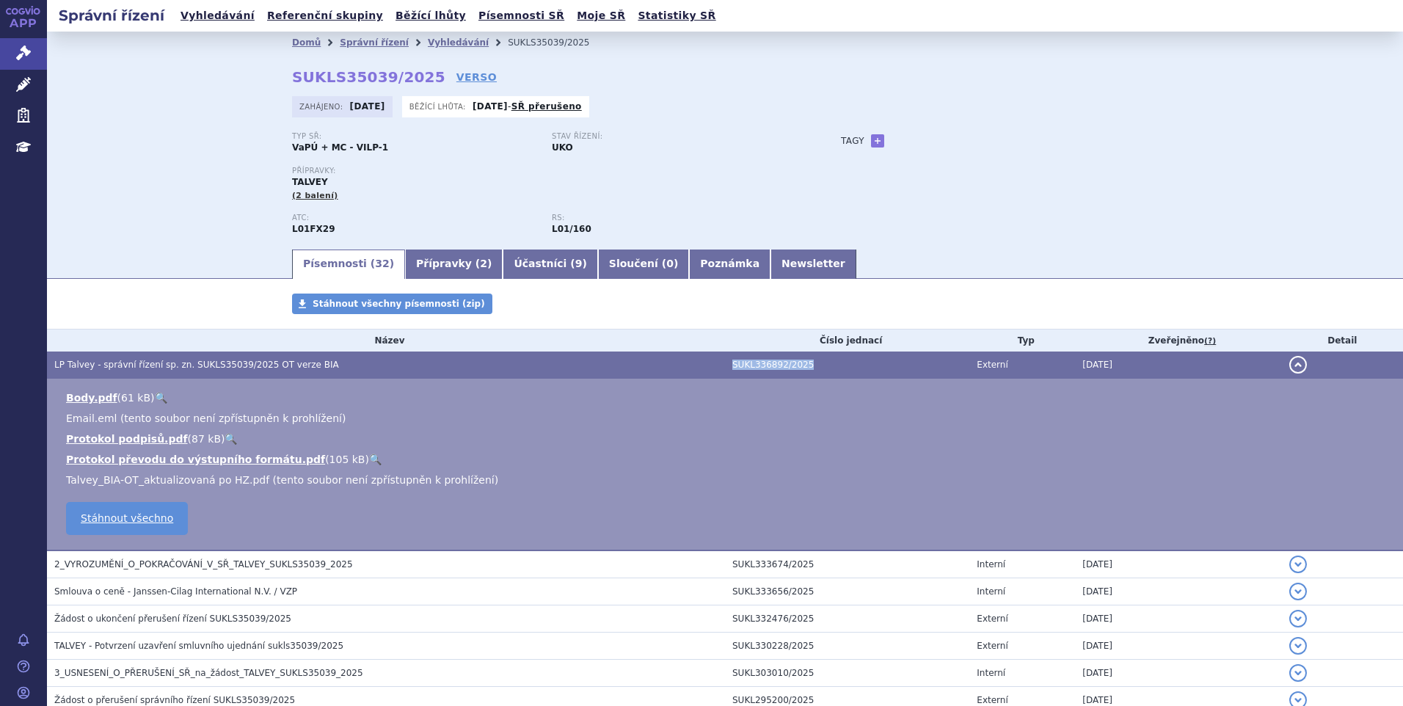
drag, startPoint x: 789, startPoint y: 366, endPoint x: 725, endPoint y: 363, distance: 63.9
click at [725, 363] on td "SUKL336892/2025" at bounding box center [847, 364] width 244 height 27
copy td "SUKL336892/2025"
click at [222, 15] on link "Vyhledávání" at bounding box center [217, 16] width 83 height 20
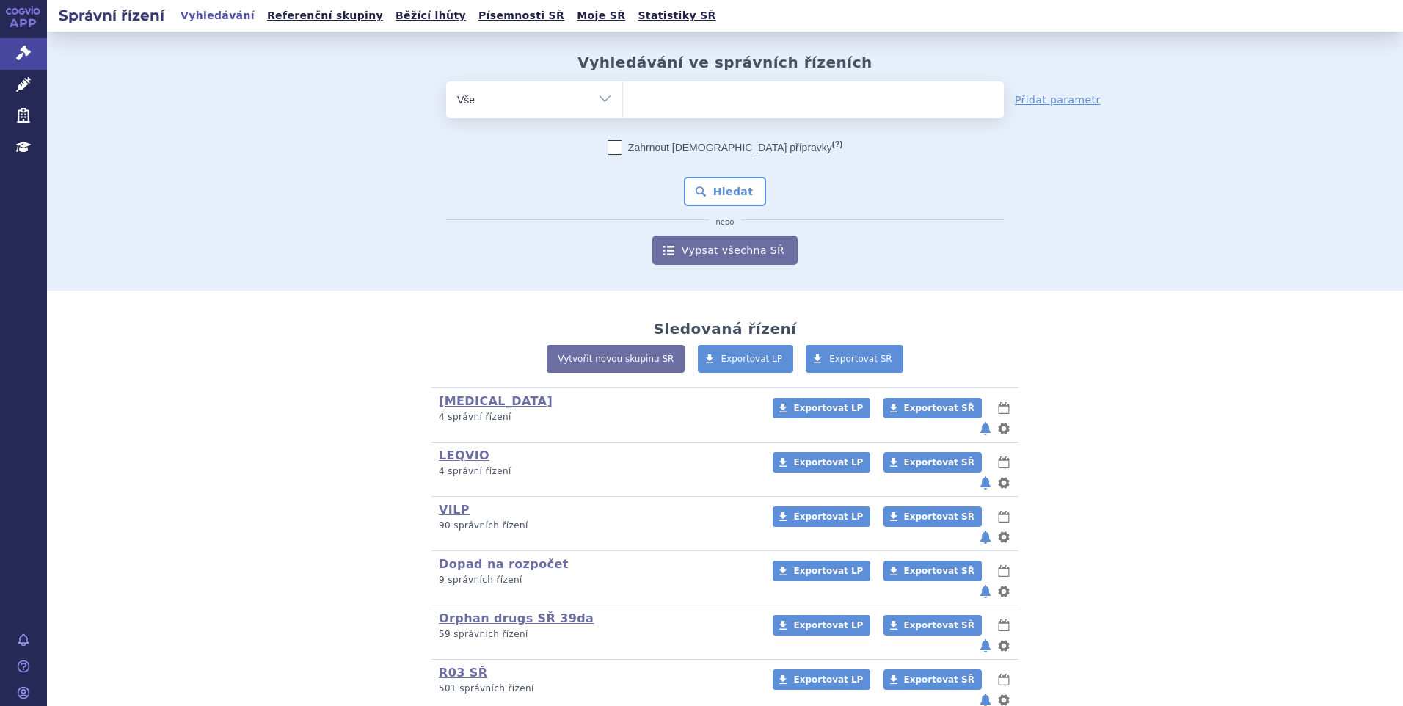
drag, startPoint x: 0, startPoint y: 0, endPoint x: 605, endPoint y: 95, distance: 612.1
click at [605, 95] on select "Vše Spisová značka Typ SŘ Přípravek/SUKL kód Účastník/Držitel" at bounding box center [534, 97] width 176 height 33
select select "filter-procedure-product-status"
click at [446, 81] on select "Vše Spisová značka Typ SŘ Přípravek/SUKL kód Účastník/Držitel" at bounding box center [534, 97] width 176 height 33
click at [654, 100] on ul at bounding box center [813, 96] width 381 height 31
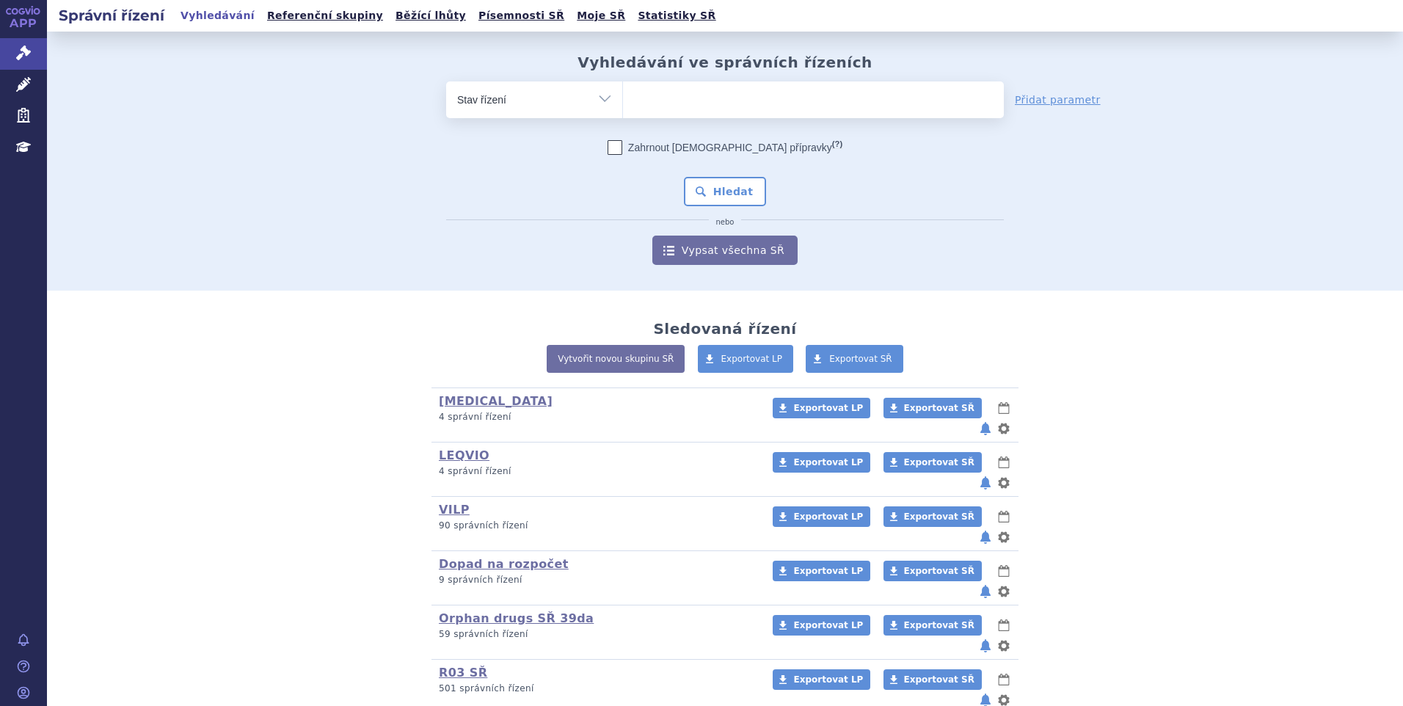
click at [623, 100] on select at bounding box center [622, 99] width 1 height 37
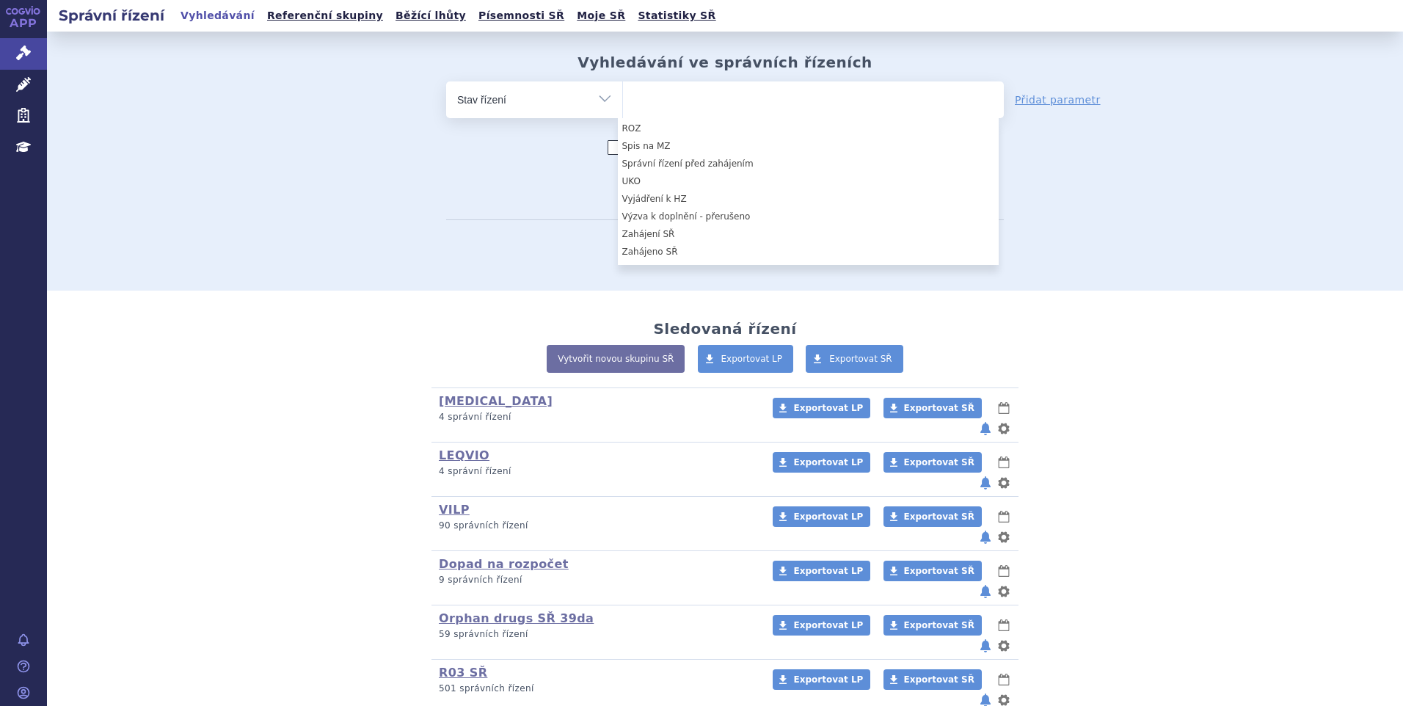
scroll to position [252, 0]
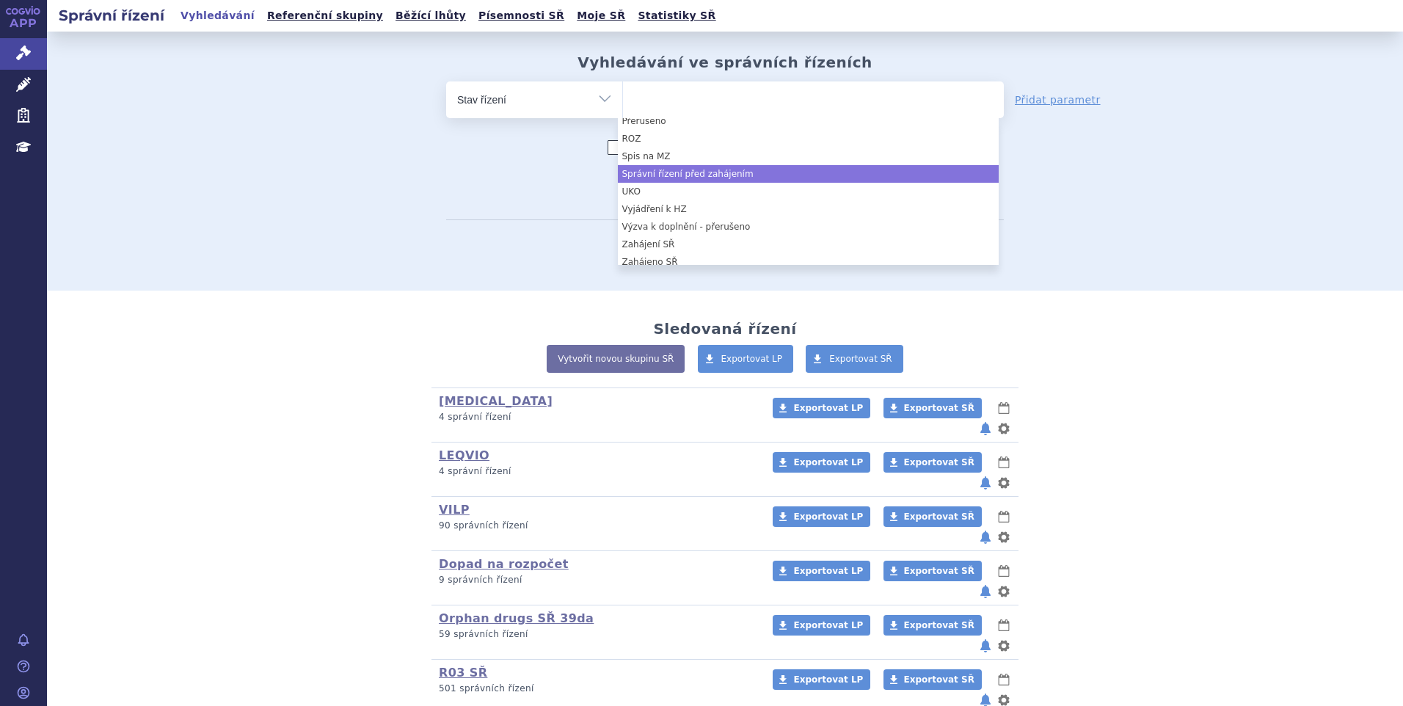
select select "7164a237-4406-4250-bf5a-b79e81fbcc6c"
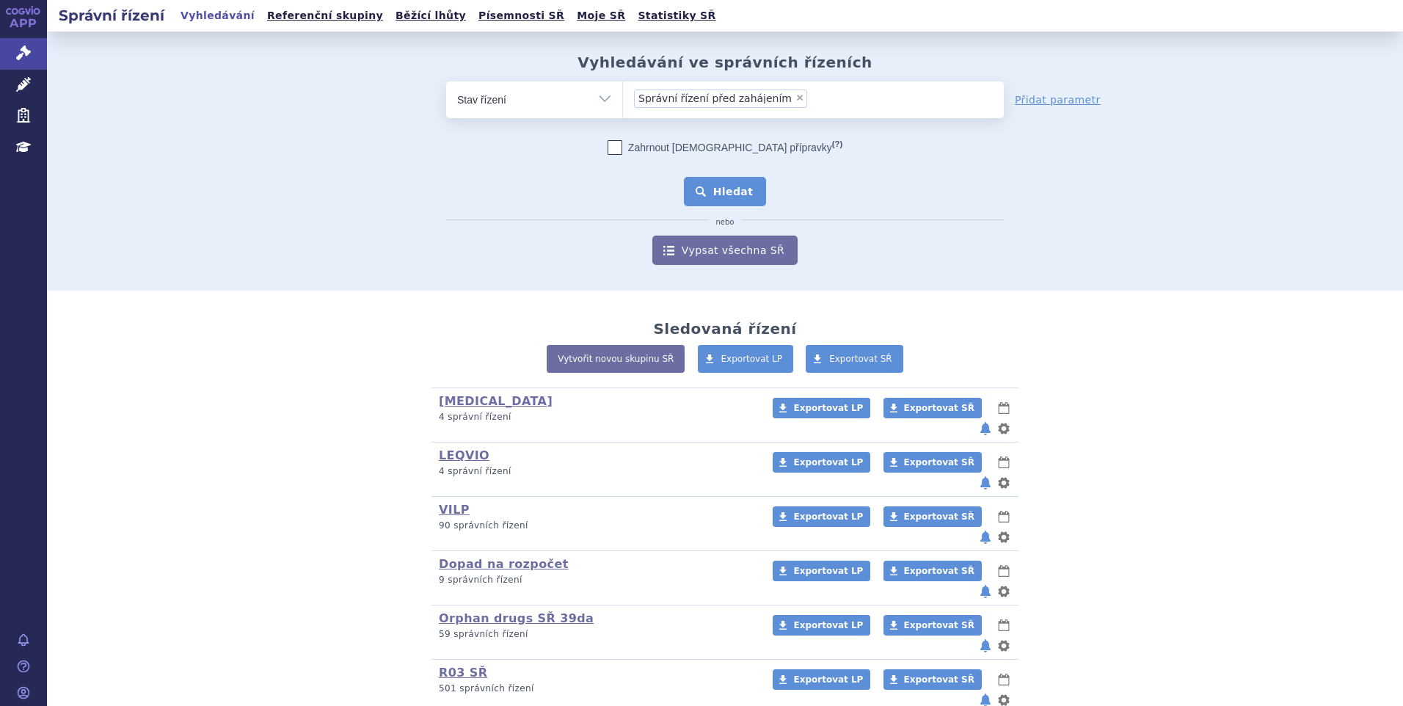
click at [723, 184] on button "Hledat" at bounding box center [725, 191] width 83 height 29
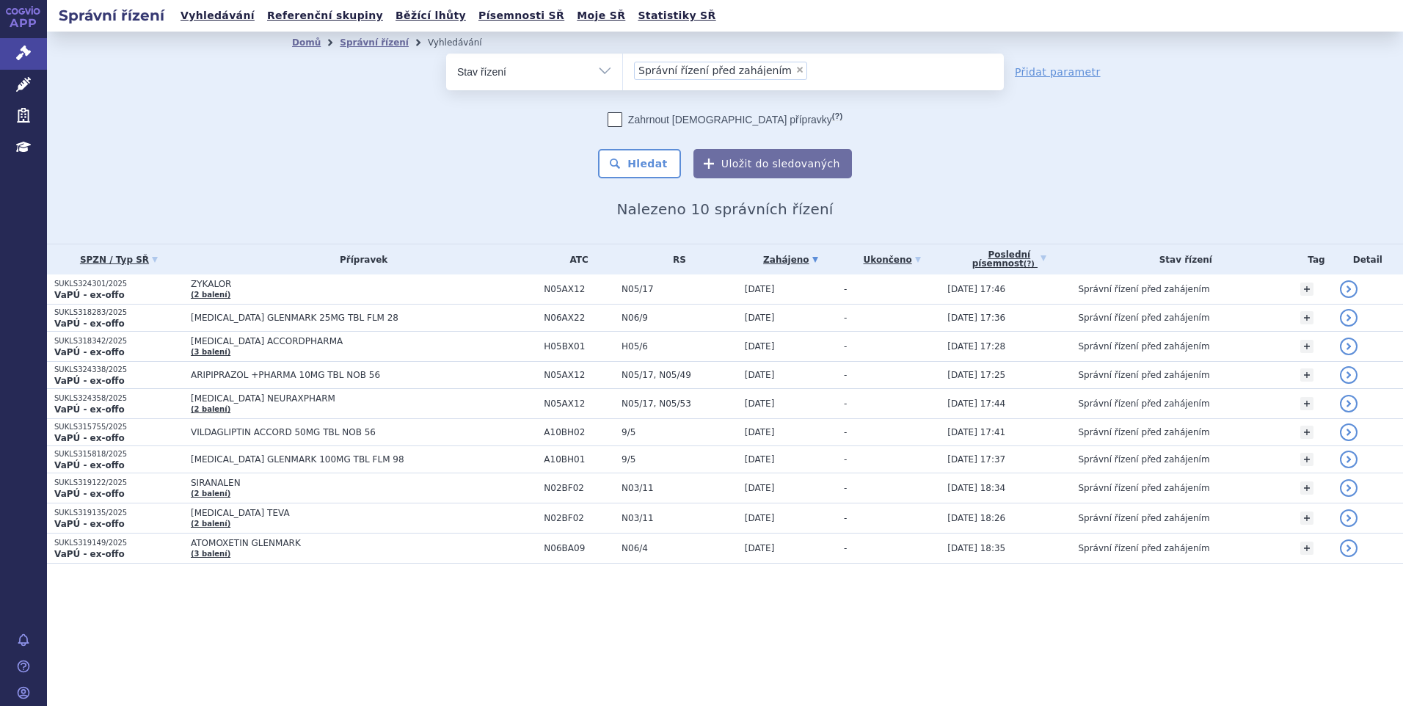
click at [266, 161] on div "Domů Správní řízení Vyhledávání Vyhledávání ve správních řízeních odstranit Vše…" at bounding box center [725, 136] width 925 height 164
click at [212, 19] on link "Vyhledávání" at bounding box center [217, 16] width 83 height 20
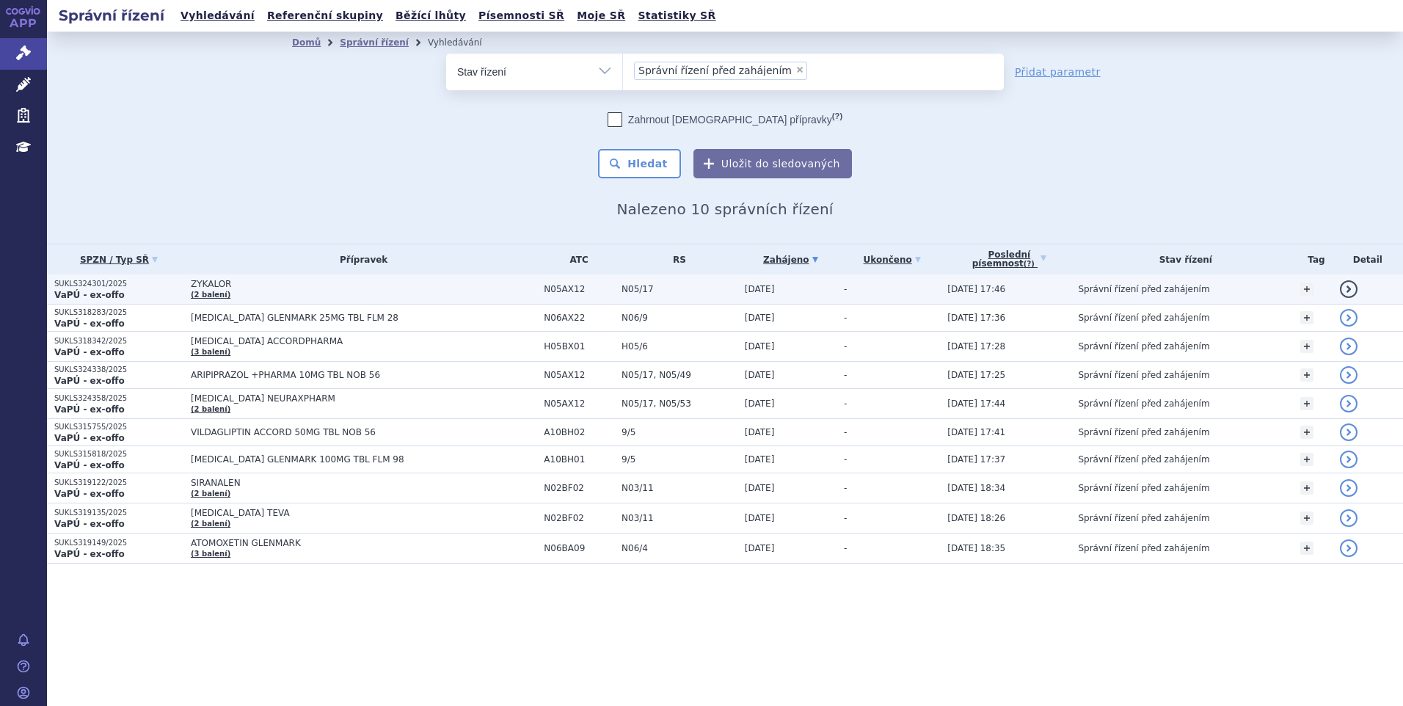
click at [222, 286] on span "ZYKALOR" at bounding box center [364, 284] width 346 height 10
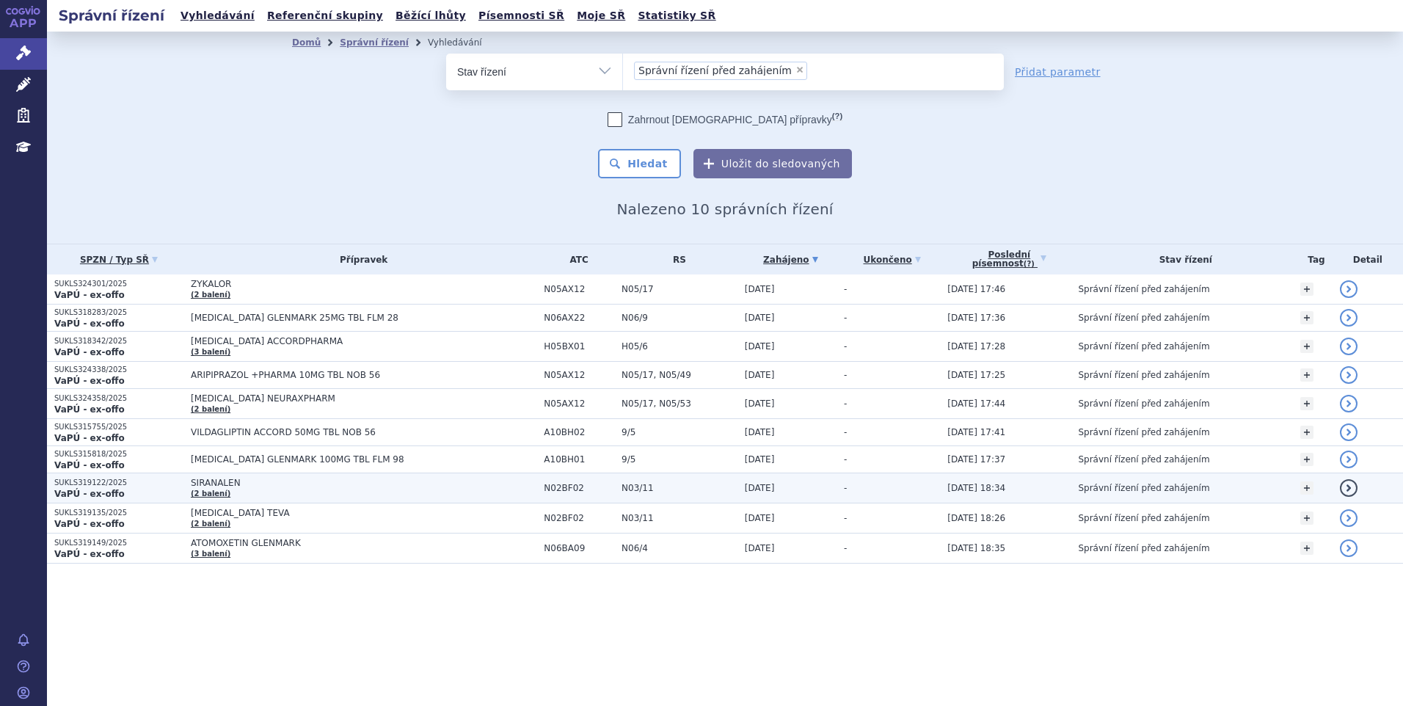
click at [283, 492] on td "SIRANALEN (2 balení)" at bounding box center [359, 488] width 353 height 30
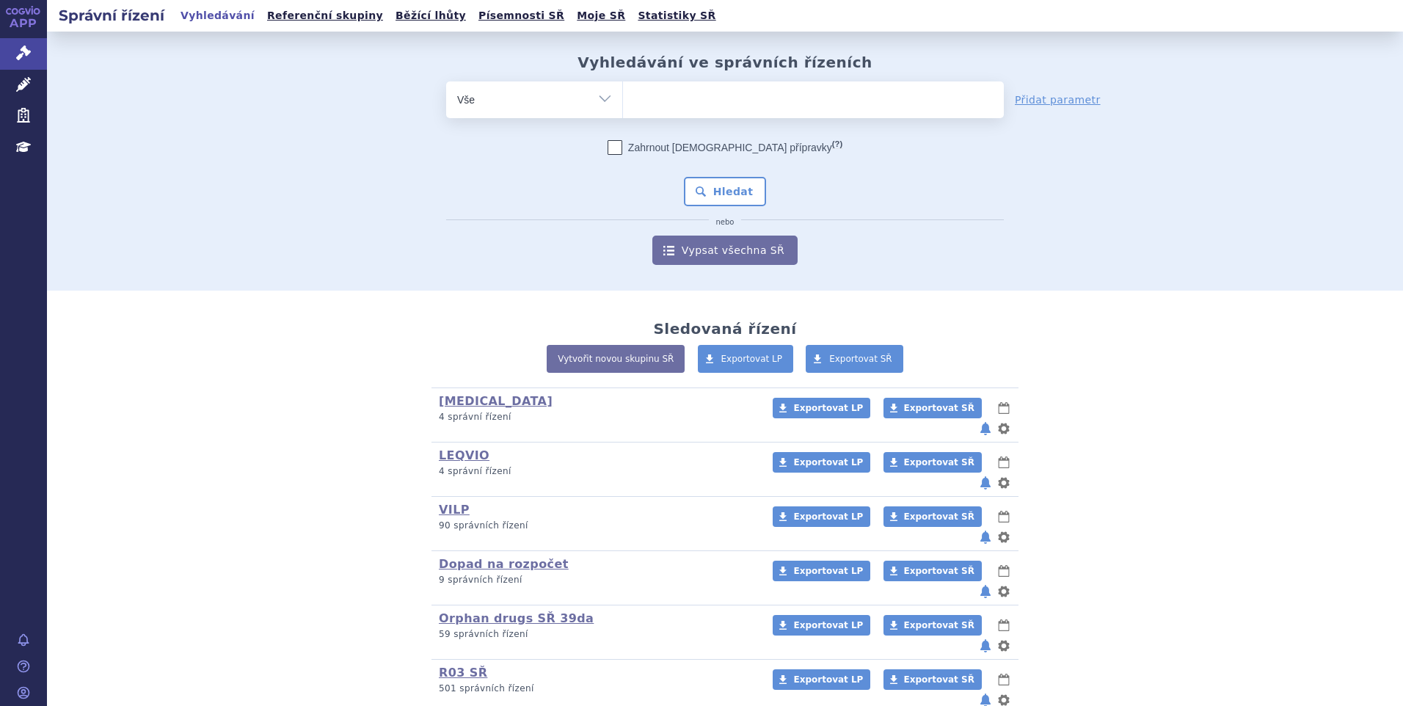
click at [508, 97] on select "Vše Spisová značka Typ SŘ Přípravek/SUKL kód Účastník/Držitel" at bounding box center [534, 97] width 176 height 33
click at [707, 101] on ul at bounding box center [813, 96] width 381 height 31
click at [623, 101] on select at bounding box center [622, 99] width 1 height 37
type input "ka"
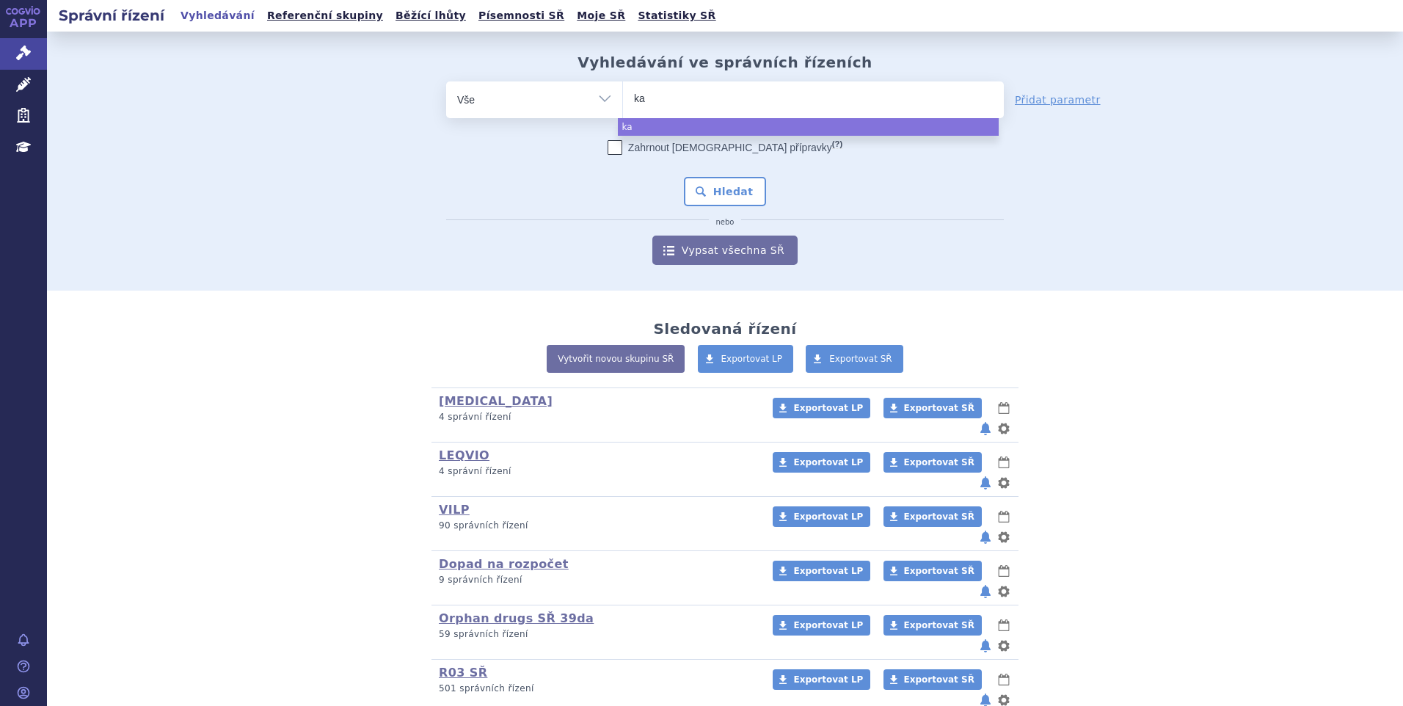
type input "kat"
type input "[PERSON_NAME]"
type input "kates"
type input "katesa"
type input "katesada"
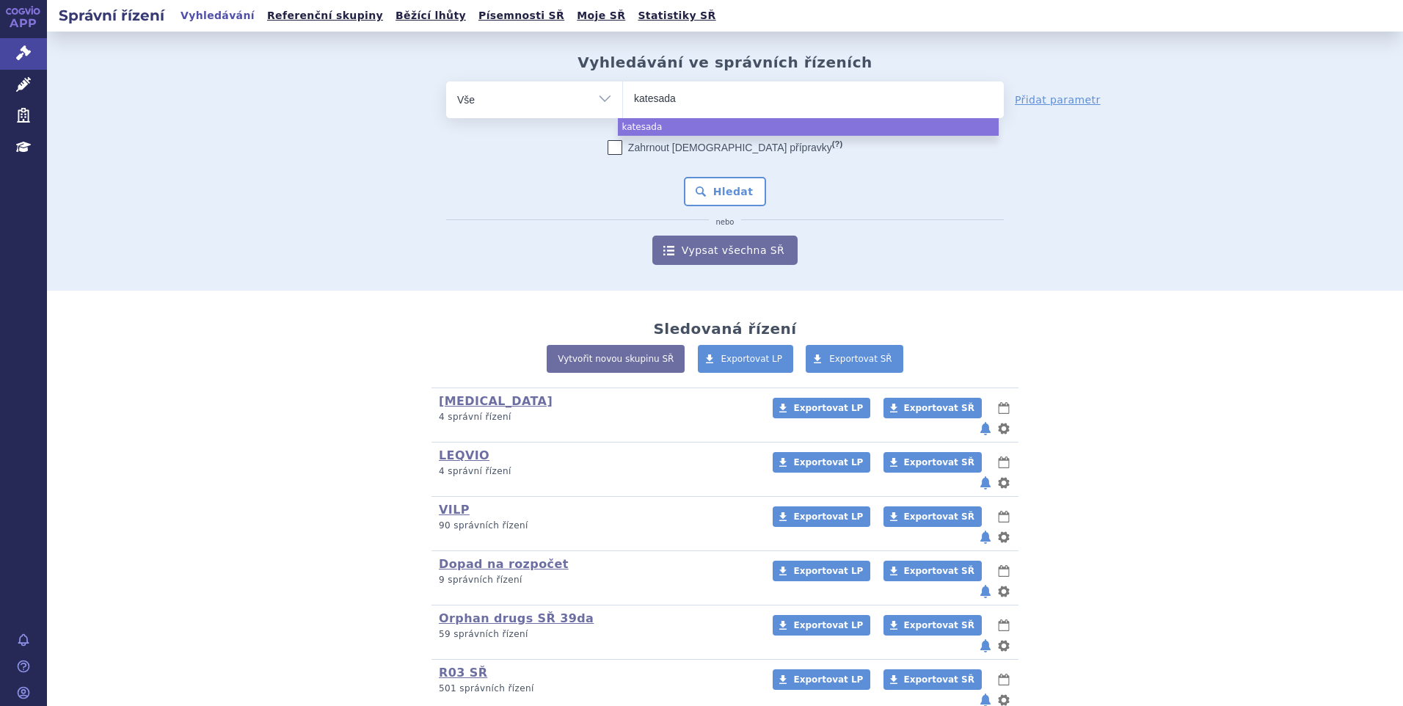
select select "katesada"
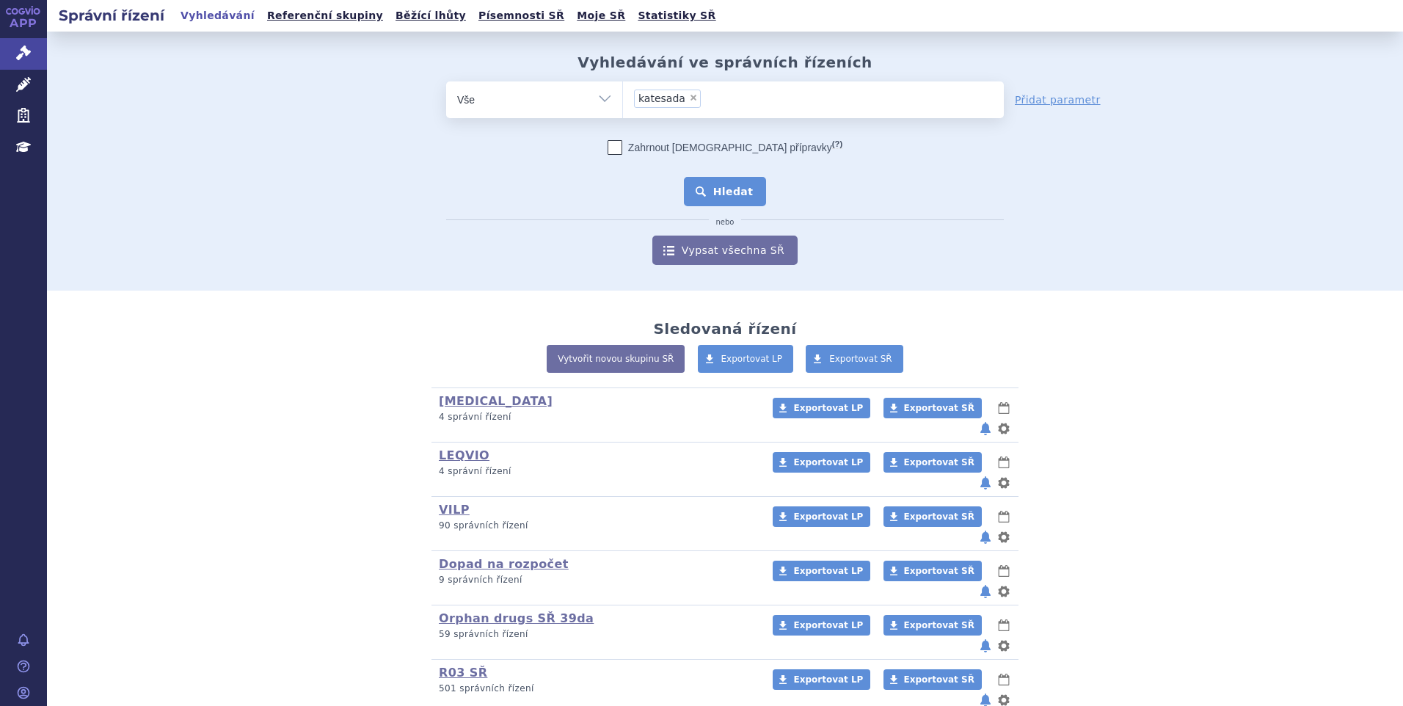
click at [723, 184] on button "Hledat" at bounding box center [725, 191] width 83 height 29
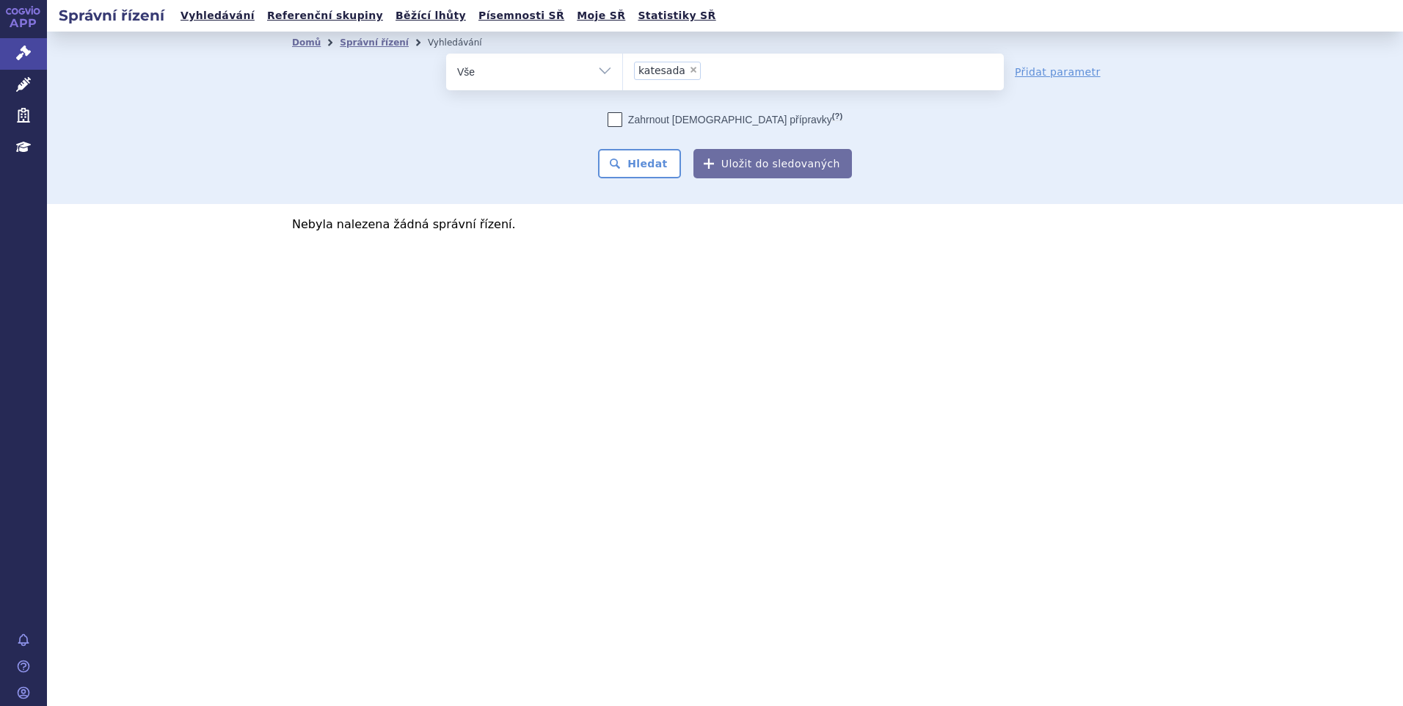
click at [690, 68] on span "×" at bounding box center [693, 69] width 9 height 9
click at [623, 68] on select "katesada" at bounding box center [622, 71] width 1 height 37
select select
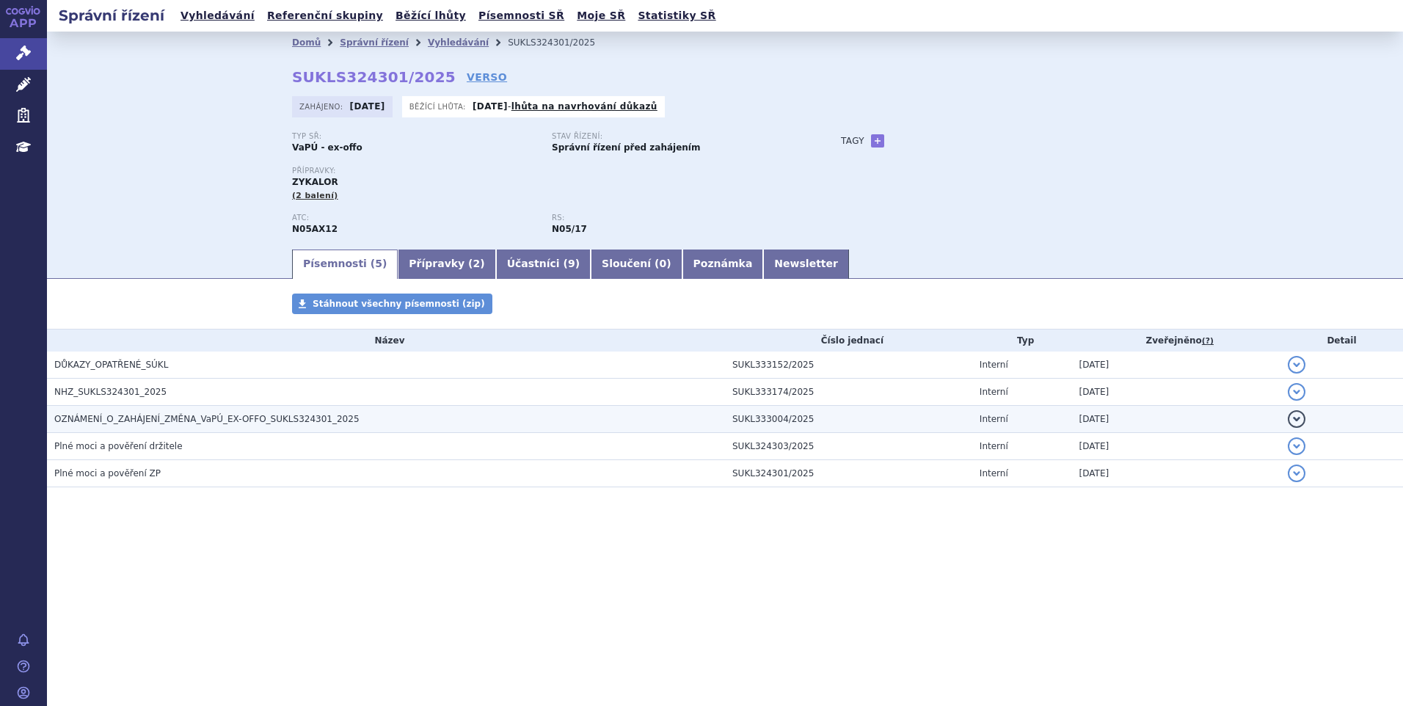
click at [262, 420] on span "OZNÁMENÍ_O_ZAHÁJENÍ_ZMĚNA_VaPÚ_EX-OFFO_SUKLS324301_2025" at bounding box center [206, 419] width 305 height 10
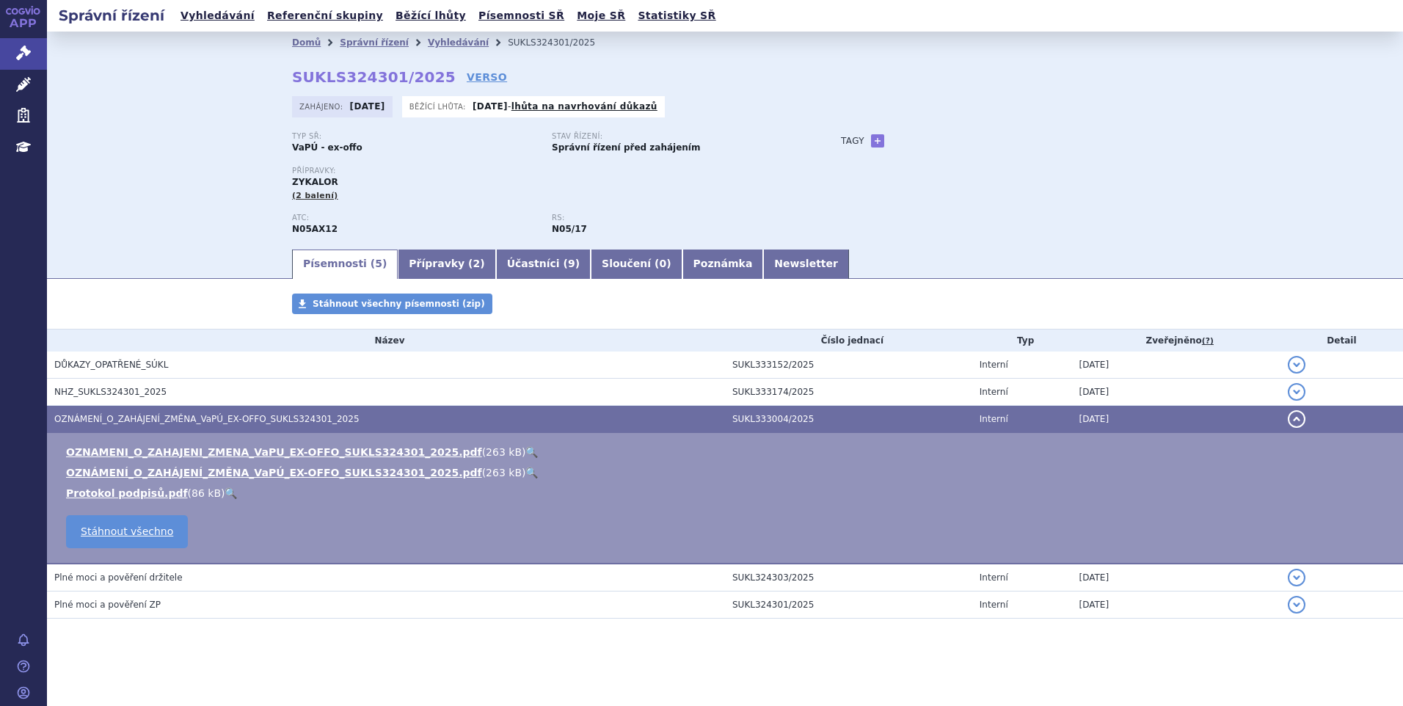
click at [525, 451] on link "🔍" at bounding box center [531, 452] width 12 height 12
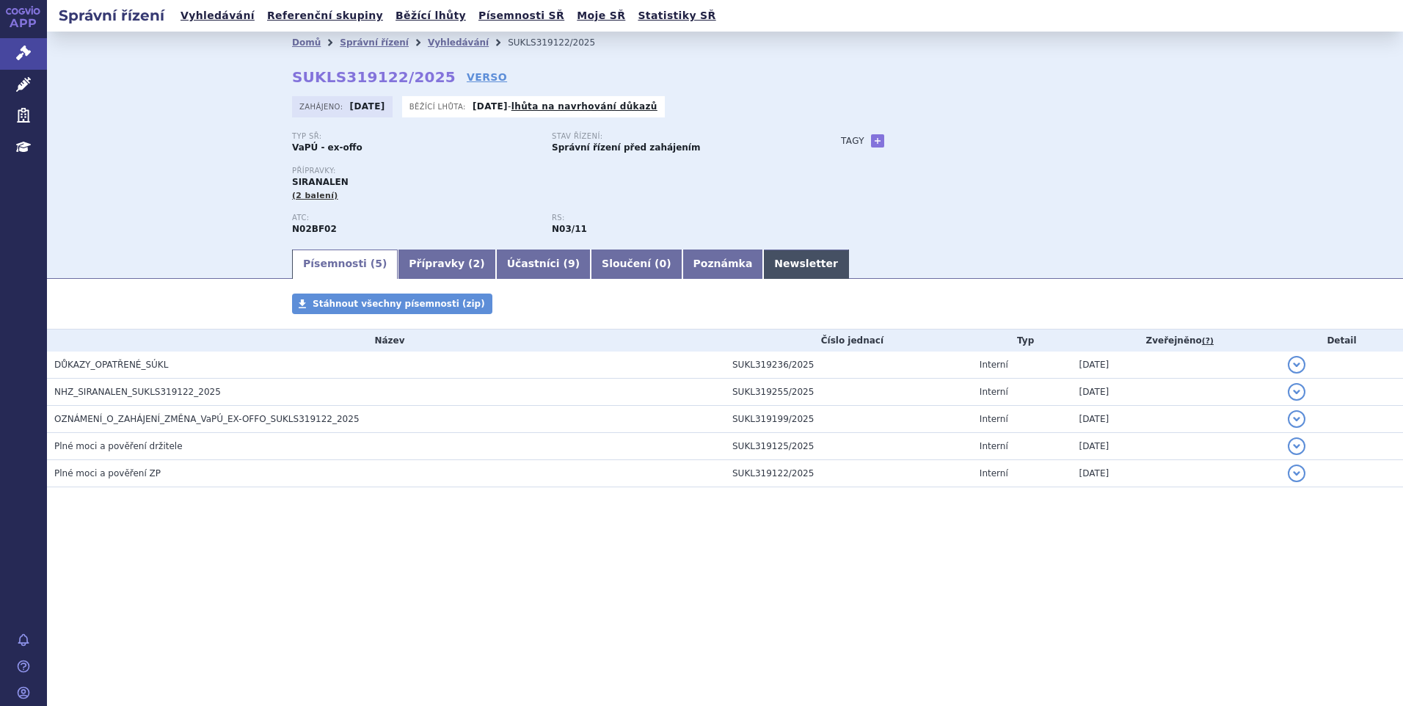
click at [764, 264] on link "Newsletter" at bounding box center [806, 263] width 86 height 29
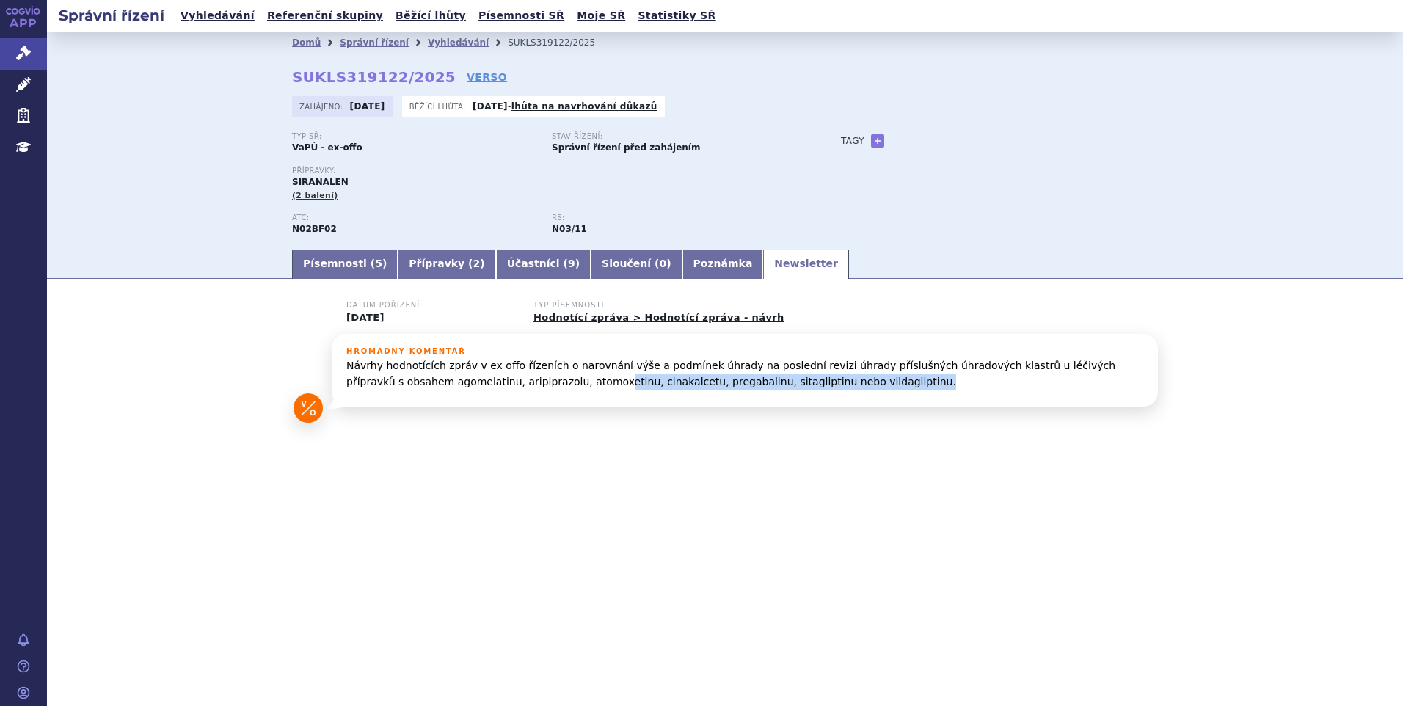
drag, startPoint x: 792, startPoint y: 385, endPoint x: 502, endPoint y: 409, distance: 291.5
click at [502, 409] on div "Datum pořízení 08.08.2025 Typ písemnosti Hodnotící zpráva > Hodnotící zpráva - …" at bounding box center [745, 361] width 826 height 121
drag, startPoint x: 502, startPoint y: 409, endPoint x: 500, endPoint y: 420, distance: 11.1
click at [500, 420] on div "Datum pořízení 08.08.2025 Typ písemnosti Hodnotící zpráva > Hodnotící zpráva - …" at bounding box center [745, 361] width 826 height 121
click at [682, 263] on link "Poznámka" at bounding box center [722, 263] width 81 height 29
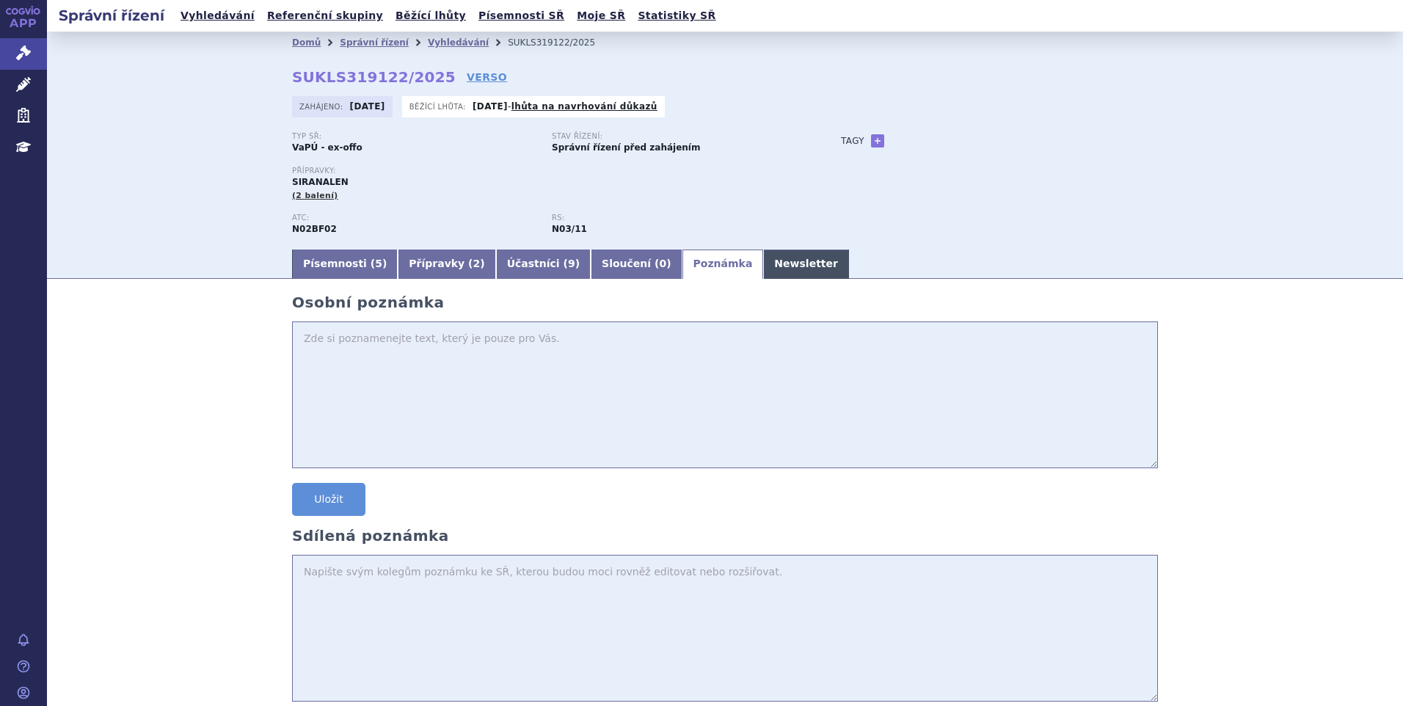
click at [763, 255] on link "Newsletter" at bounding box center [806, 263] width 86 height 29
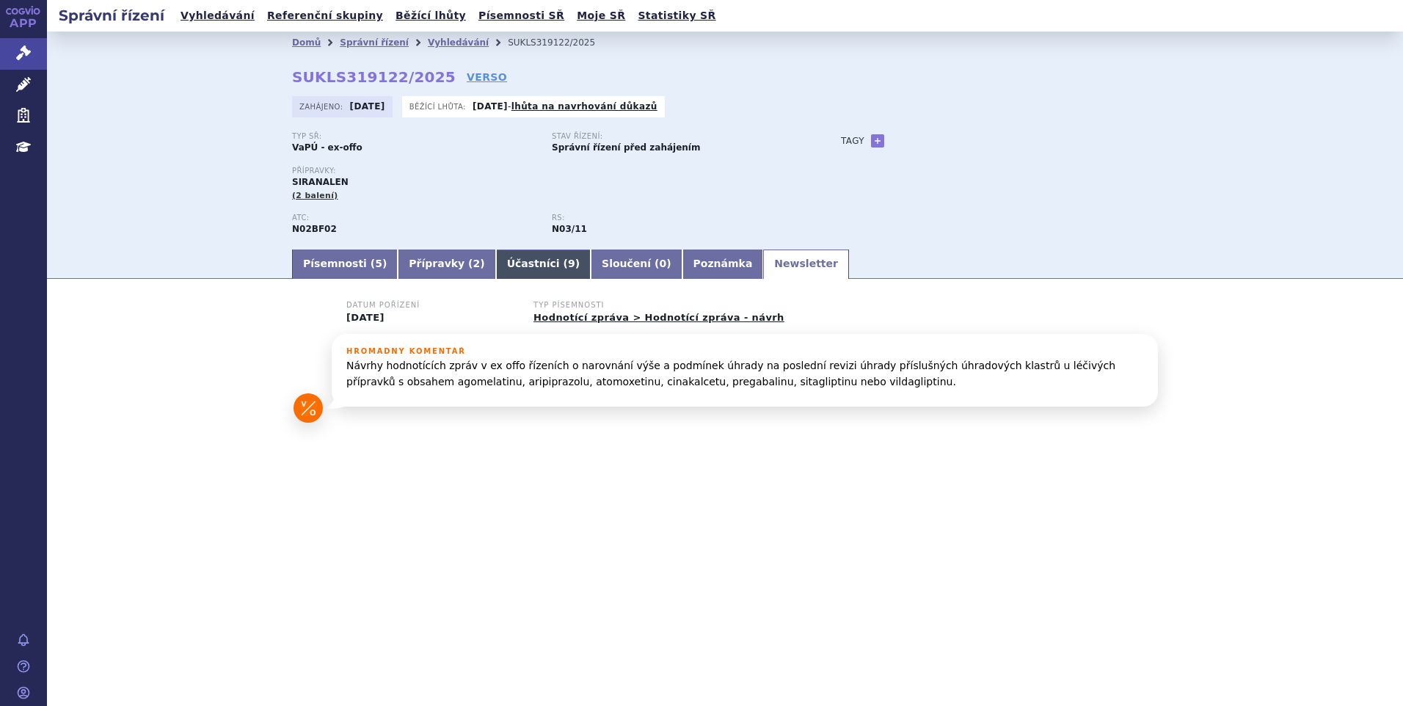
click at [496, 266] on link "Účastníci ( 9 )" at bounding box center [543, 263] width 95 height 29
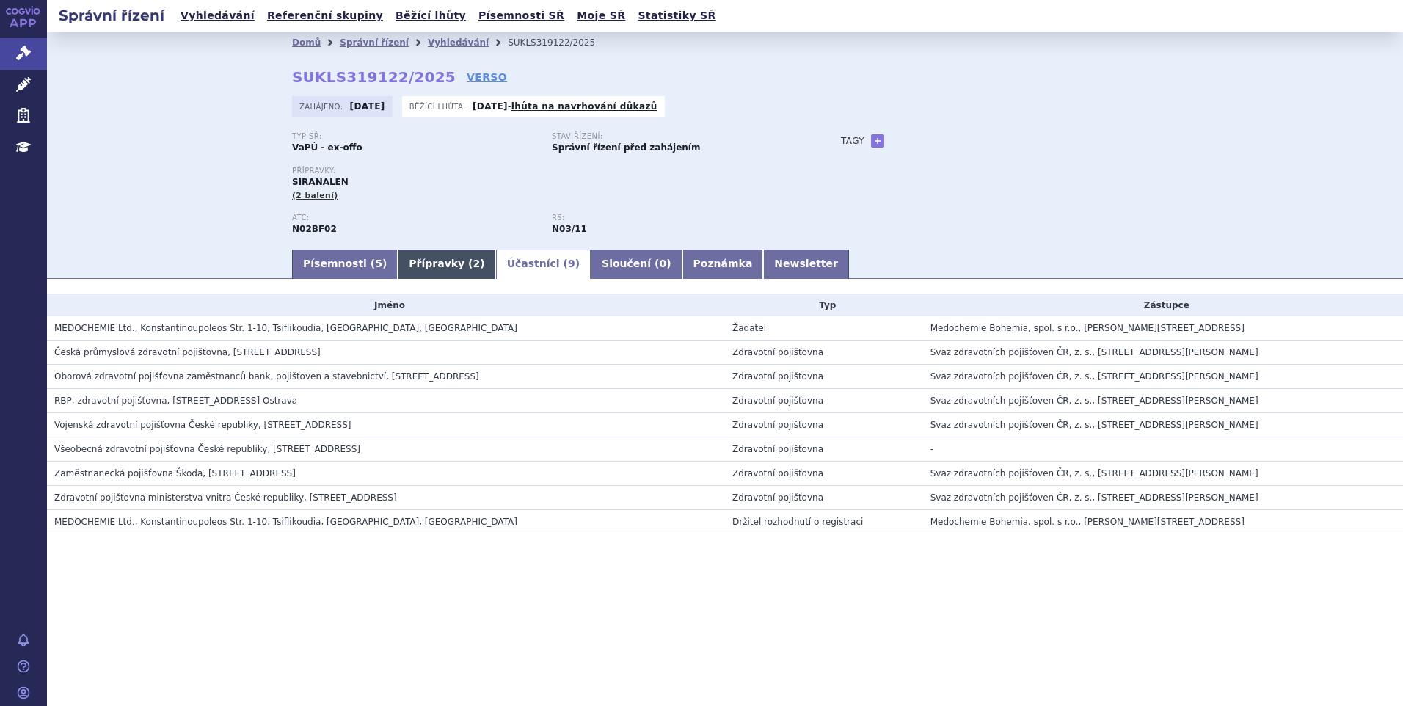
click at [436, 265] on link "Přípravky ( 2 )" at bounding box center [447, 263] width 98 height 29
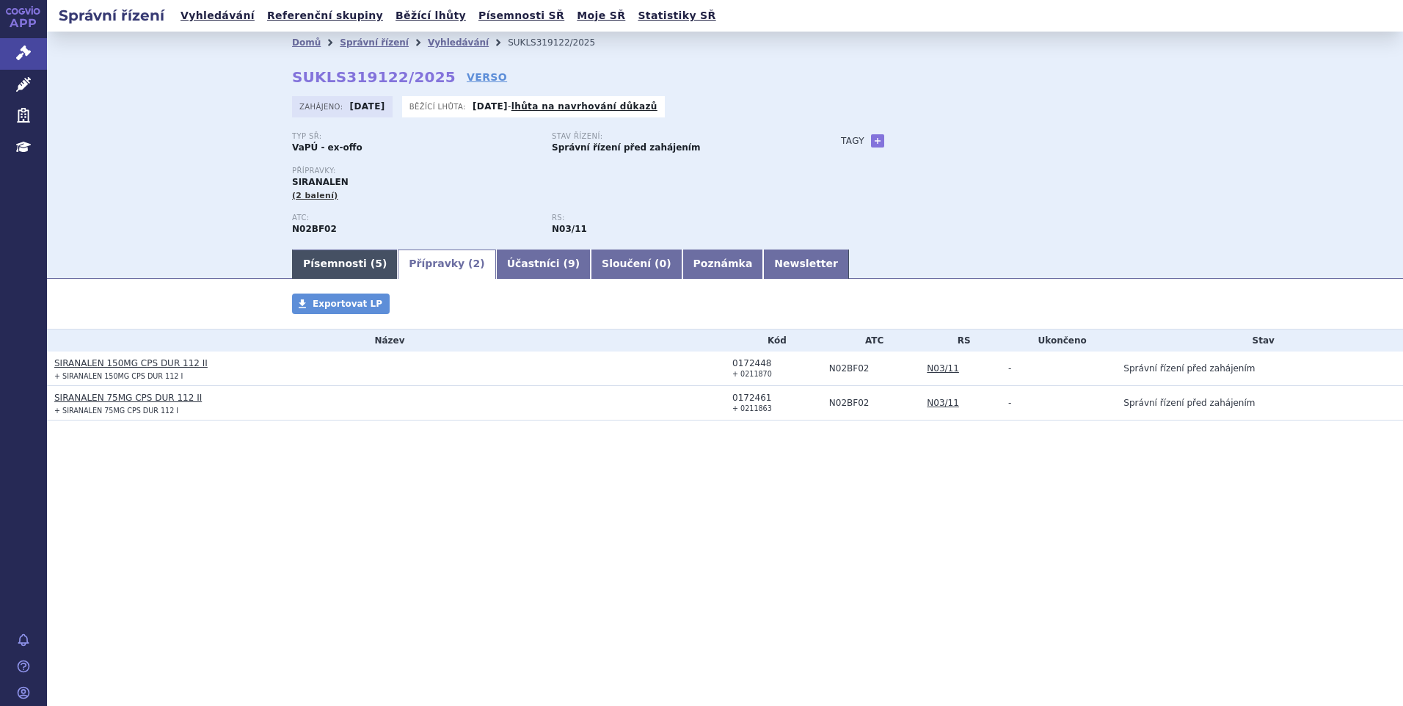
click at [307, 277] on link "Písemnosti ( 5 )" at bounding box center [345, 263] width 106 height 29
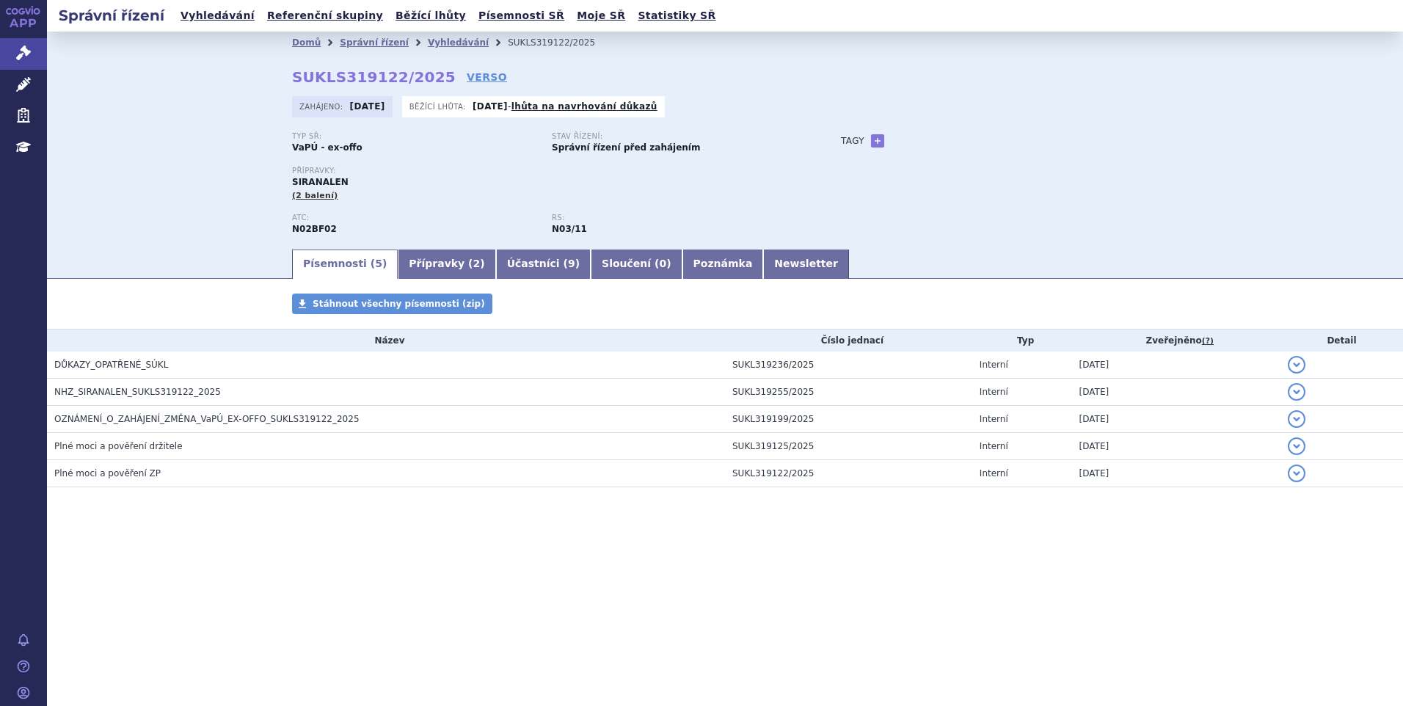
click at [429, 187] on div "Přípravky: SIRANALEN (2 balení)" at bounding box center [552, 184] width 520 height 35
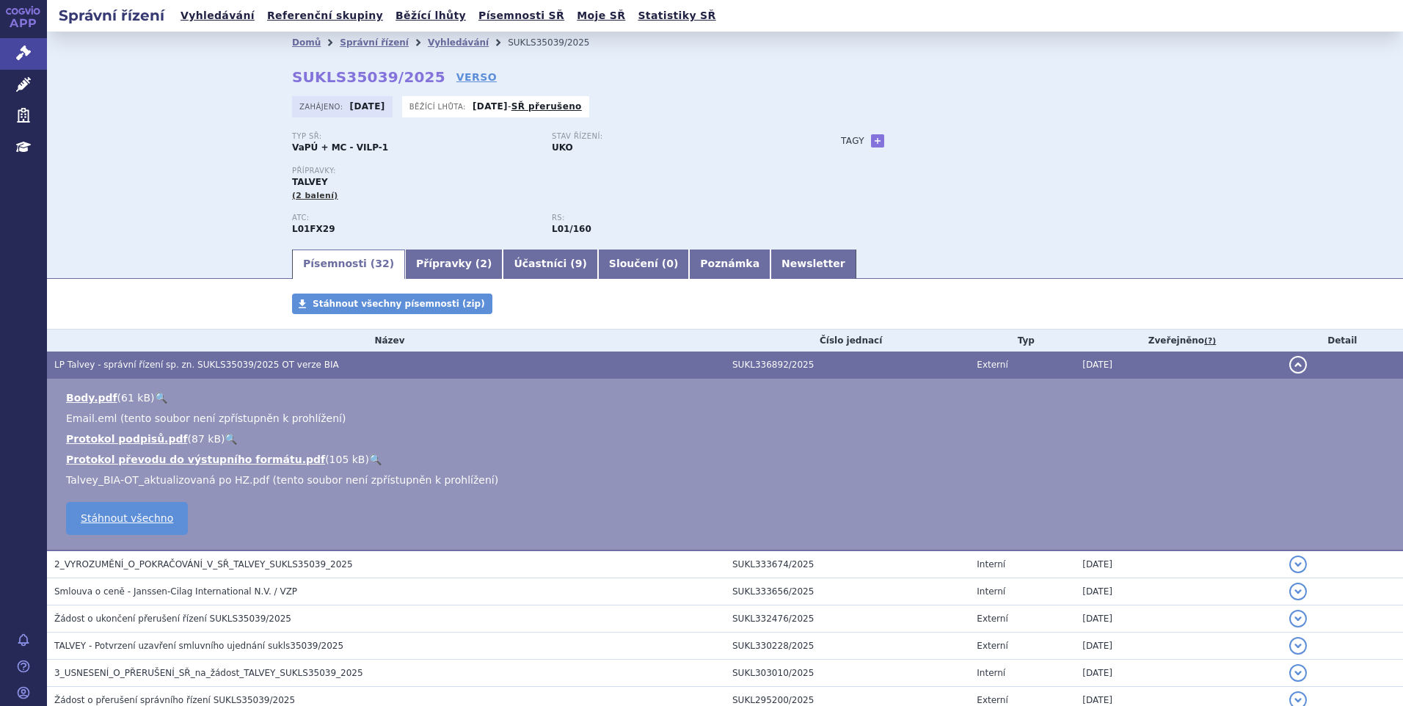
click at [149, 153] on div "Domů Správní řízení Vyhledávání SUKLS35039/2025 SUKLS35039/2025 VERSO Zahájeno:…" at bounding box center [725, 140] width 1356 height 216
click at [770, 254] on link "Newsletter" at bounding box center [813, 263] width 86 height 29
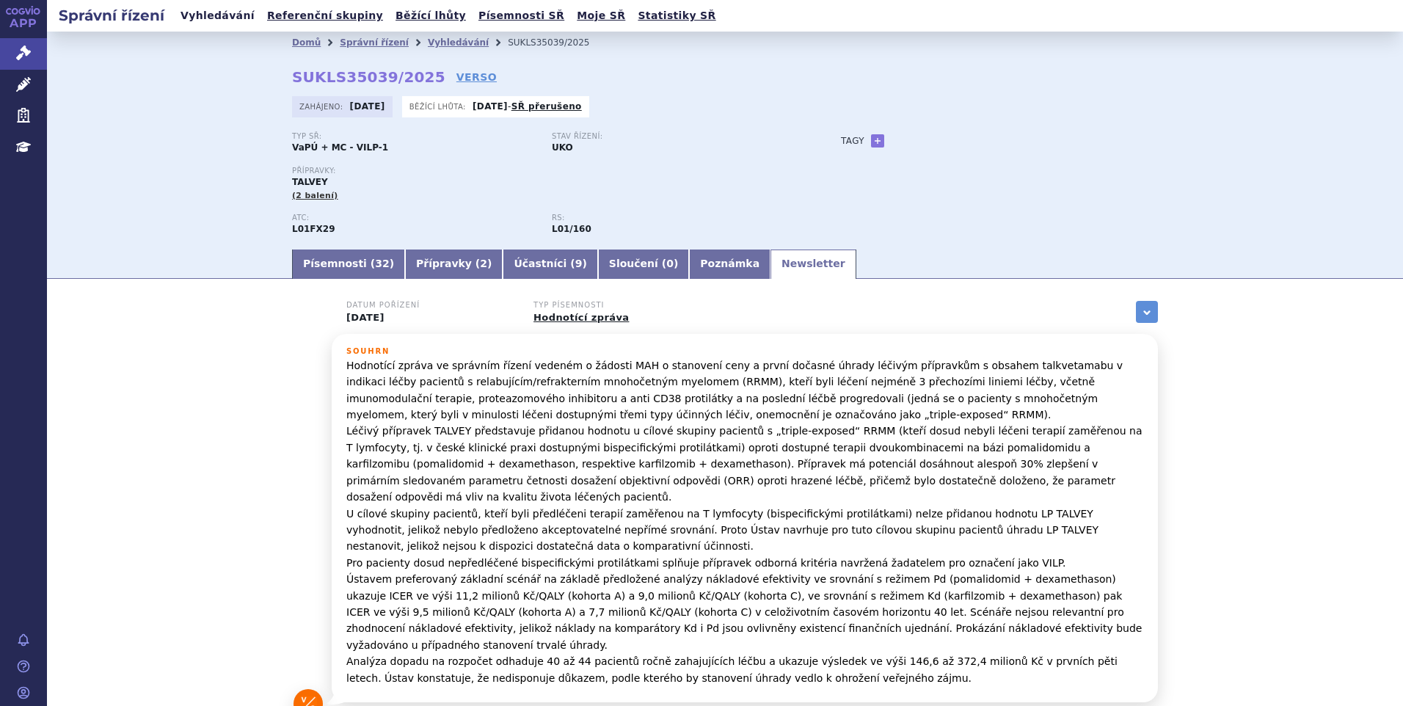
click at [209, 26] on link "Vyhledávání" at bounding box center [217, 16] width 83 height 20
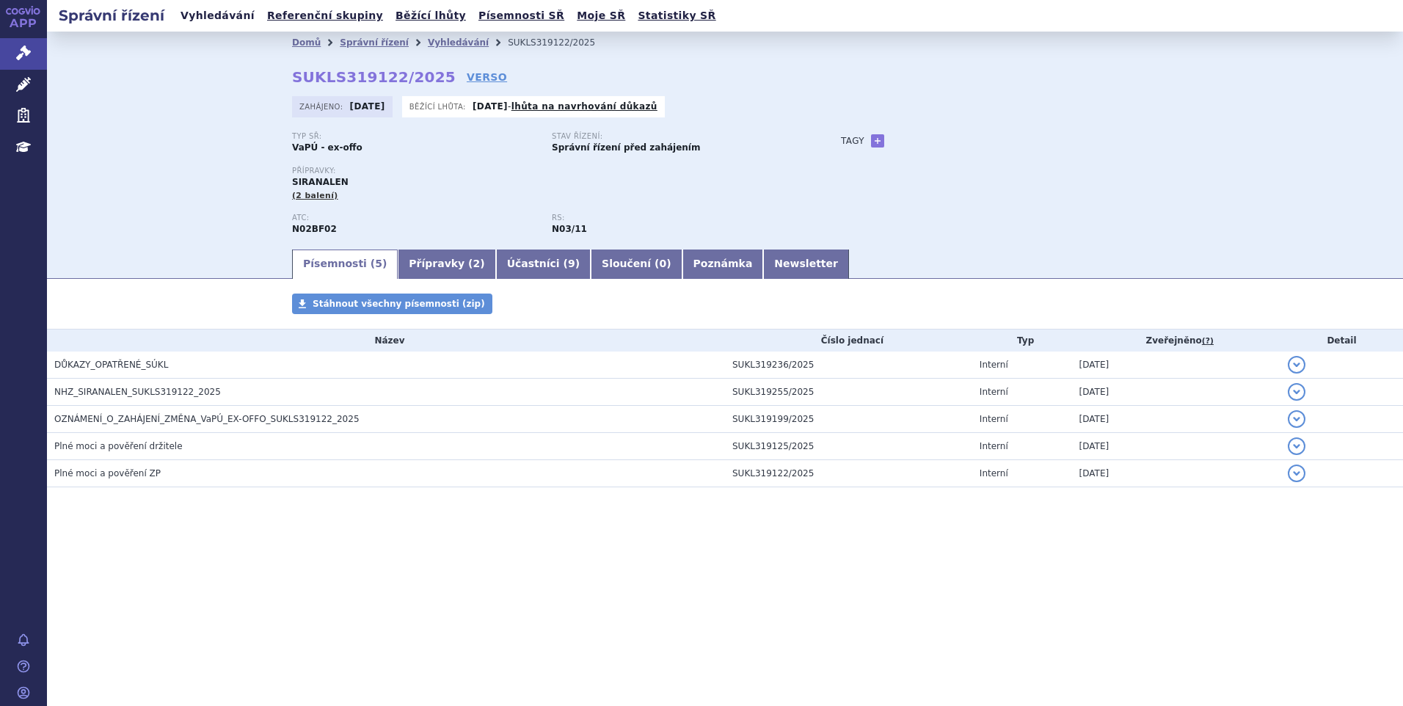
click at [222, 15] on link "Vyhledávání" at bounding box center [217, 16] width 83 height 20
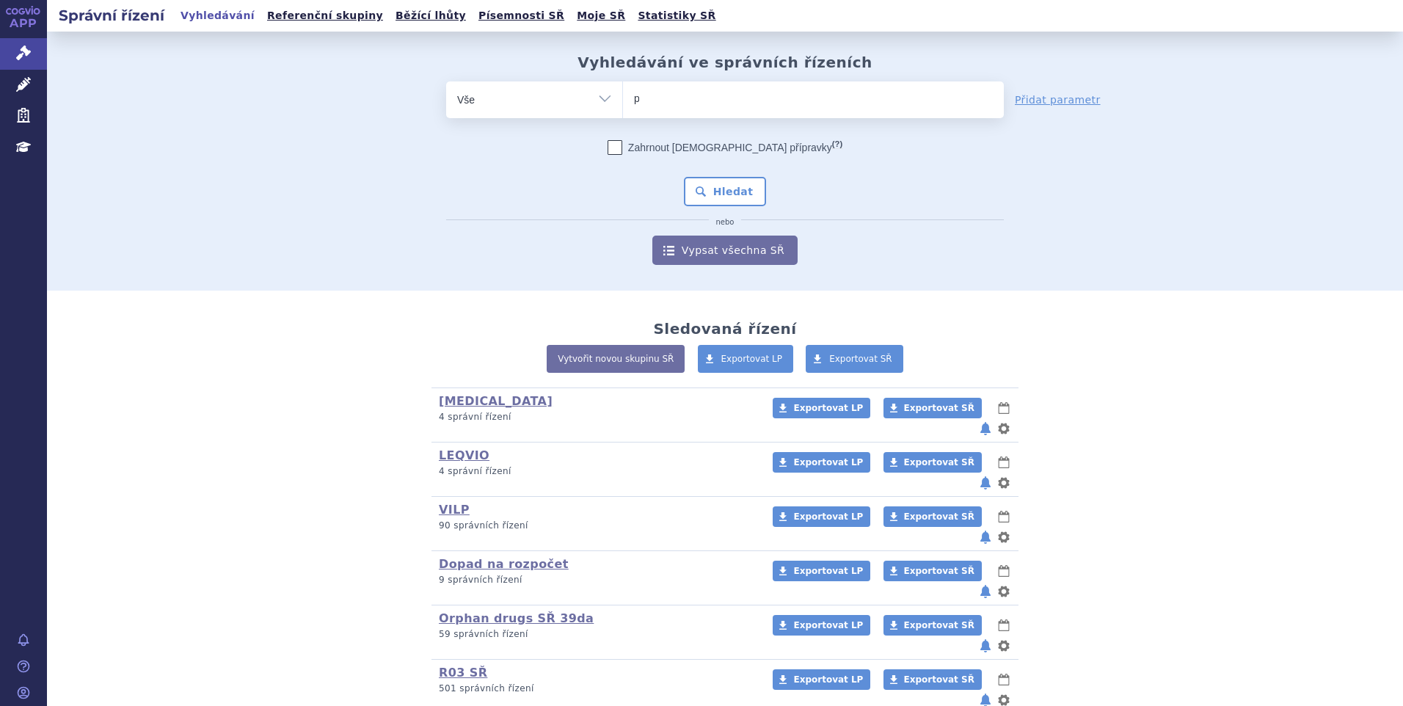
type input "po"
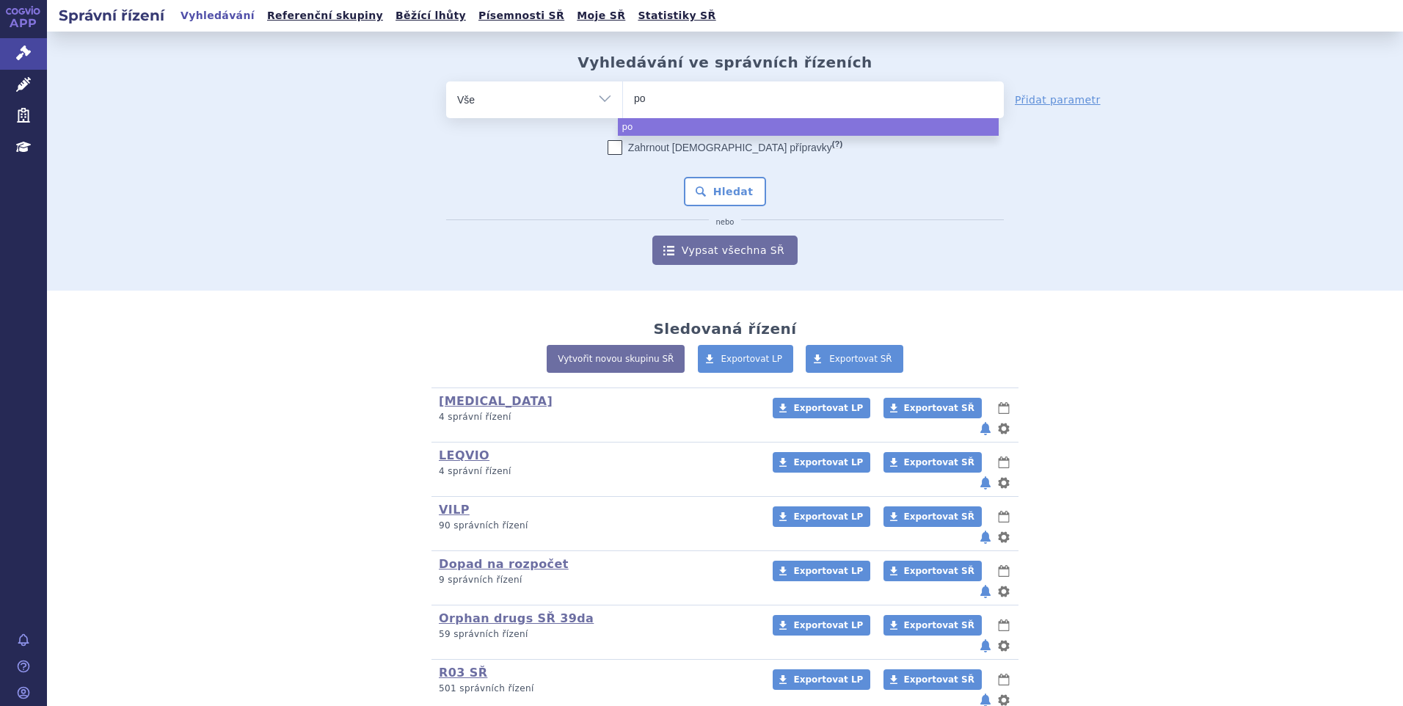
type input "pom"
type input "pomali"
type input "pomalido"
type input "pomalidomi"
type input "pomalidomid"
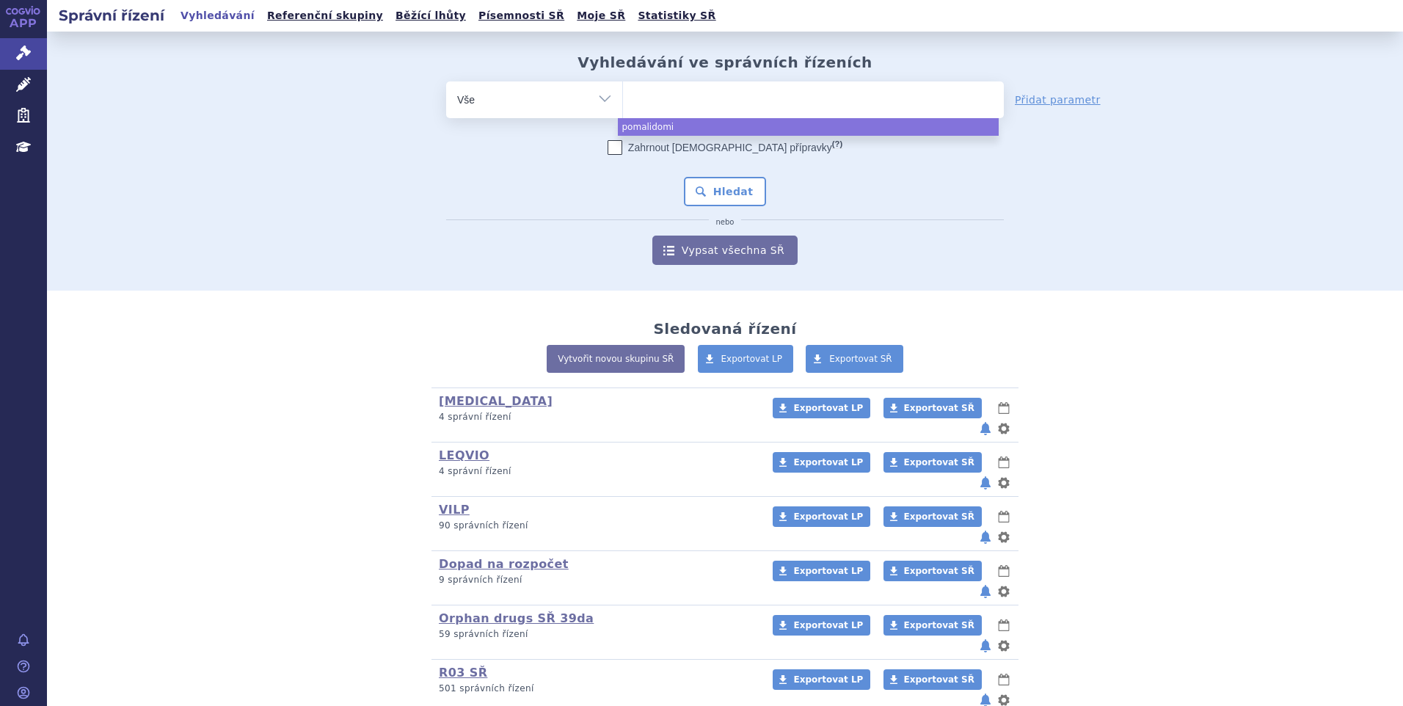
select select "pomalidomid"
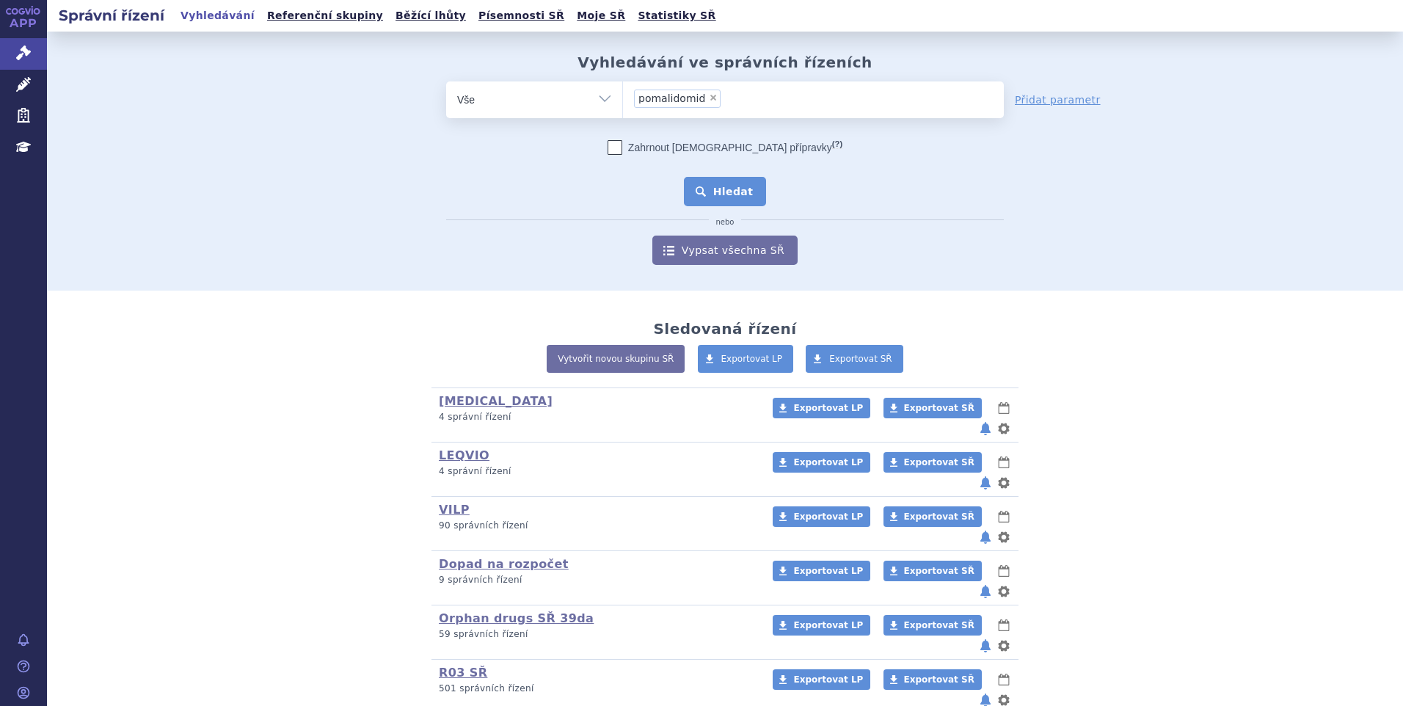
click at [751, 189] on button "Hledat" at bounding box center [725, 191] width 83 height 29
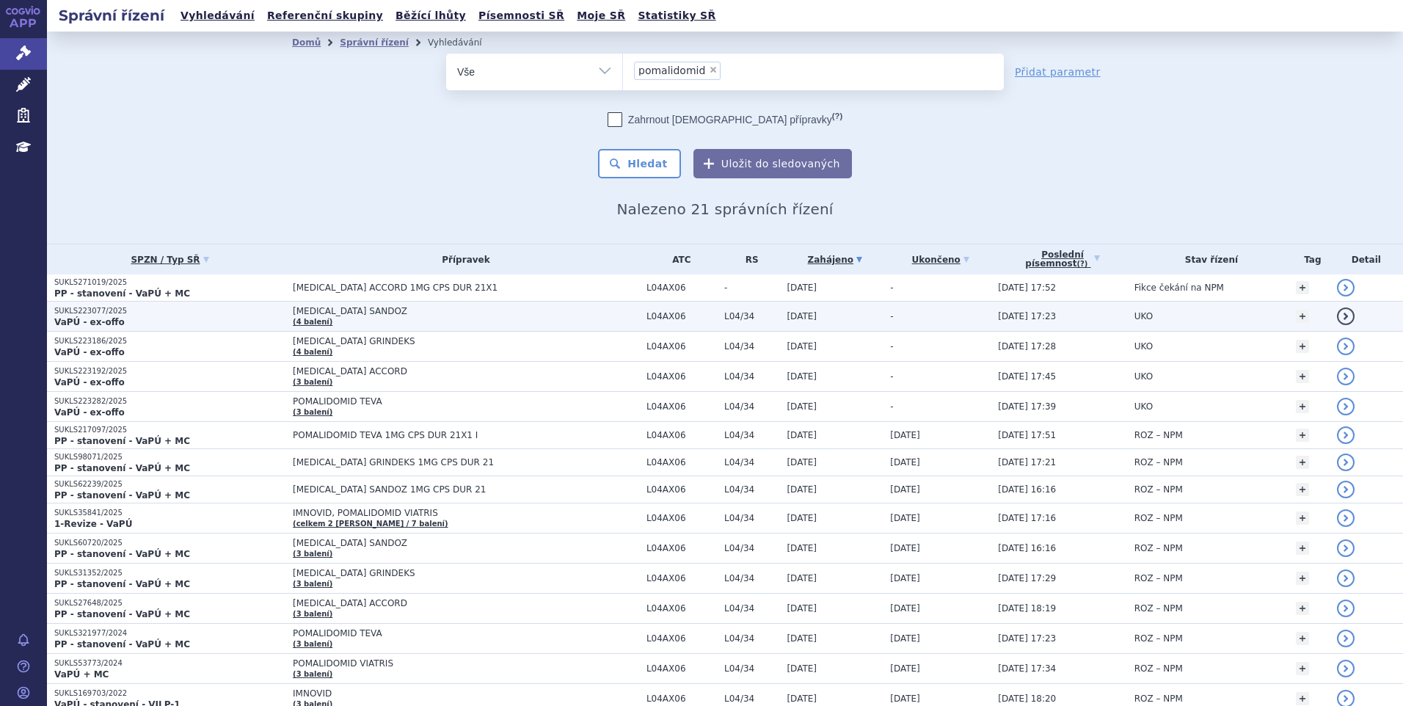
click at [398, 323] on td "[MEDICAL_DATA] SANDOZ (4 balení)" at bounding box center [462, 317] width 354 height 30
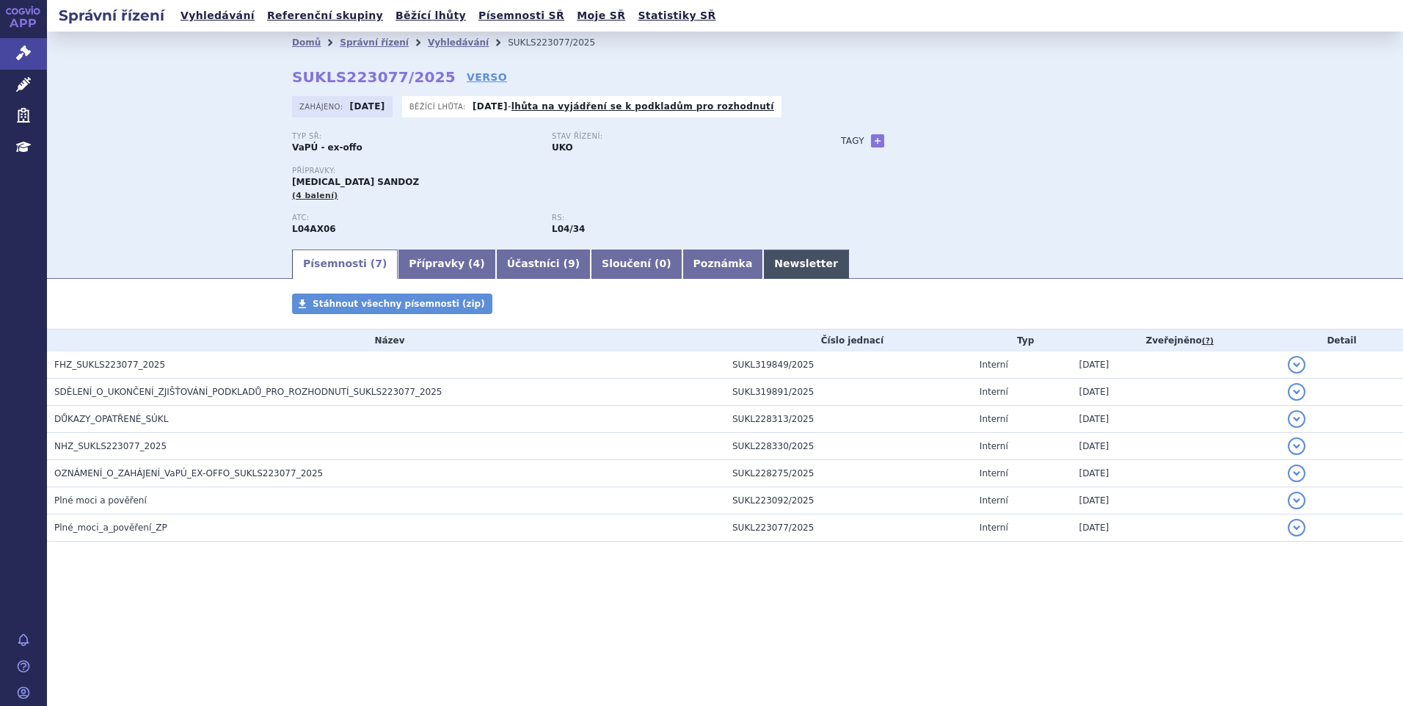
click at [763, 262] on link "Newsletter" at bounding box center [806, 263] width 86 height 29
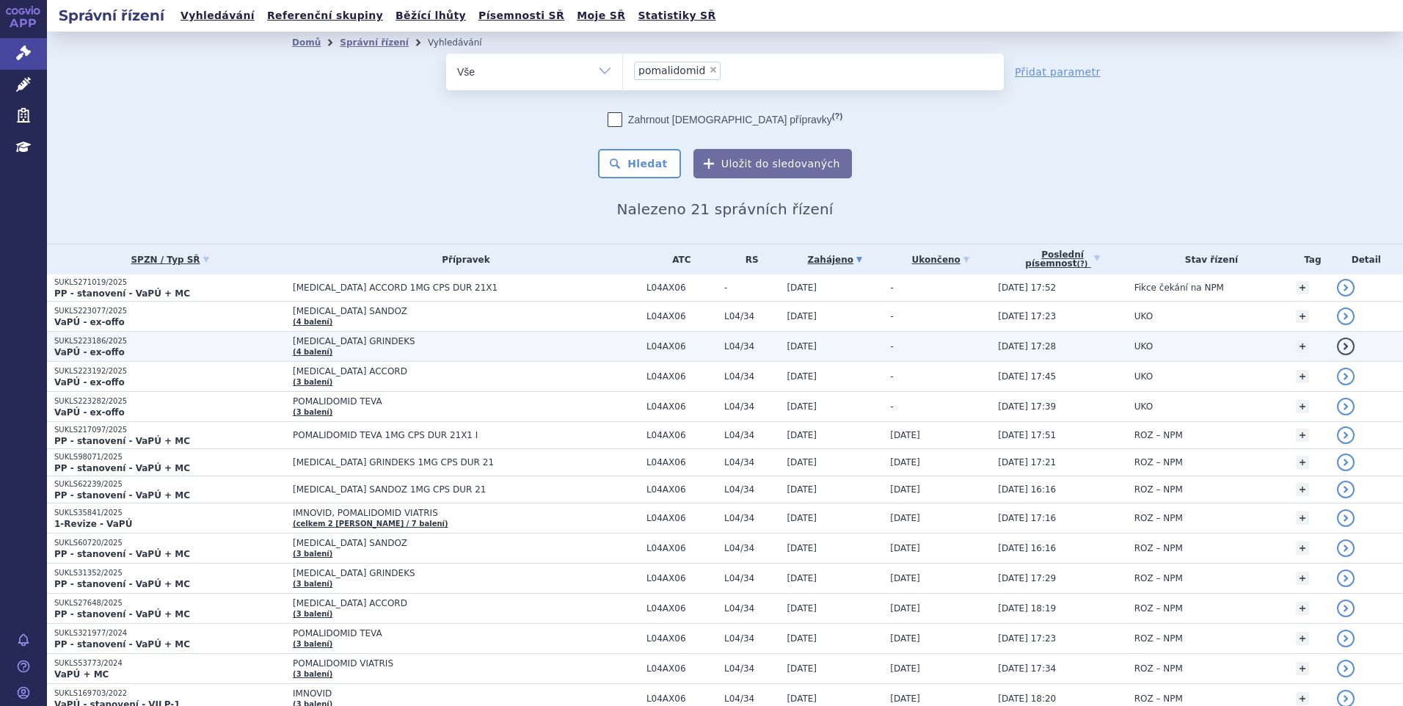
click at [164, 340] on p "SUKLS223186/2025" at bounding box center [169, 341] width 231 height 10
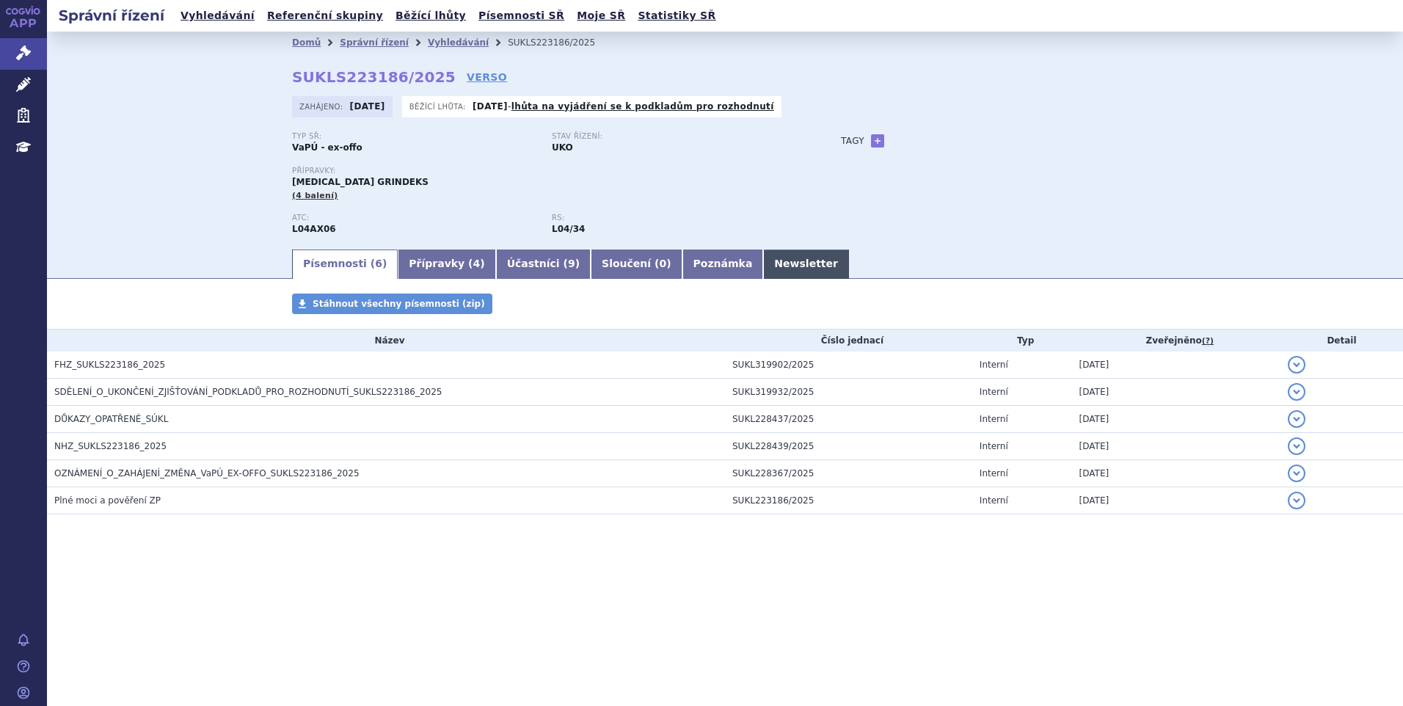
click at [763, 271] on link "Newsletter" at bounding box center [806, 263] width 86 height 29
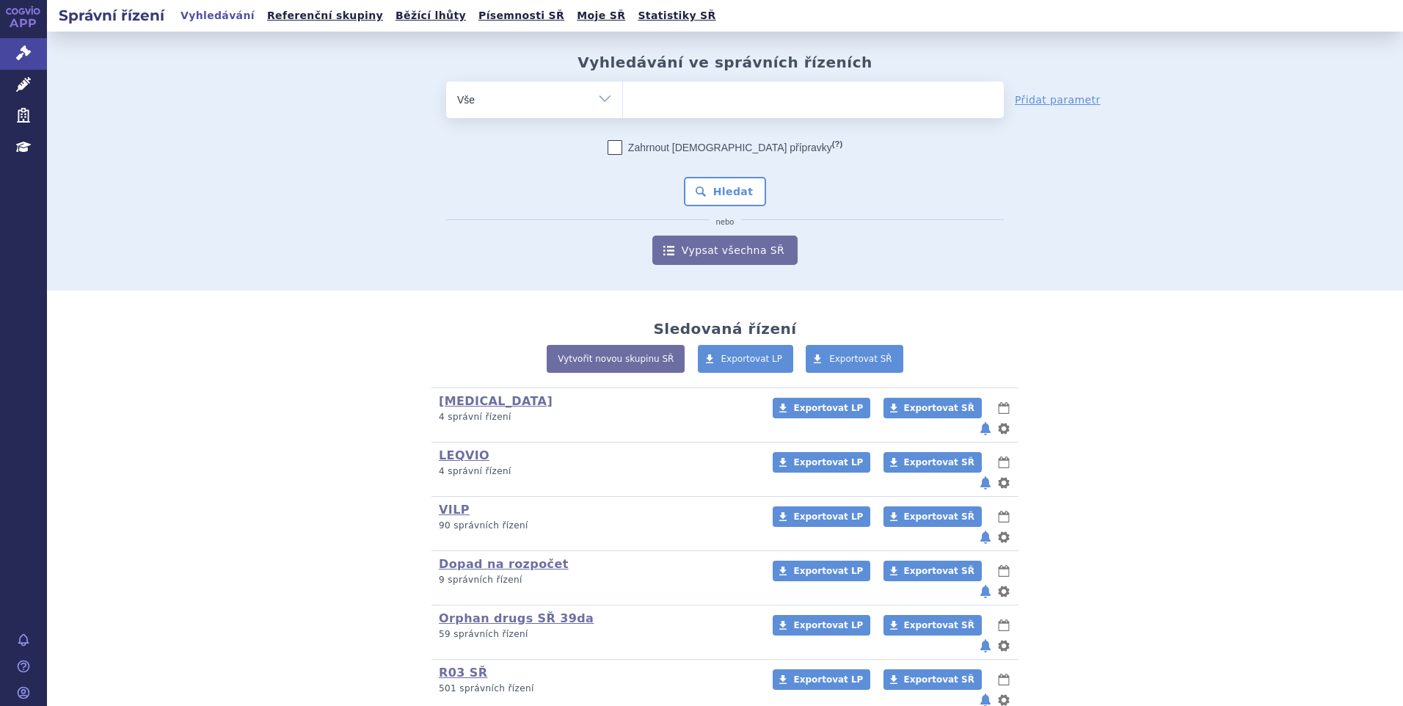
click at [790, 106] on ul at bounding box center [813, 96] width 381 height 31
click at [623, 106] on select at bounding box center [622, 99] width 1 height 37
paste input "SUKLS274314/2024"
type input "SUKLS274314/2024"
select select "SUKLS274314/2024"
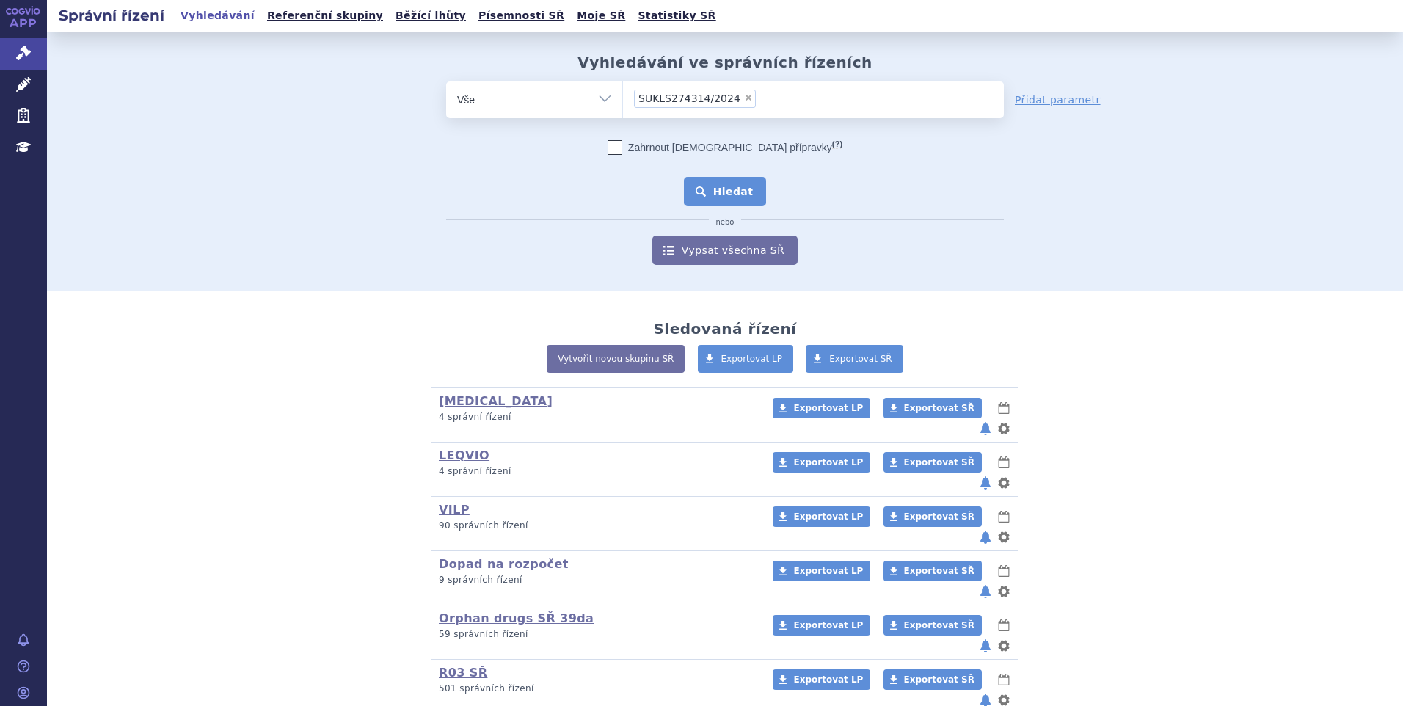
click at [696, 193] on button "Hledat" at bounding box center [725, 191] width 83 height 29
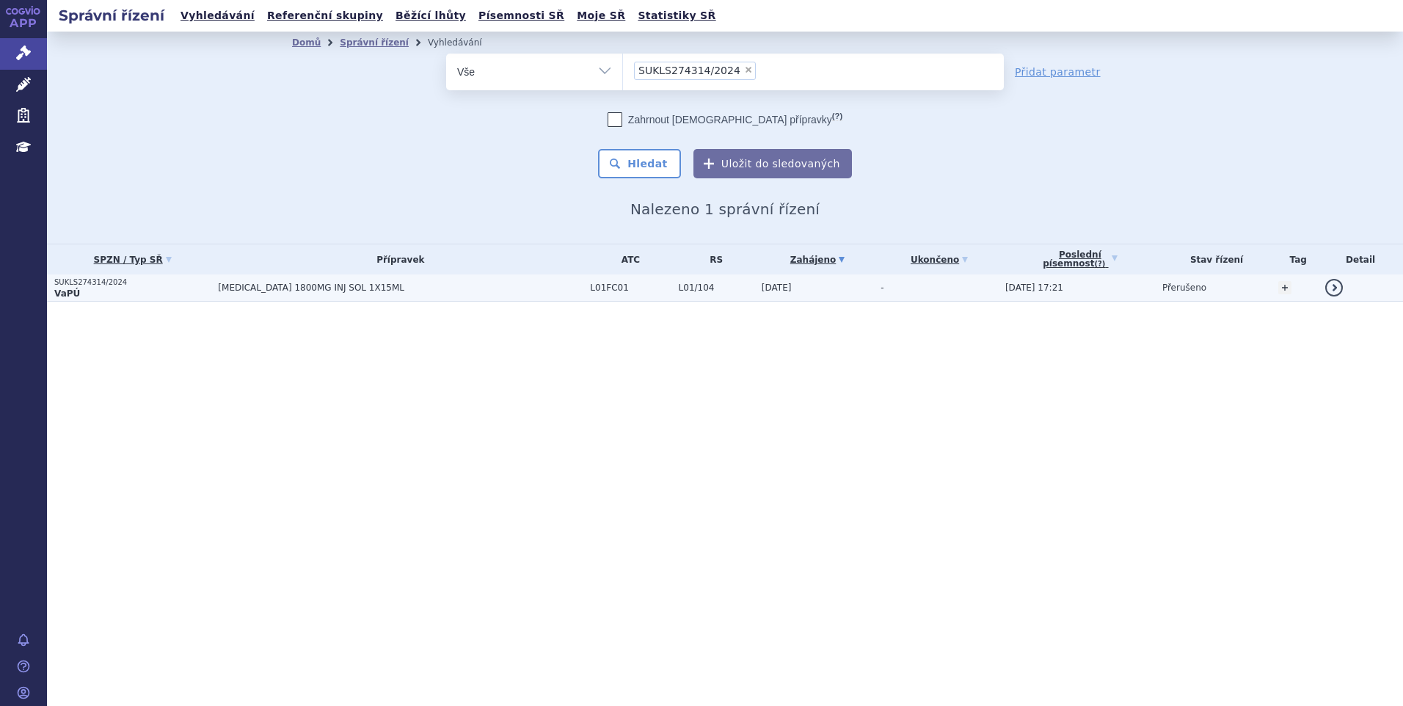
drag, startPoint x: 0, startPoint y: 0, endPoint x: 291, endPoint y: 285, distance: 406.8
click at [291, 285] on span "[MEDICAL_DATA] 1800MG INJ SOL 1X15ML" at bounding box center [400, 287] width 365 height 10
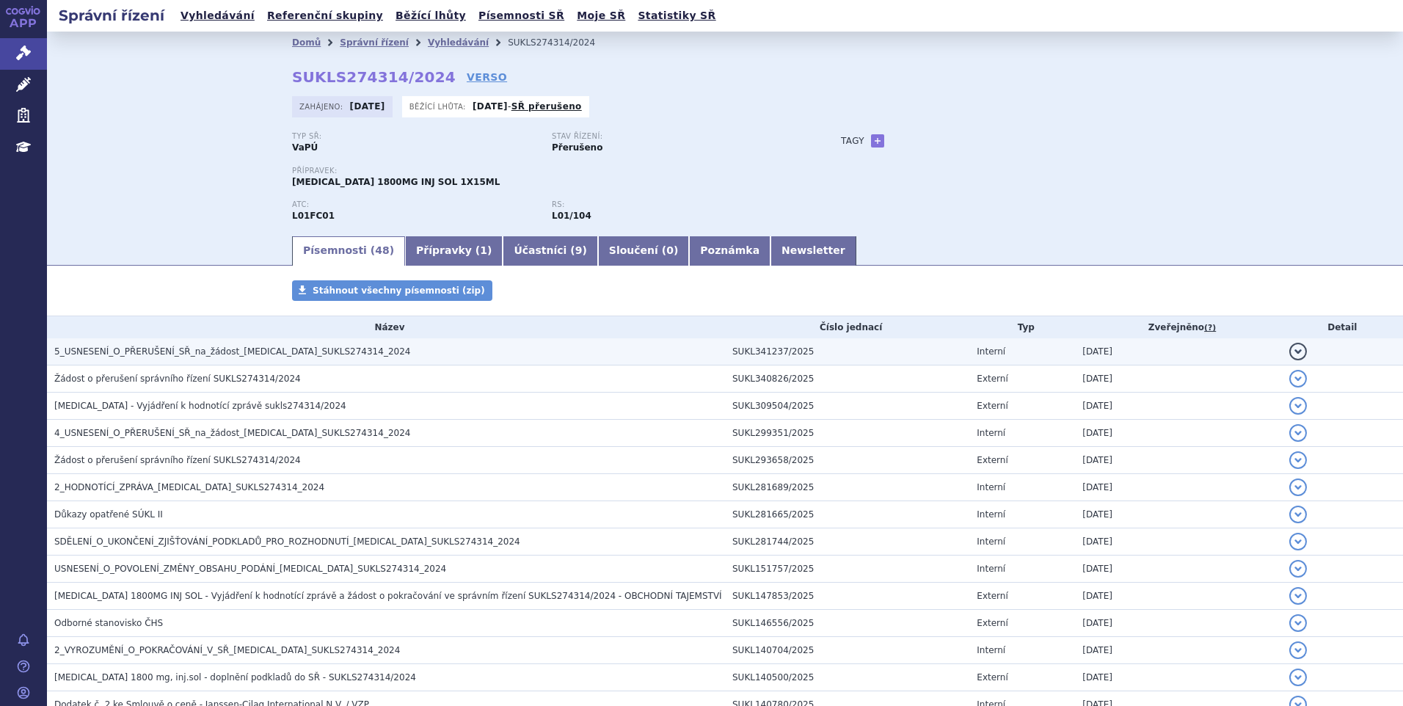
click at [189, 350] on span "5_USNESENÍ_O_PŘERUŠENÍ_SŘ_na_žádost_[MEDICAL_DATA]_SUKLS274314_2024" at bounding box center [232, 351] width 356 height 10
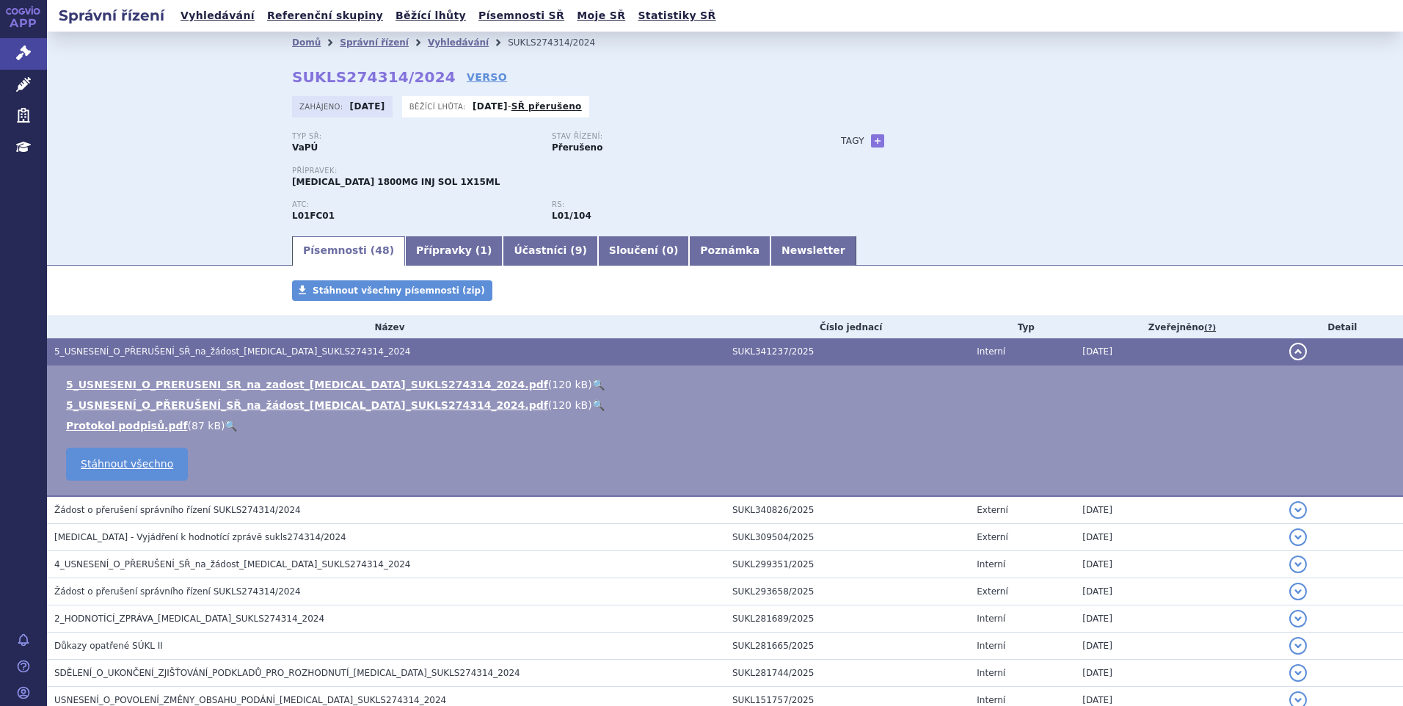
click at [592, 383] on link "🔍" at bounding box center [598, 385] width 12 height 12
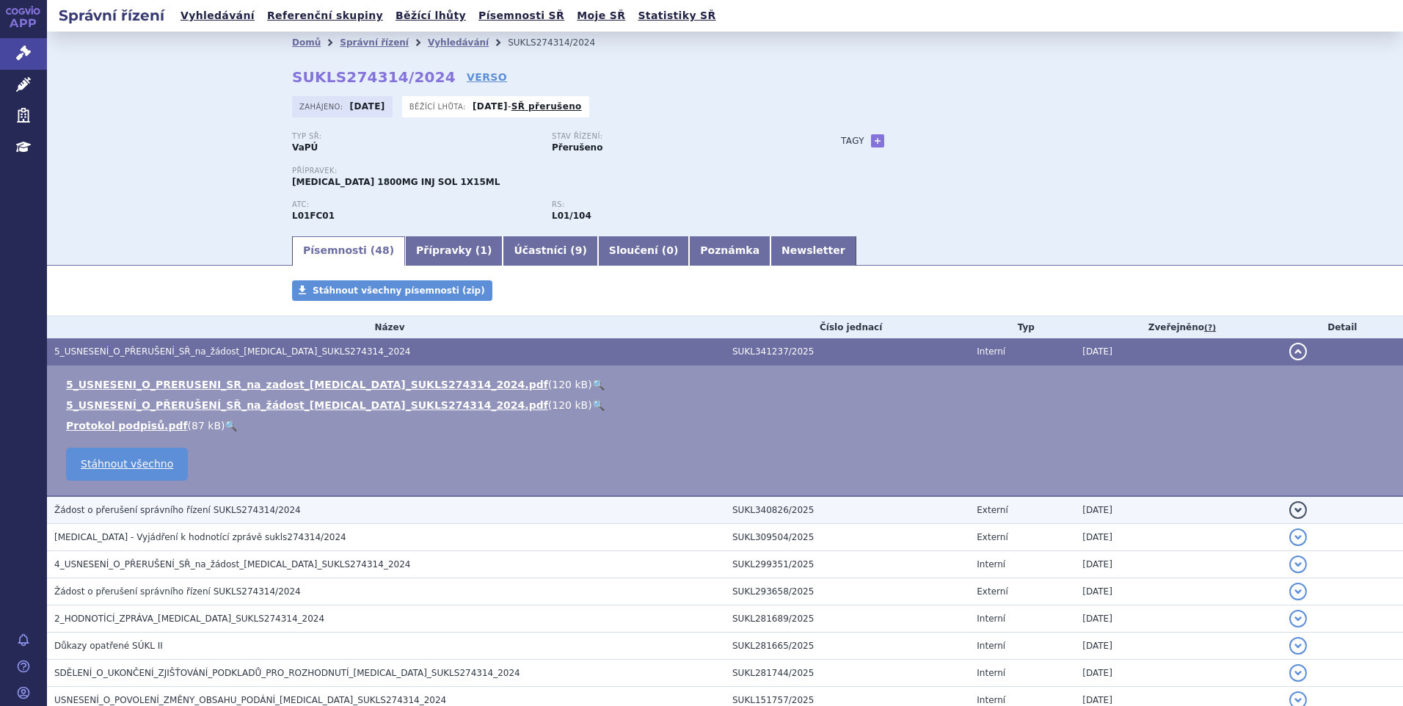
click at [276, 508] on h3 "Žádost o přerušení správního řízení SUKLS274314/2024" at bounding box center [389, 510] width 671 height 15
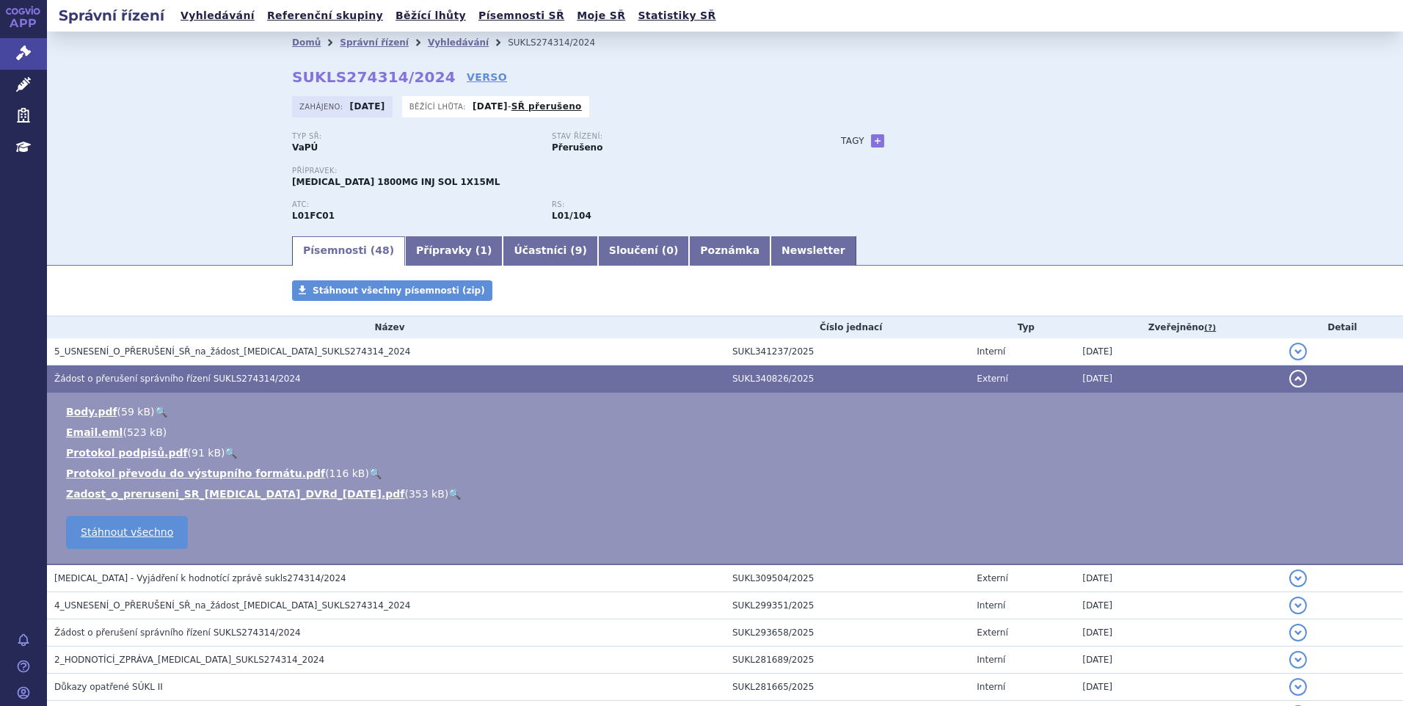
click at [448, 493] on link "🔍" at bounding box center [454, 494] width 12 height 12
